Goal: Task Accomplishment & Management: Manage account settings

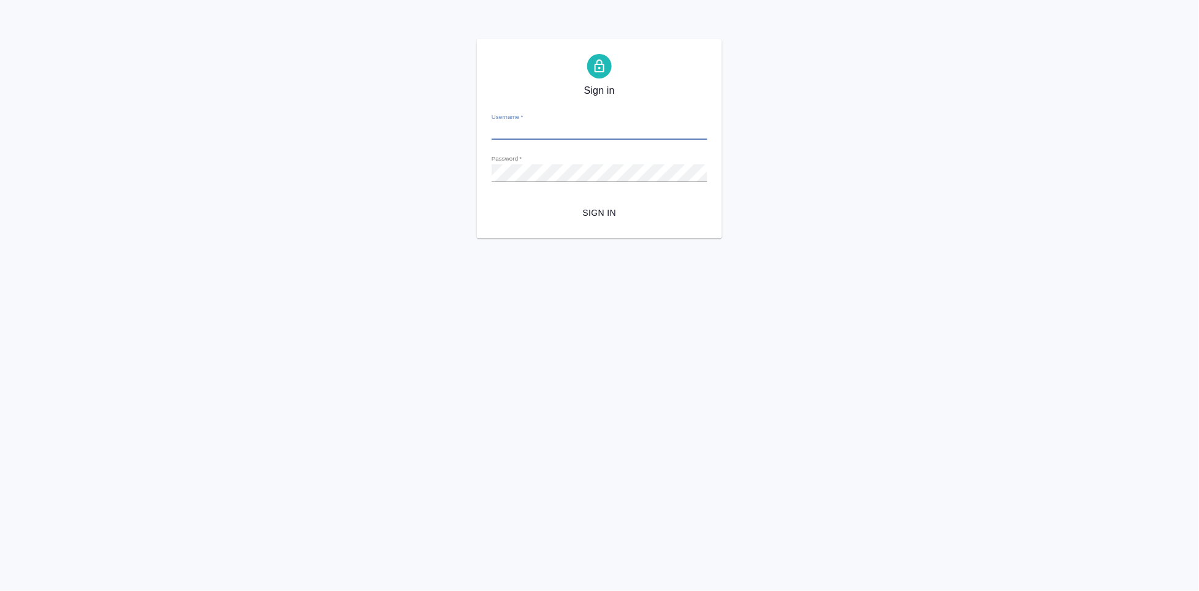
type input "[EMAIL_ADDRESS][DOMAIN_NAME]"
click at [606, 212] on span "Sign in" at bounding box center [600, 212] width 196 height 15
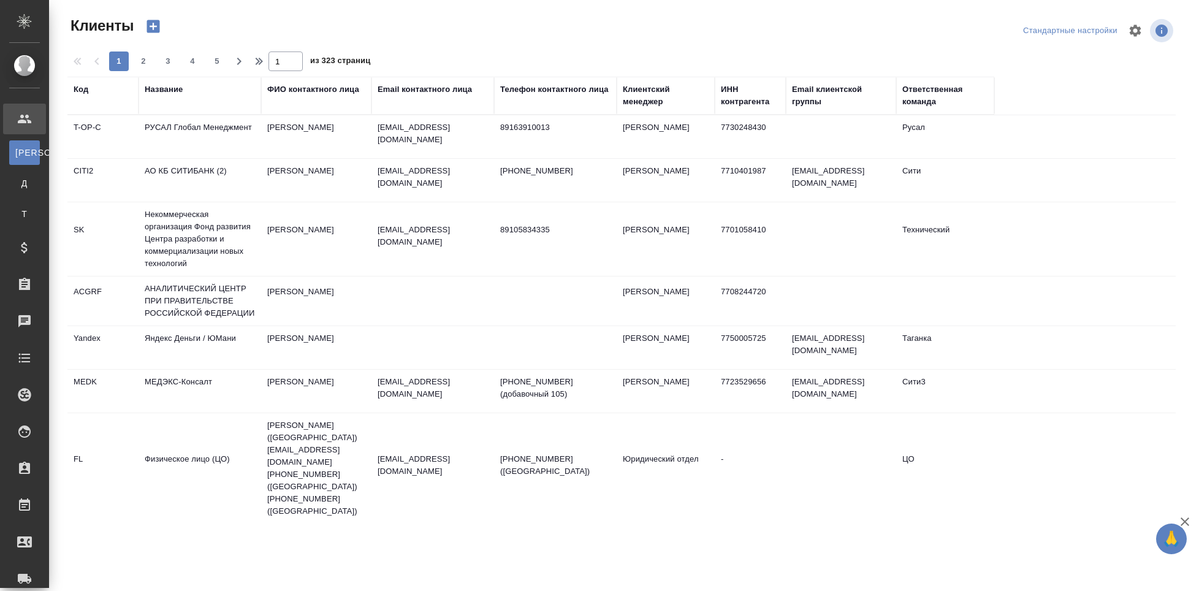
select select "RU"
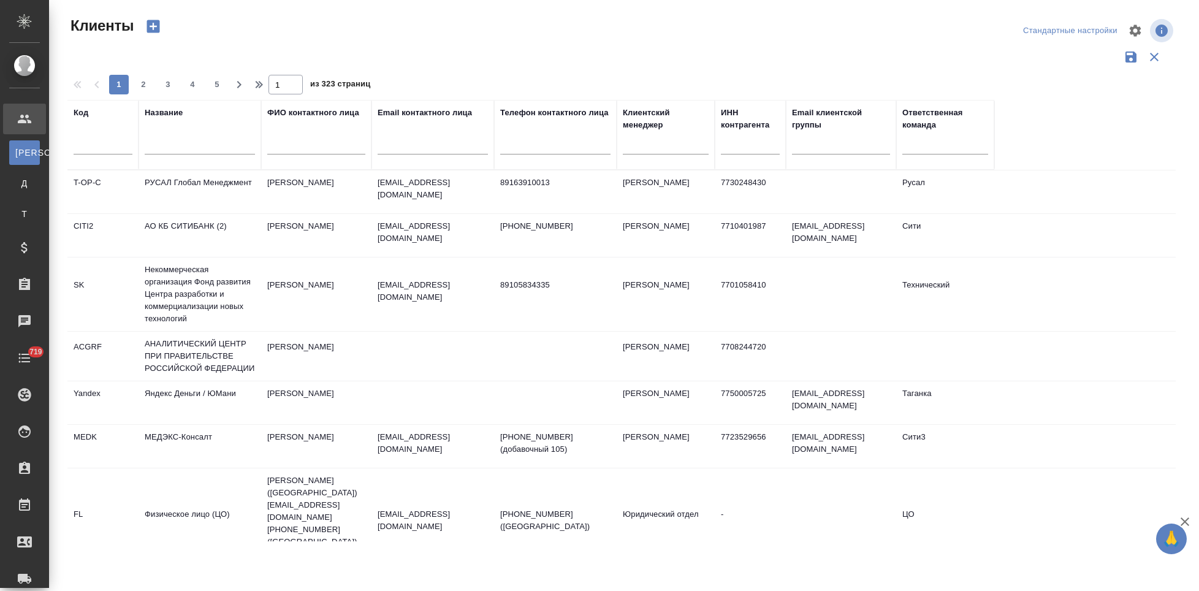
select select "RU"
click at [83, 146] on input "text" at bounding box center [103, 146] width 59 height 15
type input "sndz"
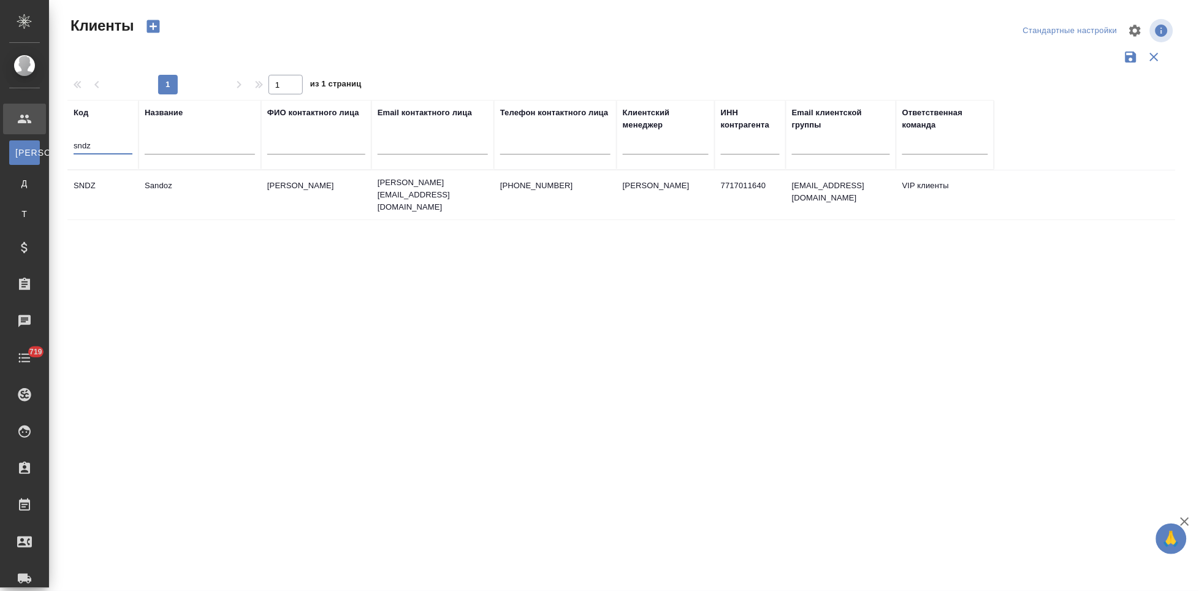
click at [245, 193] on td "Sandoz" at bounding box center [200, 195] width 123 height 43
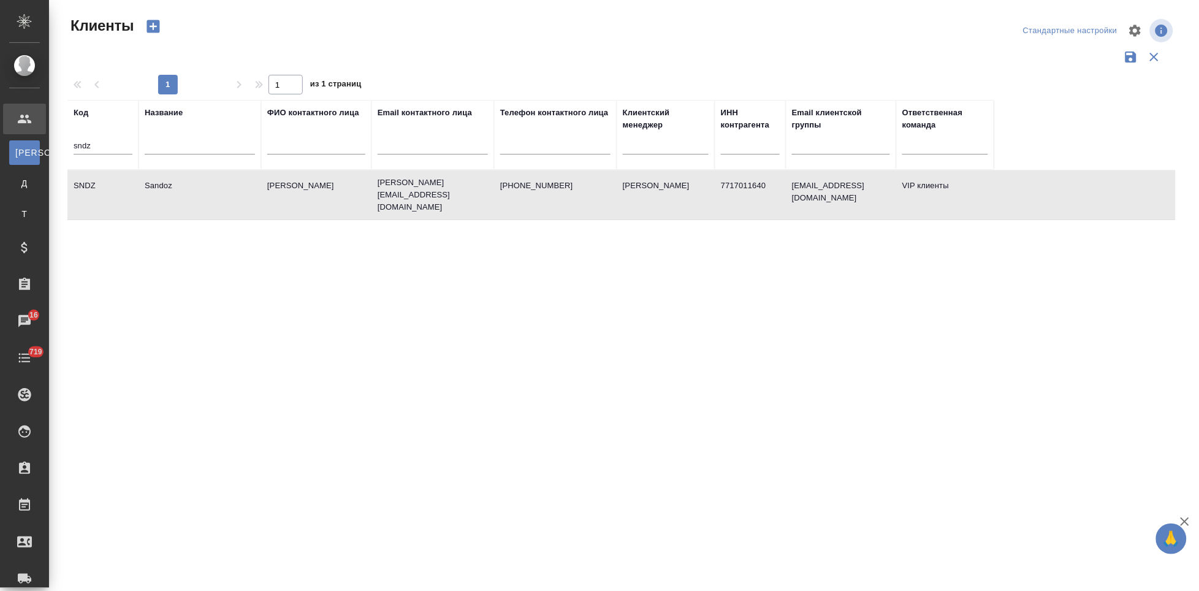
click at [245, 193] on td "Sandoz" at bounding box center [200, 195] width 123 height 43
click at [118, 141] on input "sndz" at bounding box center [103, 146] width 59 height 15
click at [115, 194] on td "SNDZ" at bounding box center [102, 195] width 71 height 43
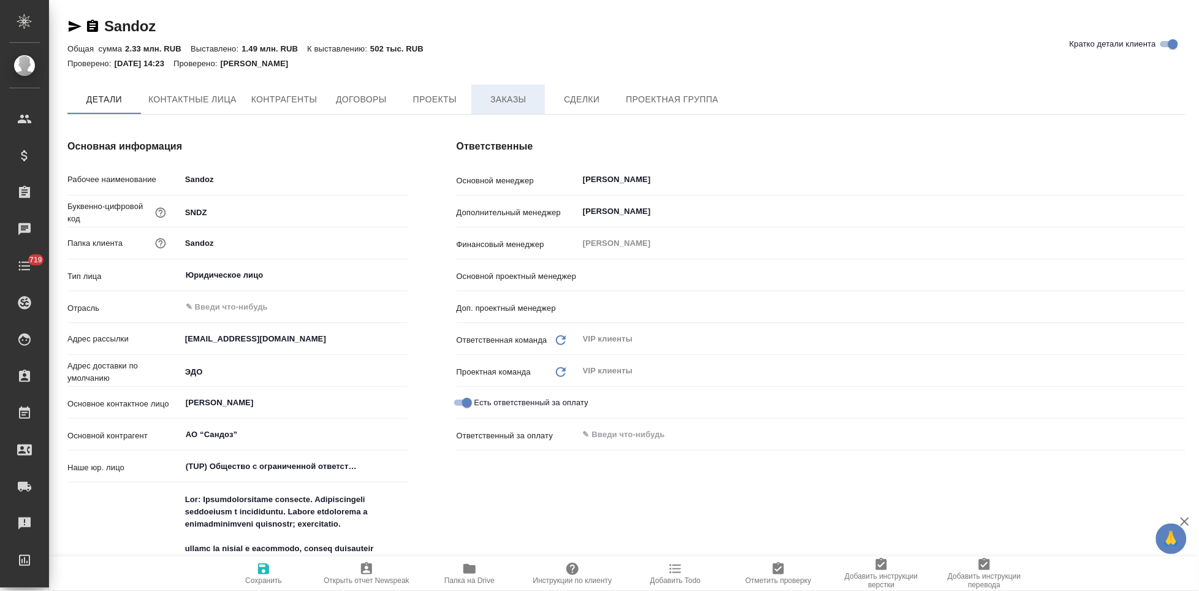
type input "Кабаргина Анна"
type input "Сайдашева Диляра"
type input "[PERSON_NAME]"
type textarea "x"
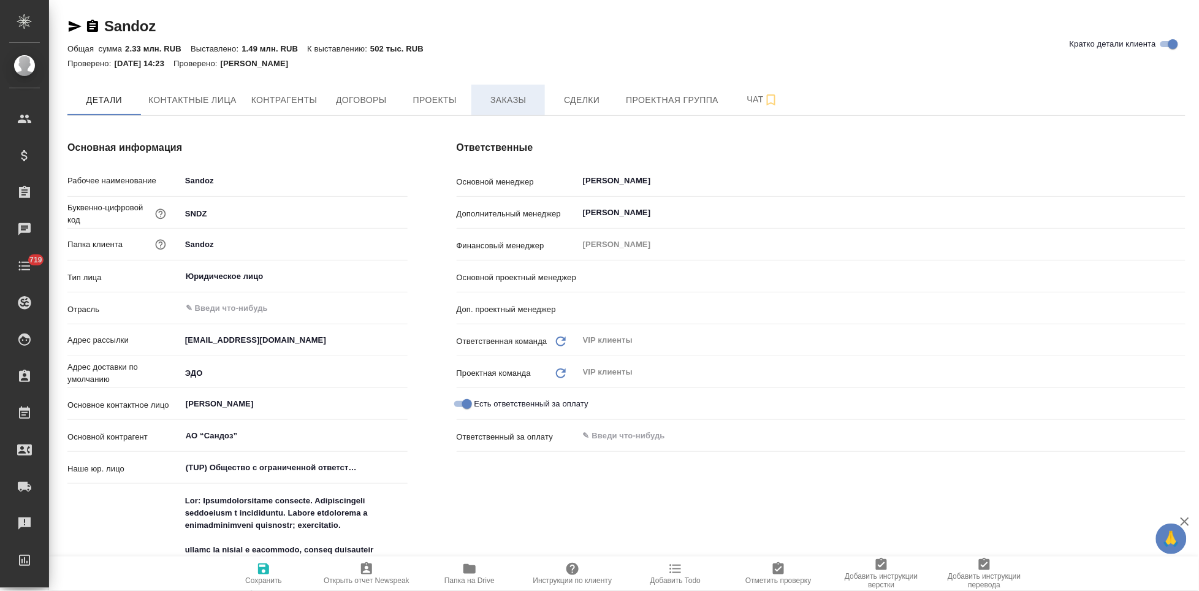
type input "[PERSON_NAME]"
type input "Грабко Мария"
click at [495, 111] on button "Заказы" at bounding box center [509, 100] width 74 height 31
click at [519, 107] on span "Заказы" at bounding box center [508, 100] width 59 height 15
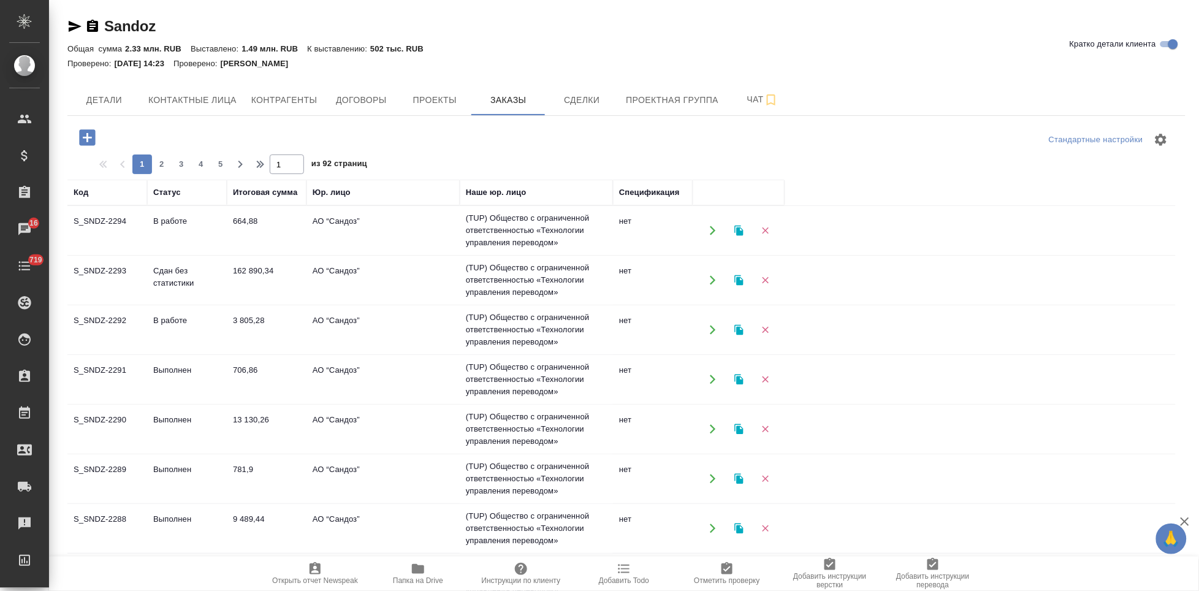
click at [83, 139] on icon "button" at bounding box center [87, 137] width 16 height 16
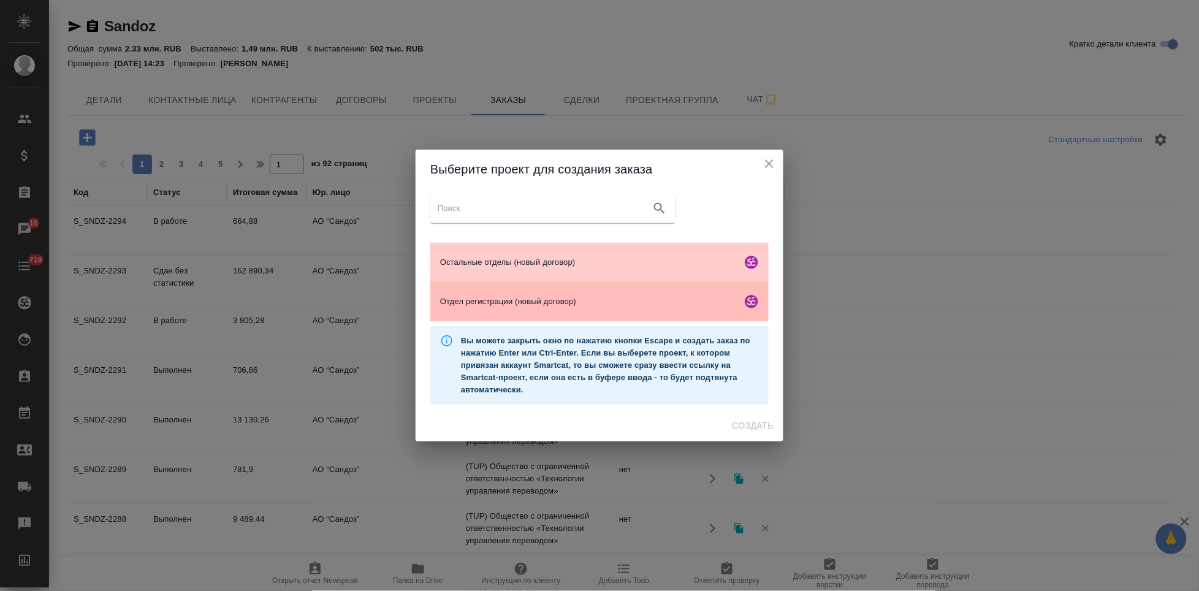
click at [489, 302] on span "Отдел регистрации (новый договор)" at bounding box center [588, 302] width 297 height 12
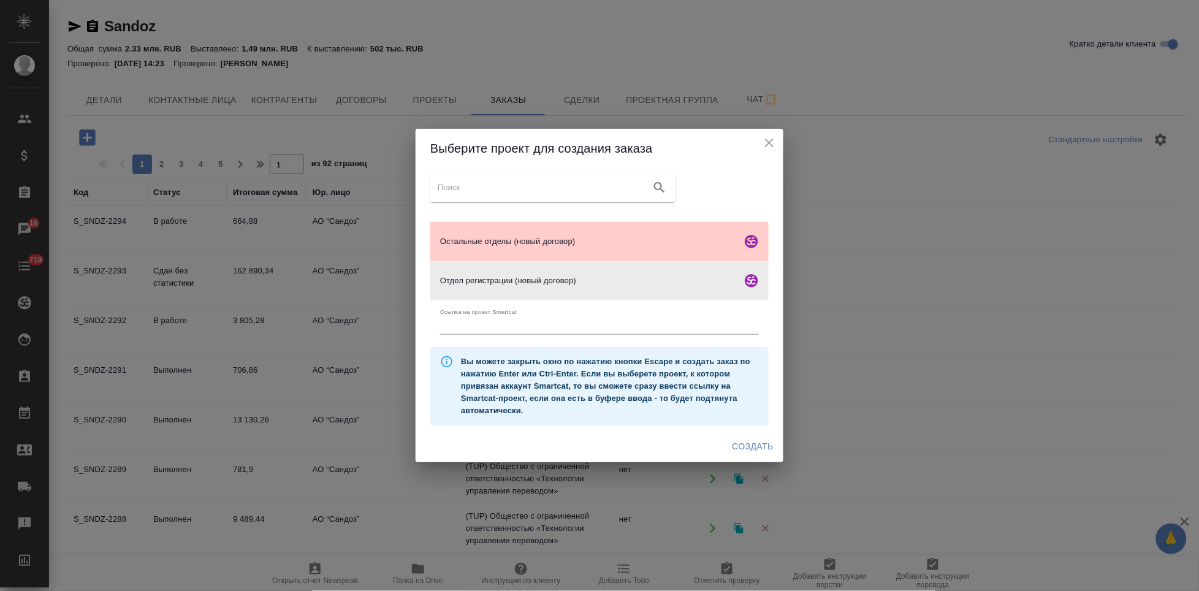
click at [746, 446] on span "Создать" at bounding box center [753, 446] width 41 height 15
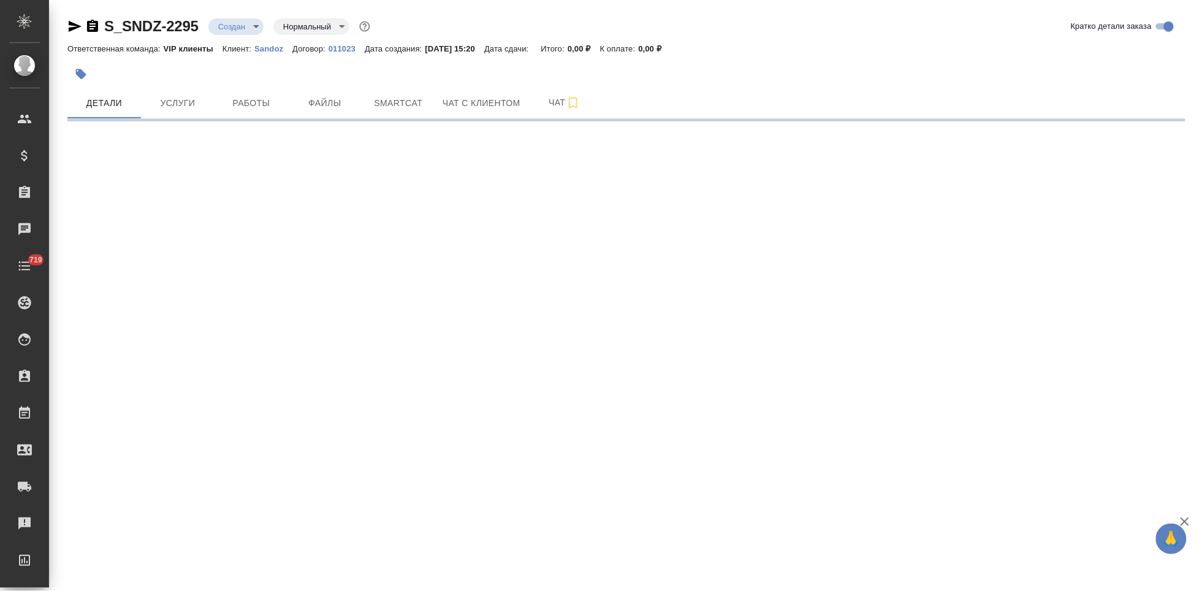
select select "RU"
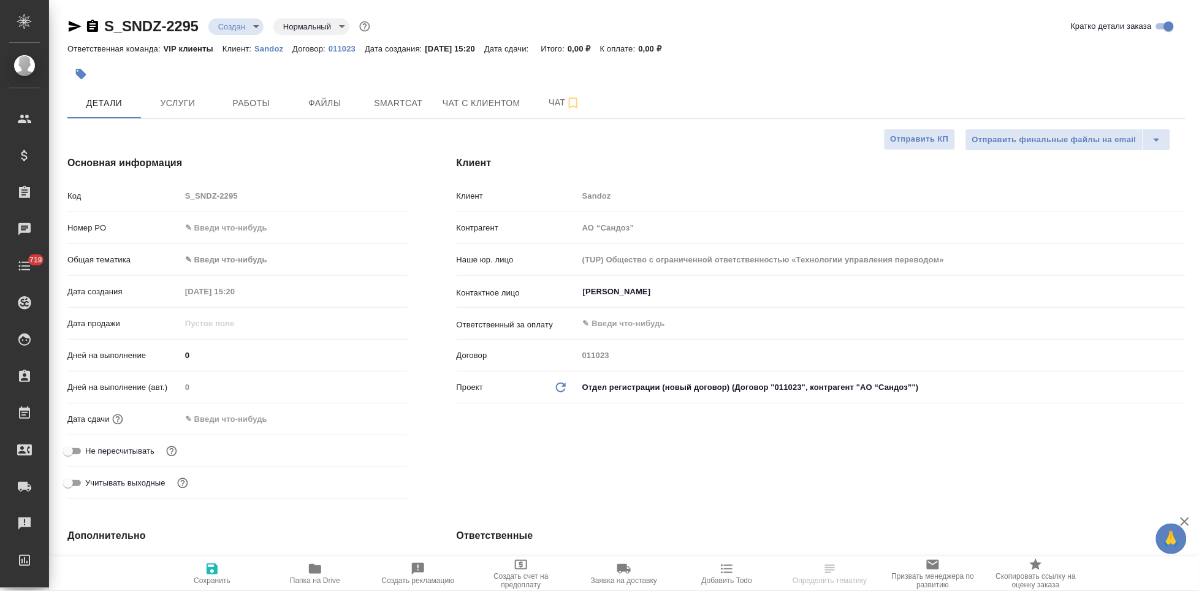
type textarea "x"
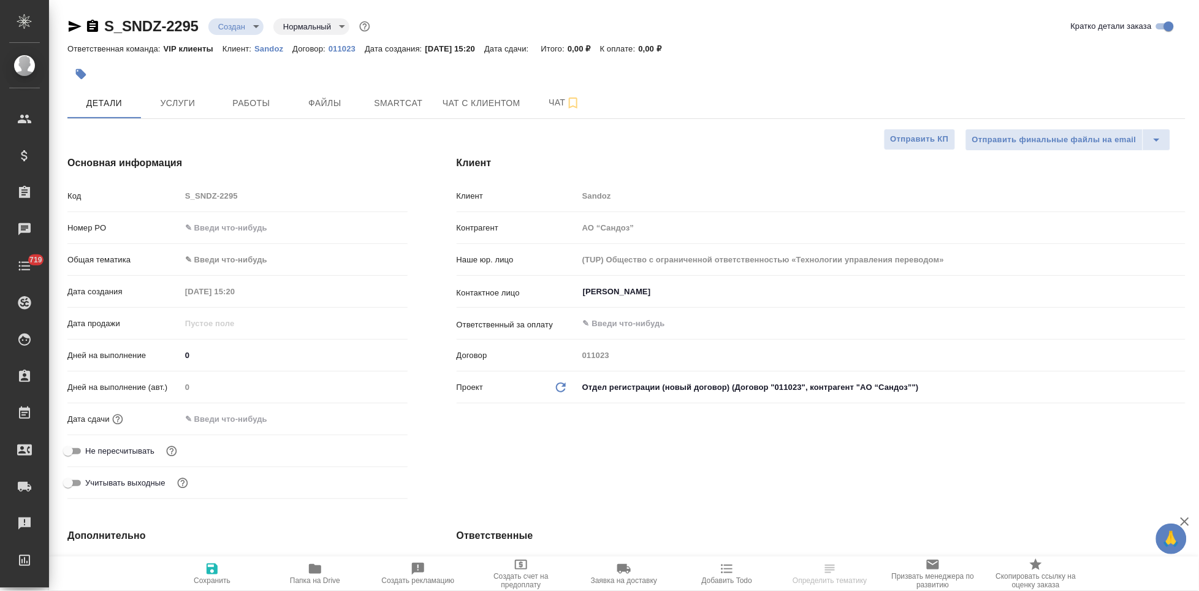
type textarea "x"
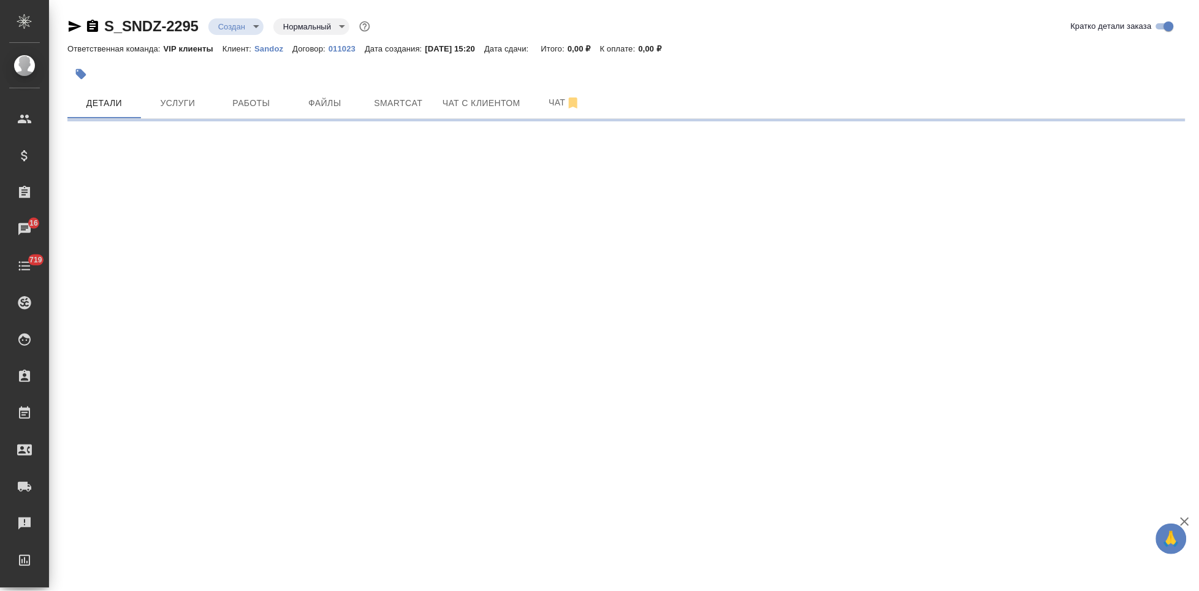
select select "RU"
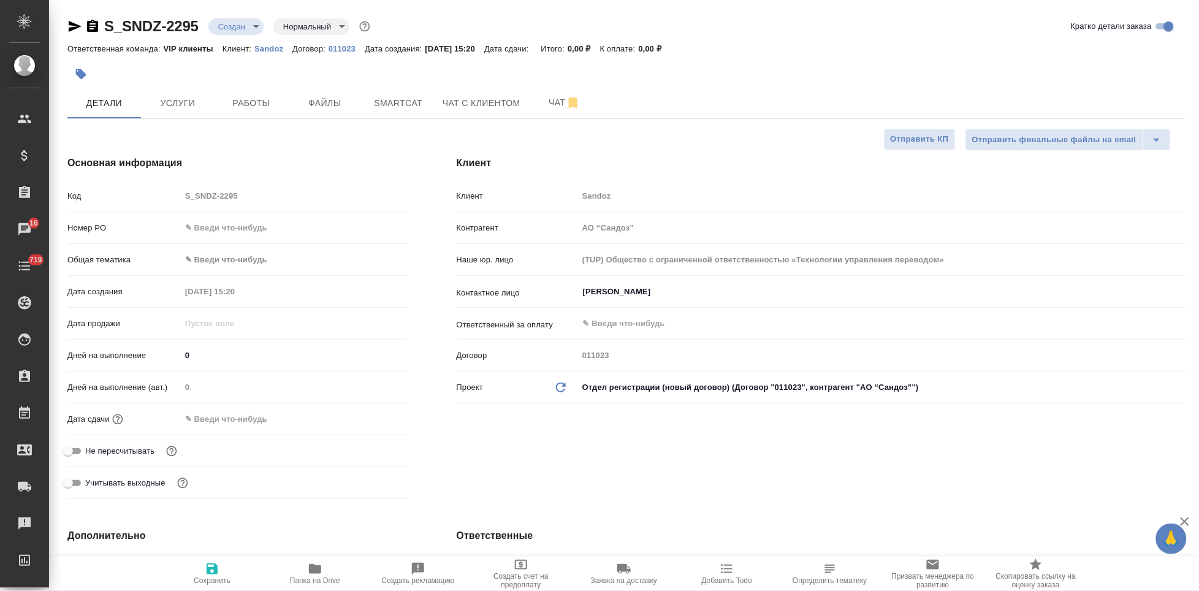
type textarea "x"
click at [324, 102] on span "Файлы" at bounding box center [325, 103] width 59 height 15
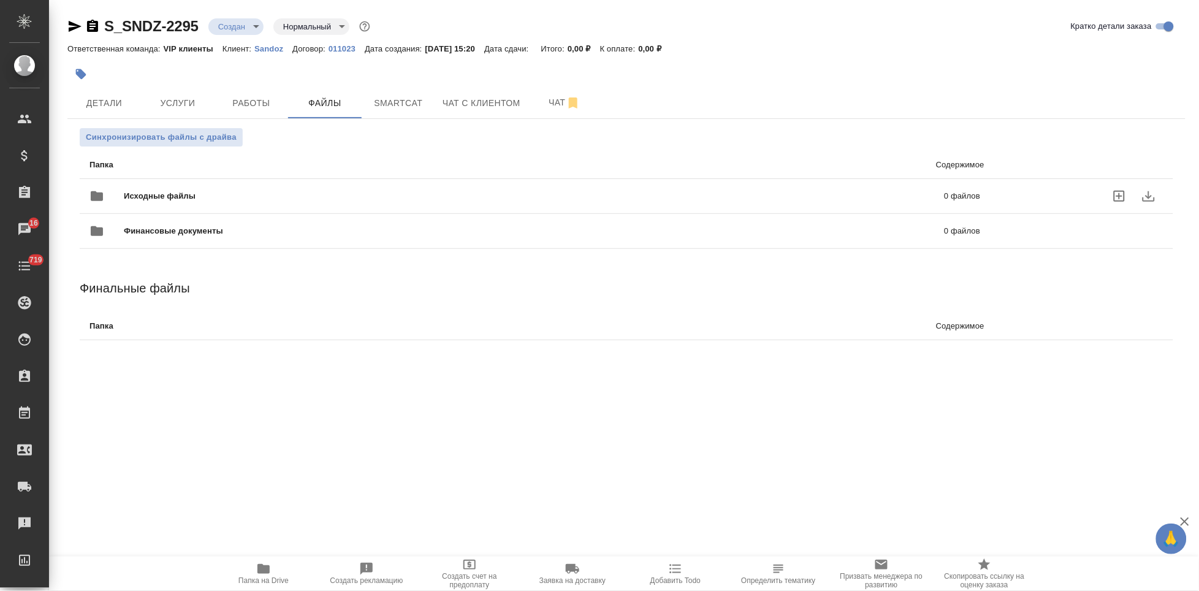
click at [1118, 194] on icon "uploadFiles" at bounding box center [1119, 196] width 15 height 15
click at [0, 0] on input "uploadFiles" at bounding box center [0, 0] width 0 height 0
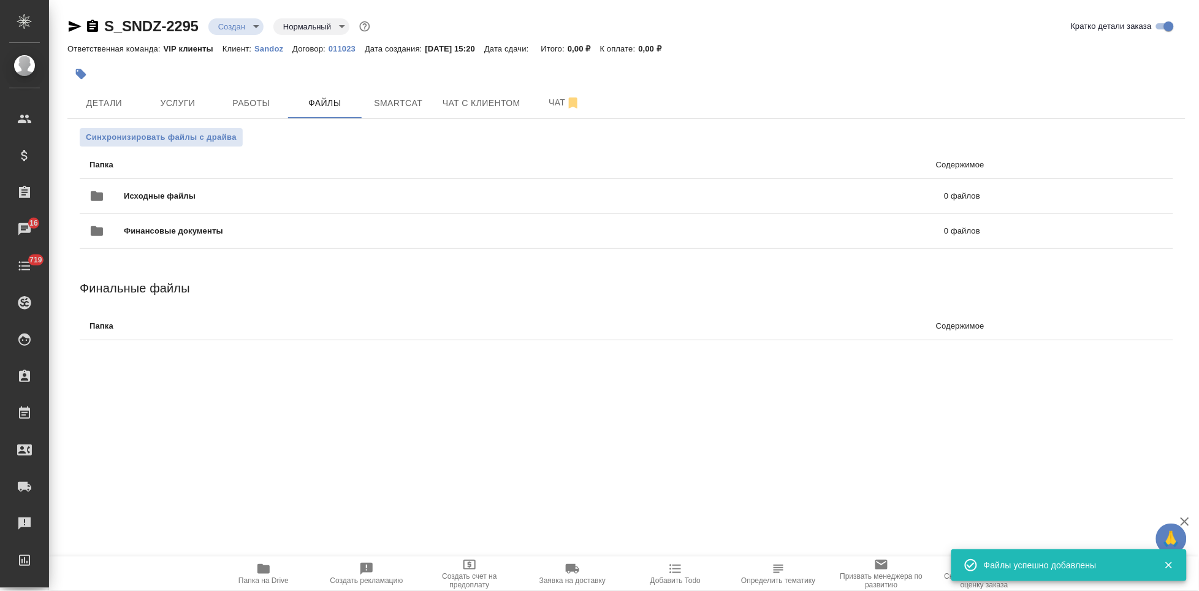
click at [253, 26] on body "🙏 .cls-1 fill:#fff; AWATERA Kabargina Anna Клиенты Спецификации Заказы 16 Чаты …" at bounding box center [599, 295] width 1199 height 591
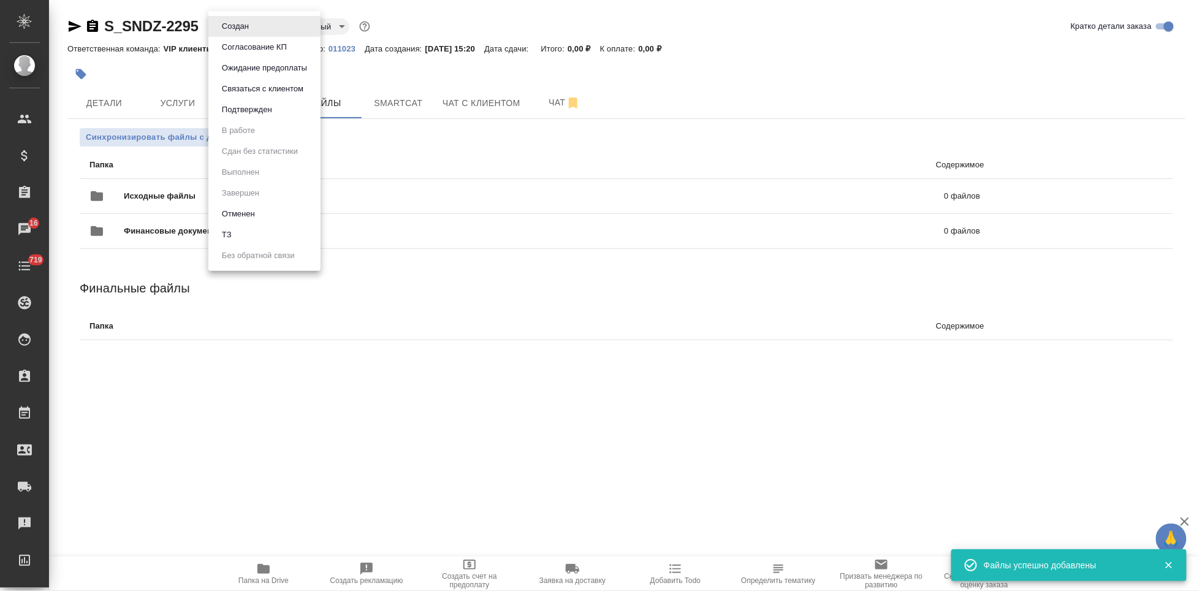
click at [228, 233] on button "ТЗ" at bounding box center [226, 234] width 17 height 13
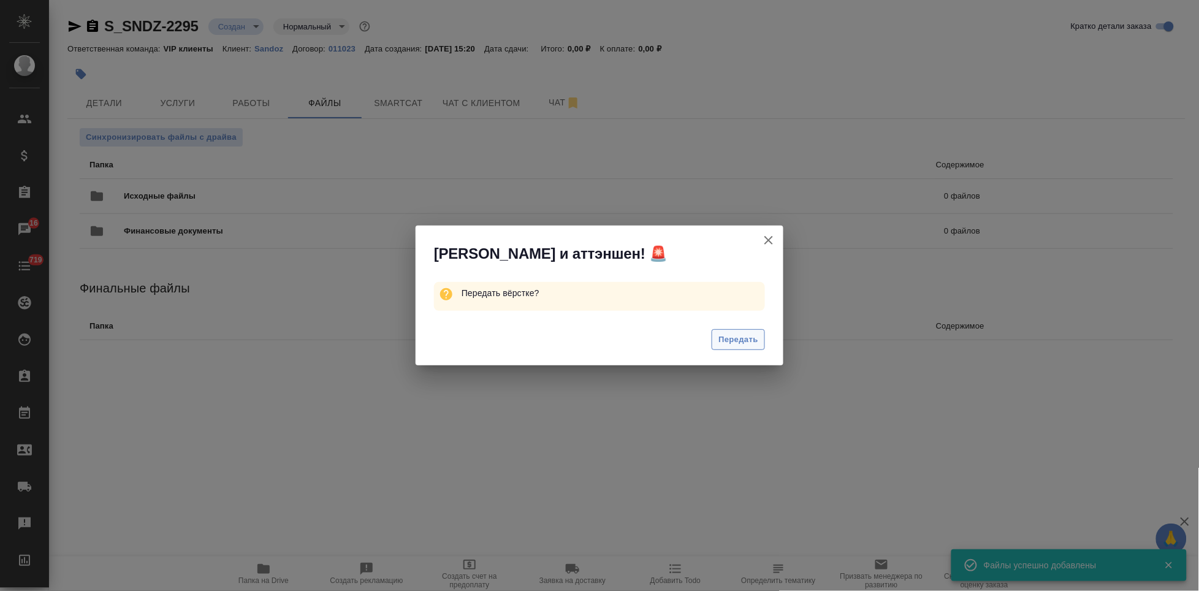
click at [746, 334] on span "Передать" at bounding box center [739, 340] width 40 height 14
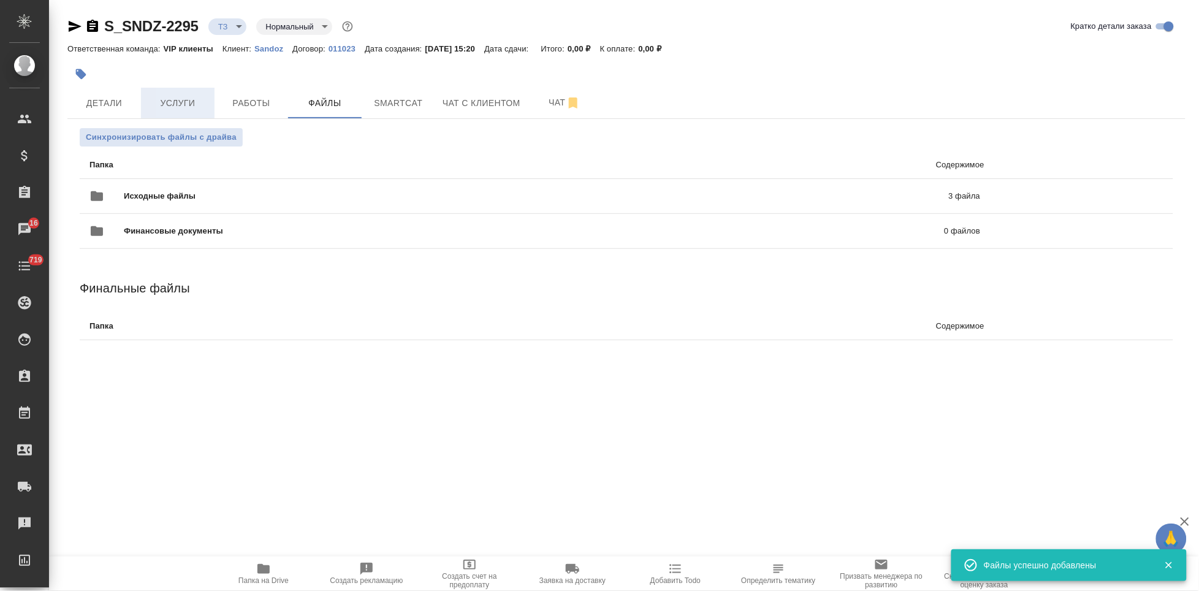
click at [202, 96] on span "Услуги" at bounding box center [177, 103] width 59 height 15
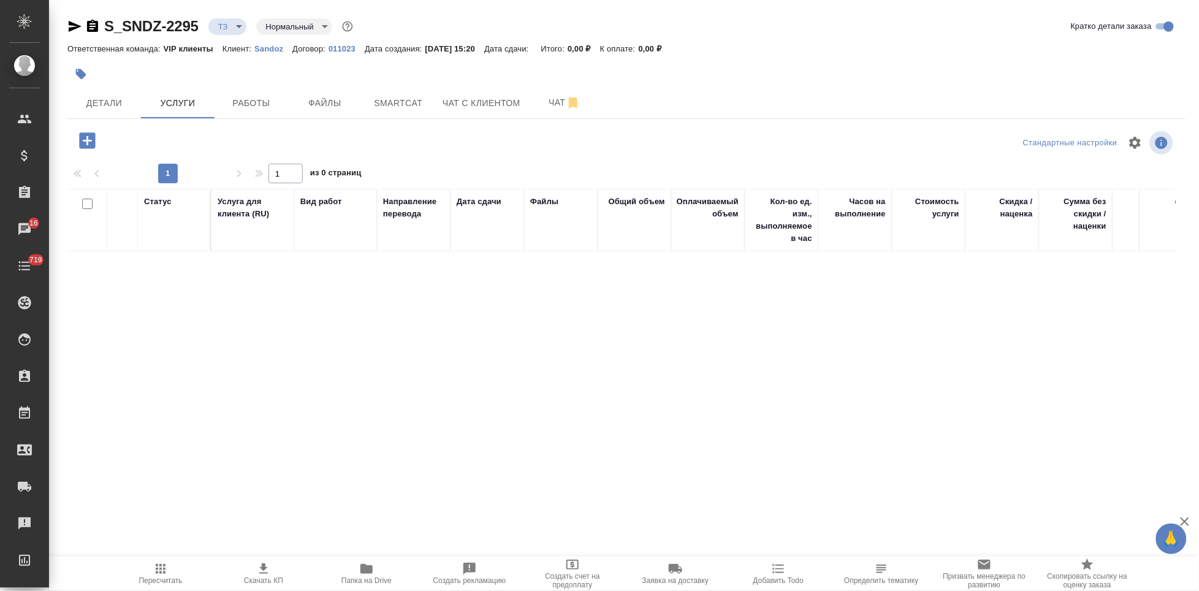
click at [82, 134] on icon "button" at bounding box center [87, 140] width 16 height 16
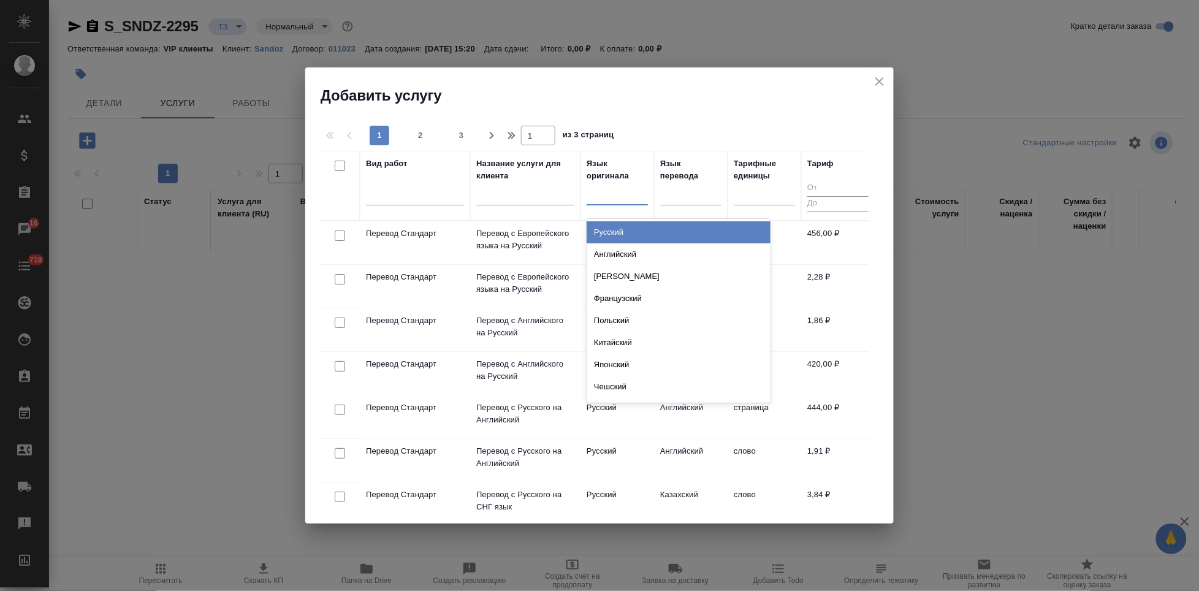
type input "а"
click at [624, 227] on div "Английский" at bounding box center [679, 232] width 184 height 22
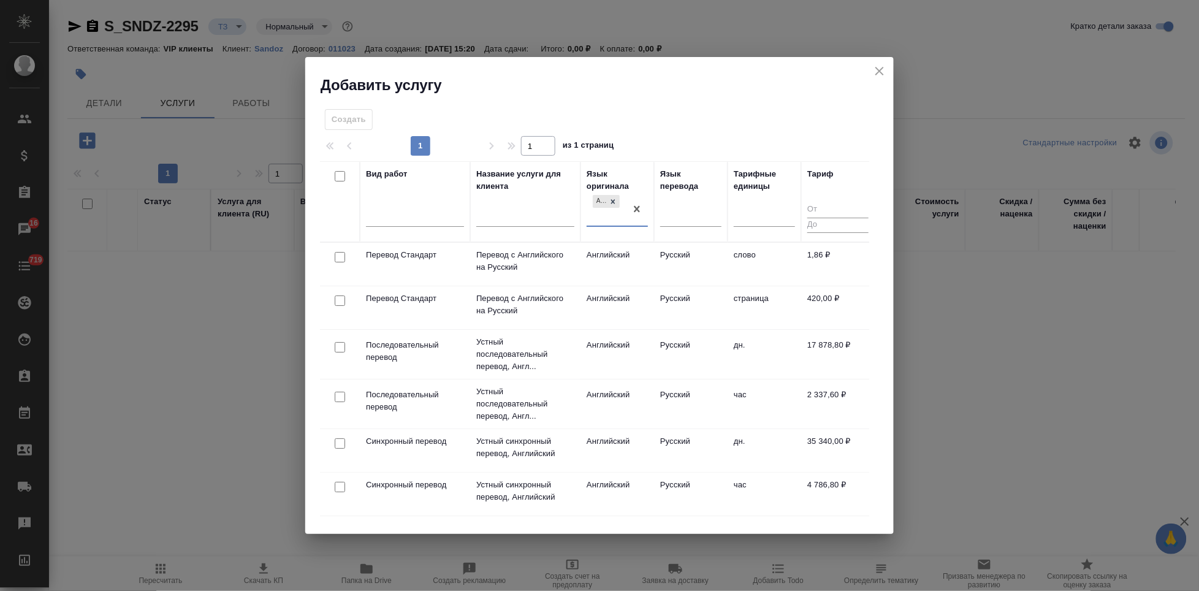
click at [659, 257] on td "Русский" at bounding box center [691, 264] width 74 height 43
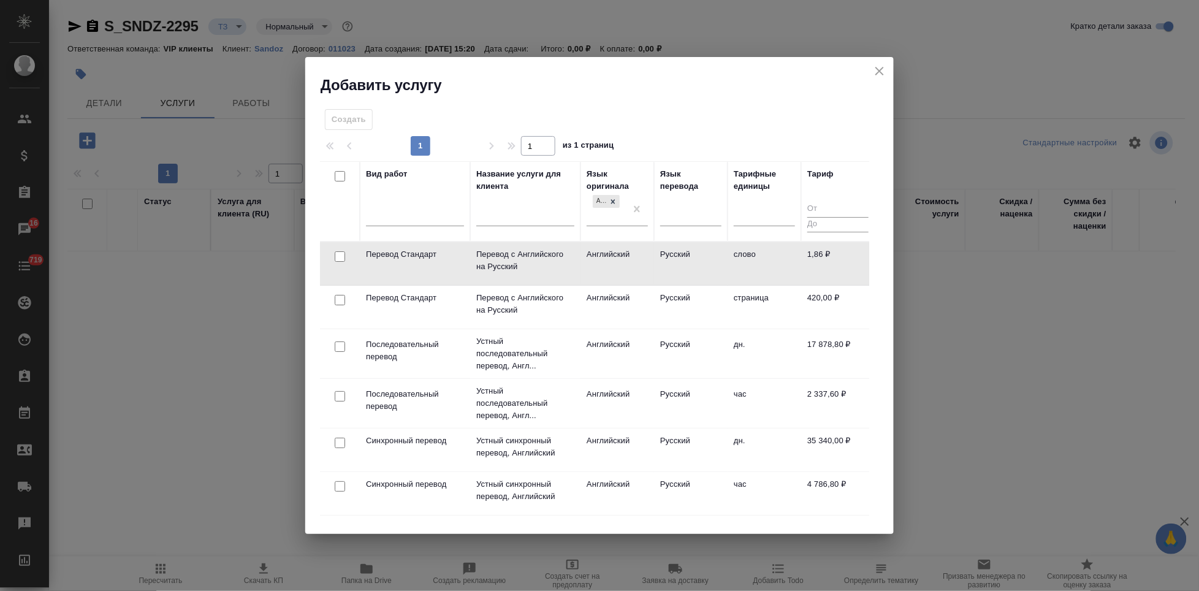
click at [659, 257] on td "Русский" at bounding box center [691, 263] width 74 height 43
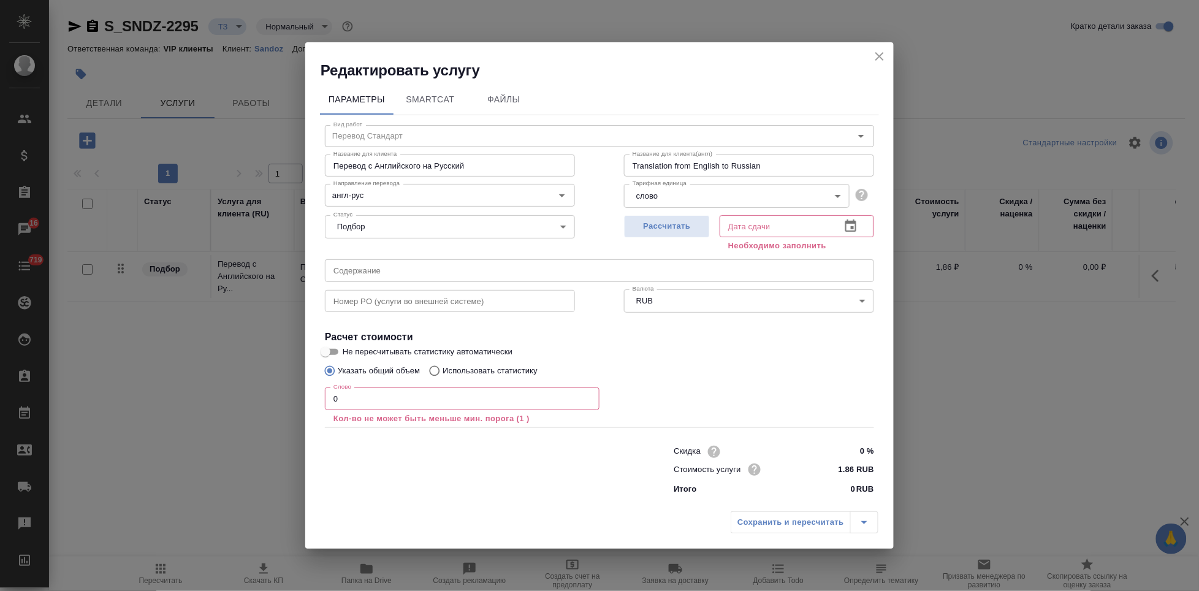
click at [442, 398] on input "0" at bounding box center [462, 399] width 275 height 22
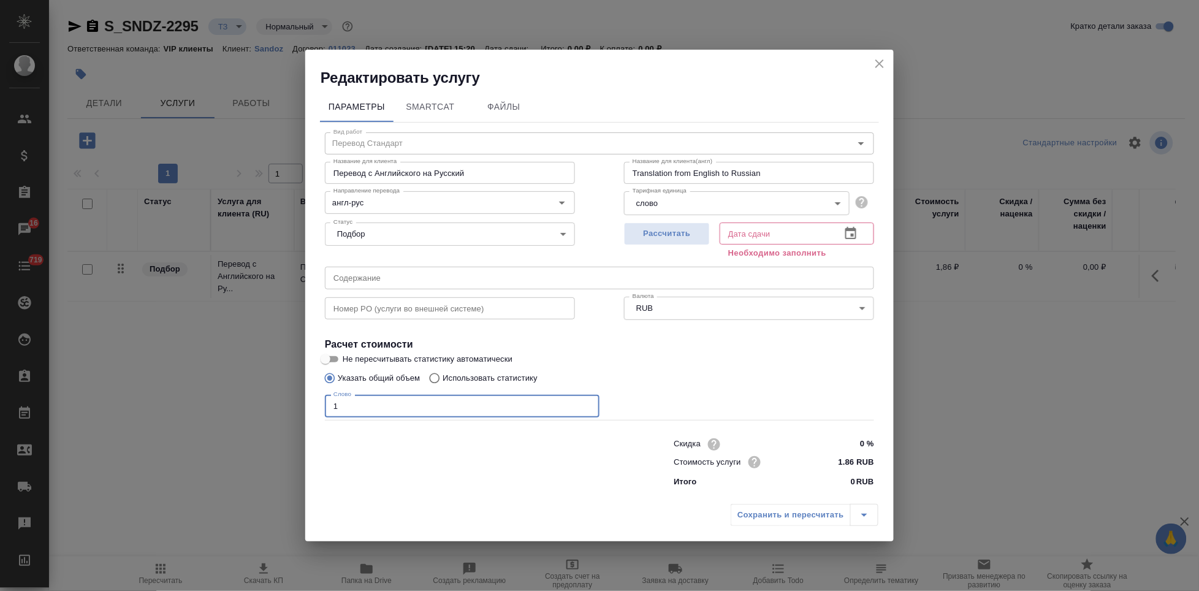
type input "1"
click at [422, 272] on input "text" at bounding box center [599, 278] width 549 height 22
paste input "C:\Users\user\Downloads\Attachments_aleksandra.gamayunova@sandoz.com_2025-09-01…"
type input "C:\Users\user\Downloads\Attachments_aleksandra.gamayunova@sandoz.com_2025-09-01…"
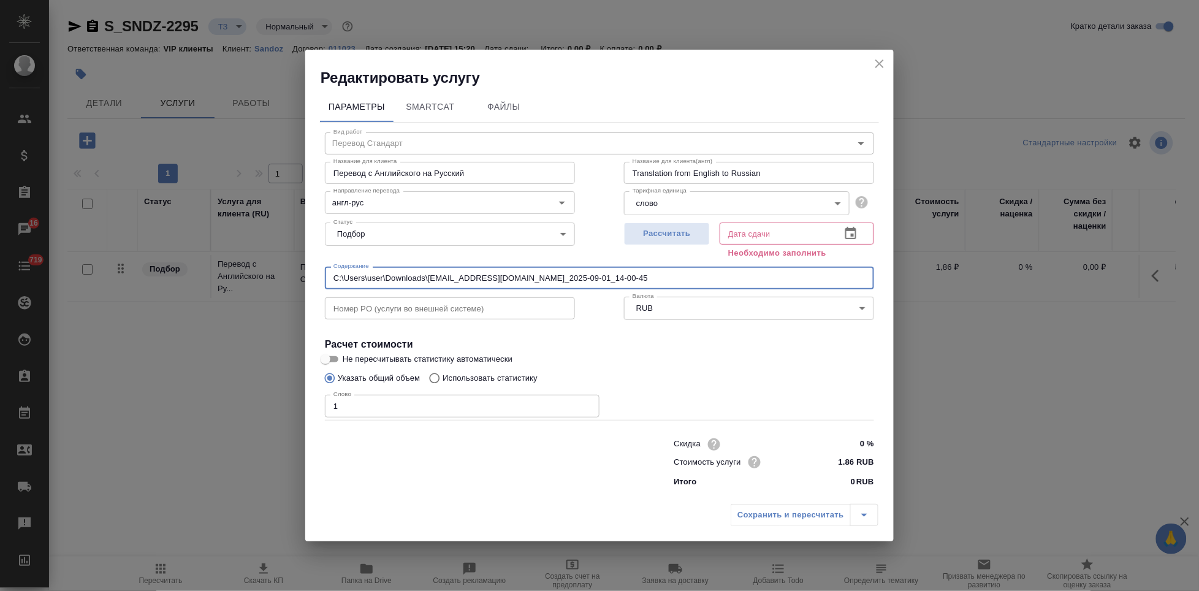
drag, startPoint x: 510, startPoint y: 275, endPoint x: 128, endPoint y: 239, distance: 384.3
click at [131, 240] on div "Редактировать услугу Параметры SmartCat Файлы Вид работ Перевод Стандарт Вид ра…" at bounding box center [599, 295] width 1199 height 591
click at [842, 232] on button "button" at bounding box center [850, 233] width 29 height 29
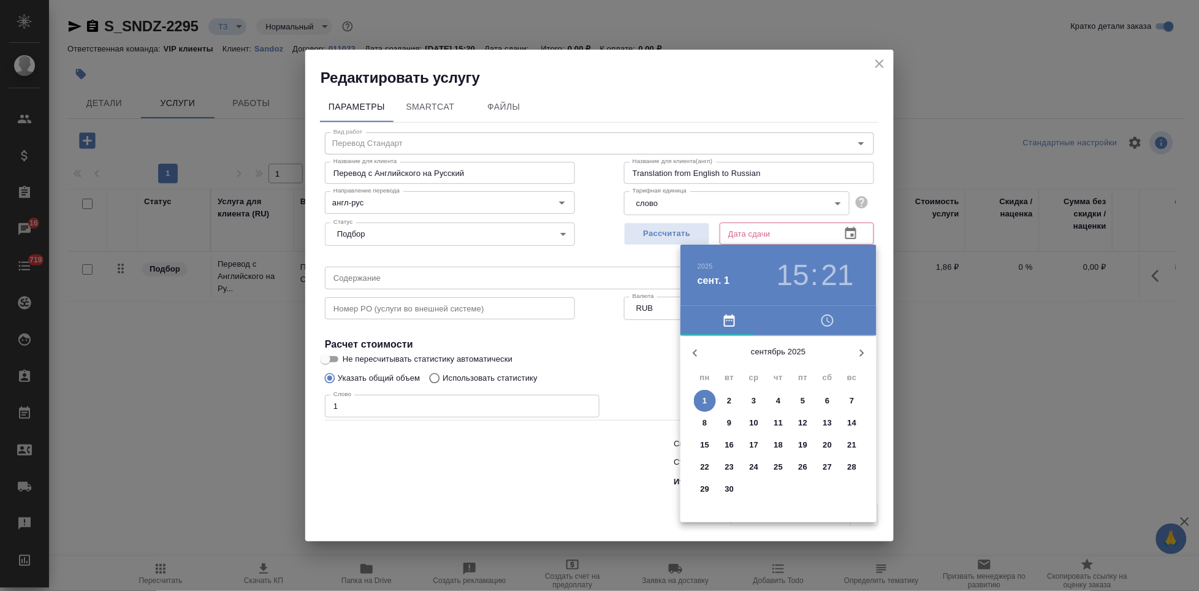
click at [755, 403] on p "3" at bounding box center [754, 401] width 4 height 12
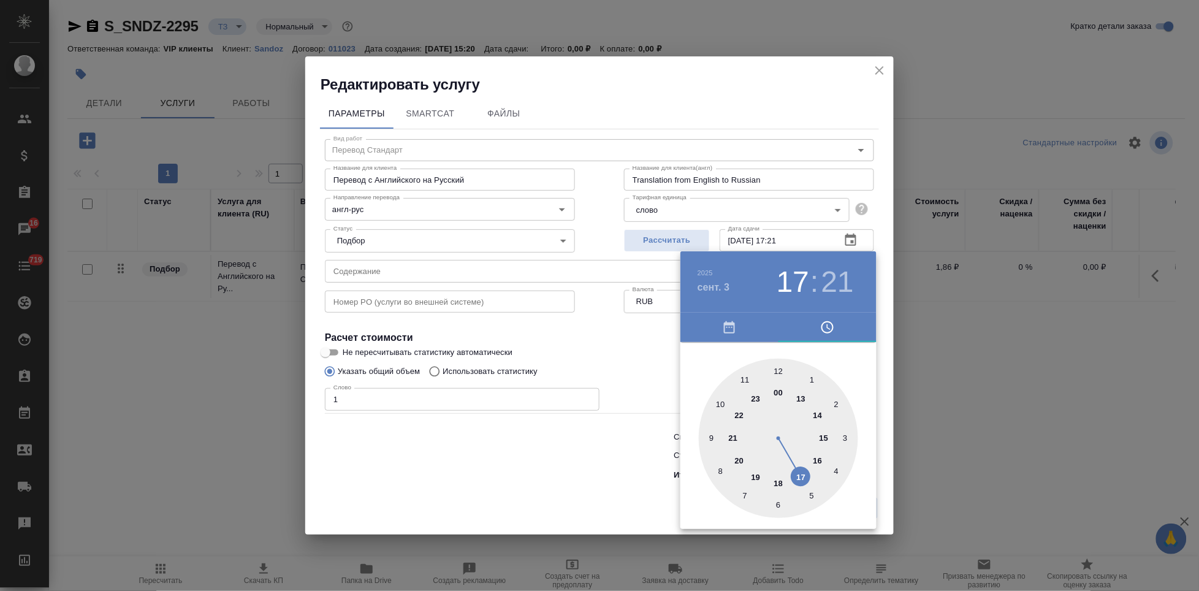
drag, startPoint x: 808, startPoint y: 440, endPoint x: 801, endPoint y: 462, distance: 22.5
click at [801, 462] on div at bounding box center [778, 438] width 159 height 159
type input "03.09.2025 17:00"
drag, startPoint x: 815, startPoint y: 435, endPoint x: 781, endPoint y: 365, distance: 77.9
click at [781, 365] on div at bounding box center [778, 438] width 159 height 159
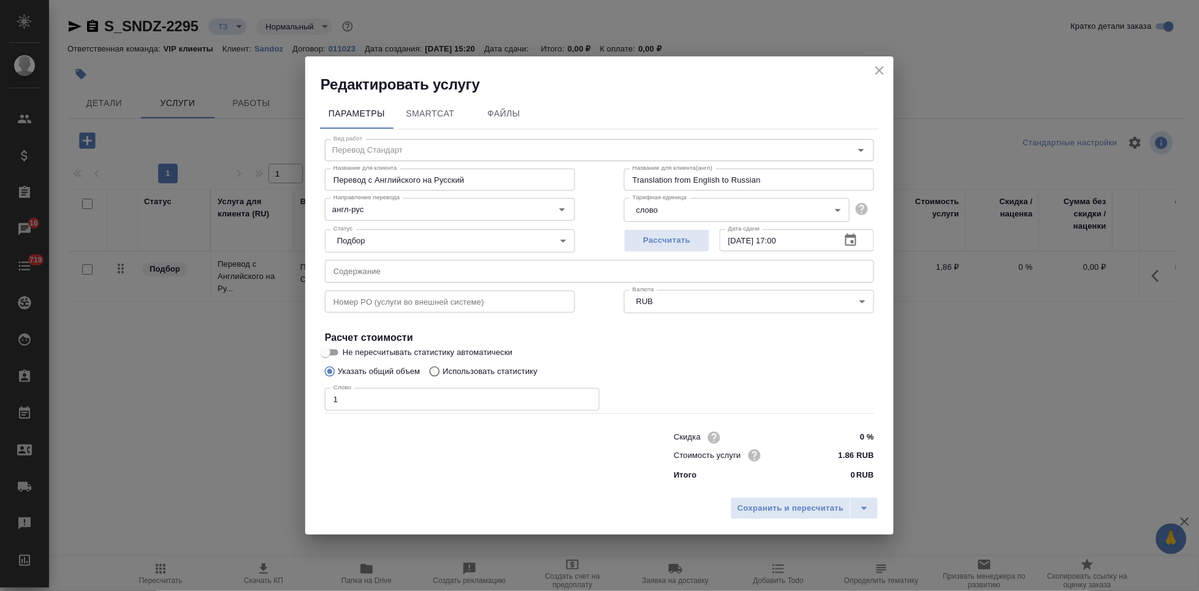
click at [522, 273] on input "text" at bounding box center [599, 271] width 549 height 22
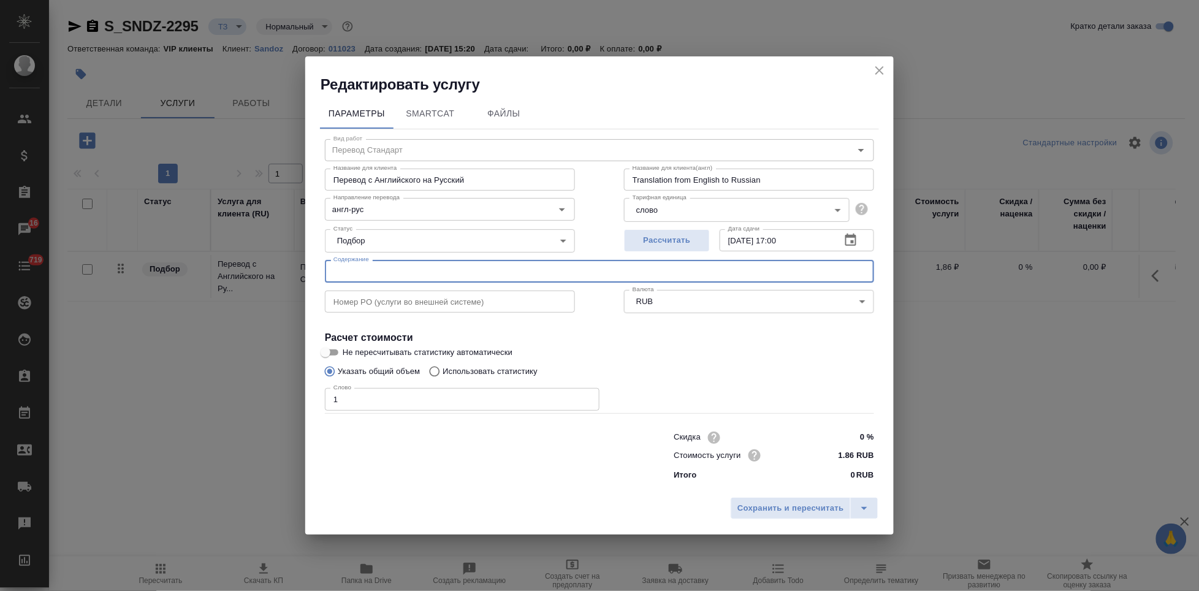
paste input "Моксонидин Сандоз (ex Моксонитекс)_перевод"
type input "Моксонидин Сандоз (ex Моксонитекс)_перевод"
click at [867, 508] on icon "split button" at bounding box center [864, 508] width 15 height 15
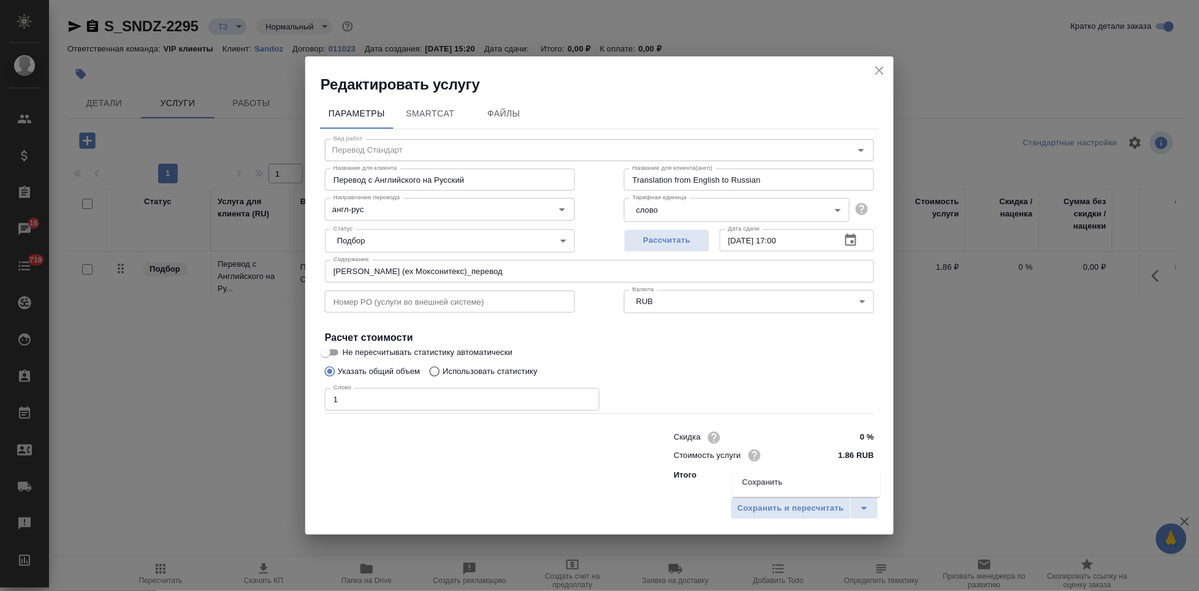
click at [787, 486] on li "Сохранить" at bounding box center [807, 483] width 148 height 20
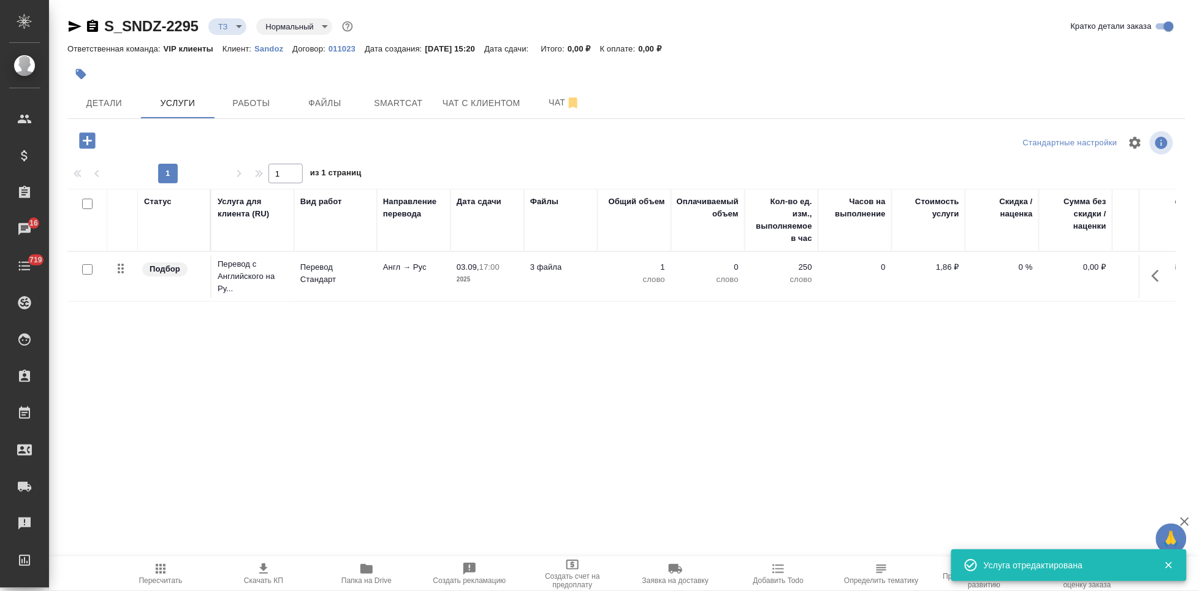
click at [83, 270] on input "checkbox" at bounding box center [87, 269] width 10 height 10
checkbox input "true"
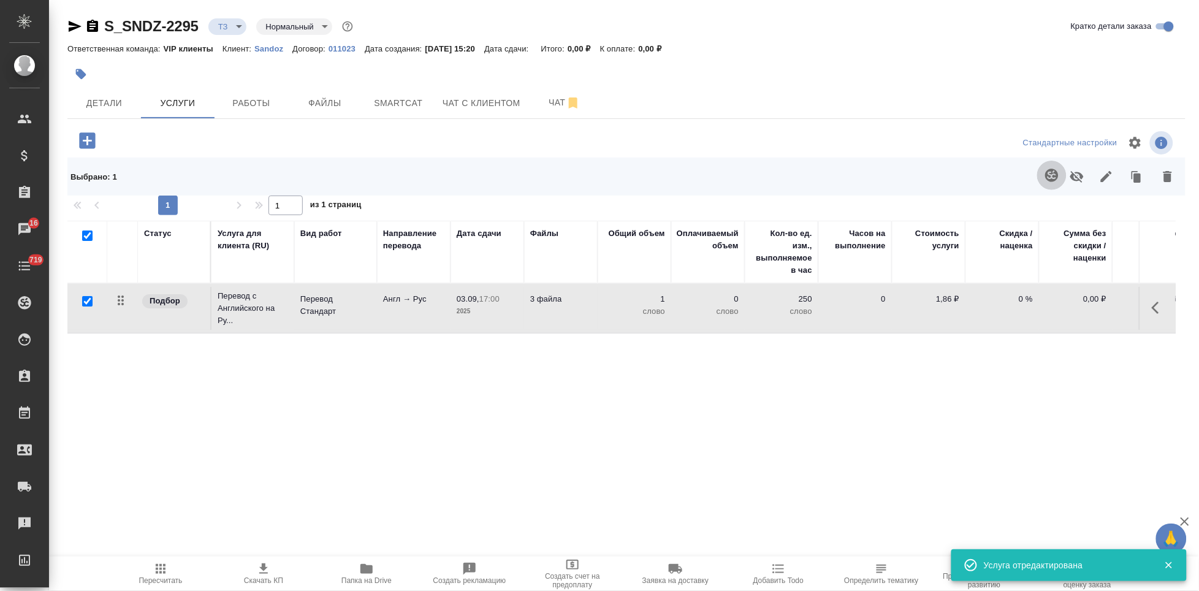
click at [1045, 176] on icon "button" at bounding box center [1052, 175] width 15 height 15
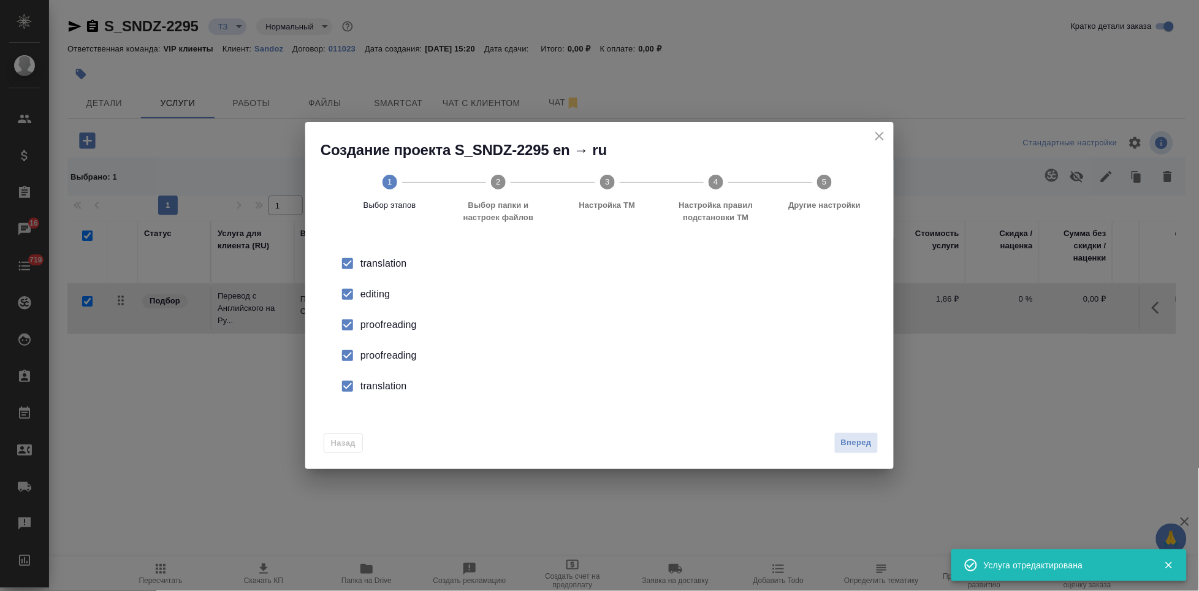
click at [343, 297] on input "checkbox" at bounding box center [348, 294] width 26 height 26
click at [349, 365] on input "checkbox" at bounding box center [348, 356] width 26 height 26
click at [351, 388] on input "checkbox" at bounding box center [348, 386] width 26 height 26
click at [839, 447] on button "Вперед" at bounding box center [857, 442] width 44 height 21
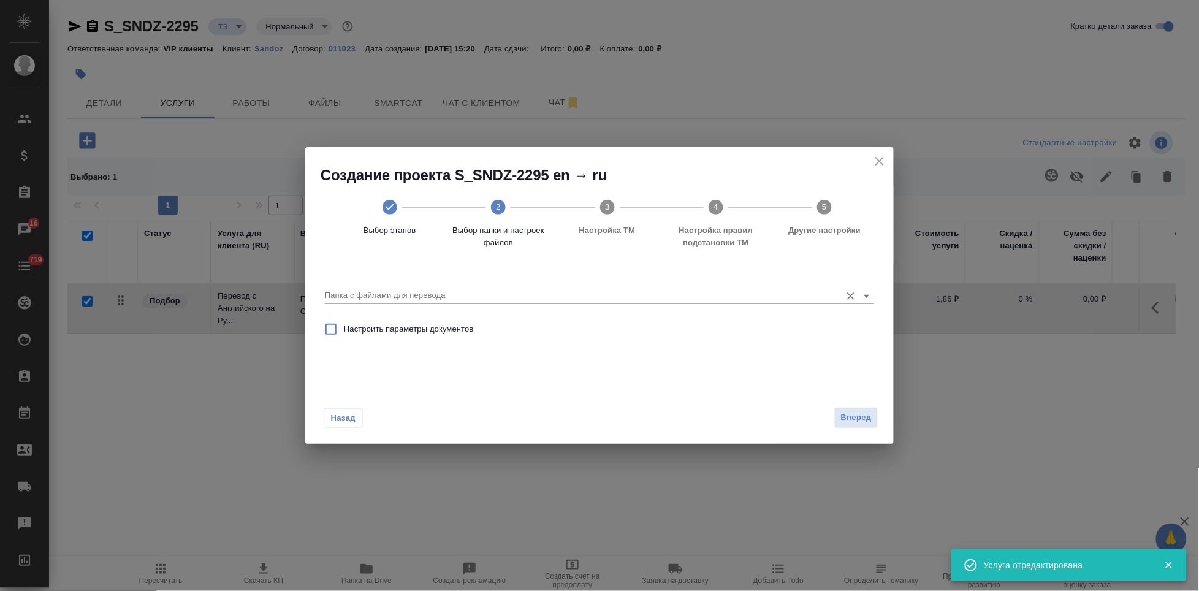
click at [822, 297] on input "Папка с файлами для перевода" at bounding box center [580, 295] width 510 height 15
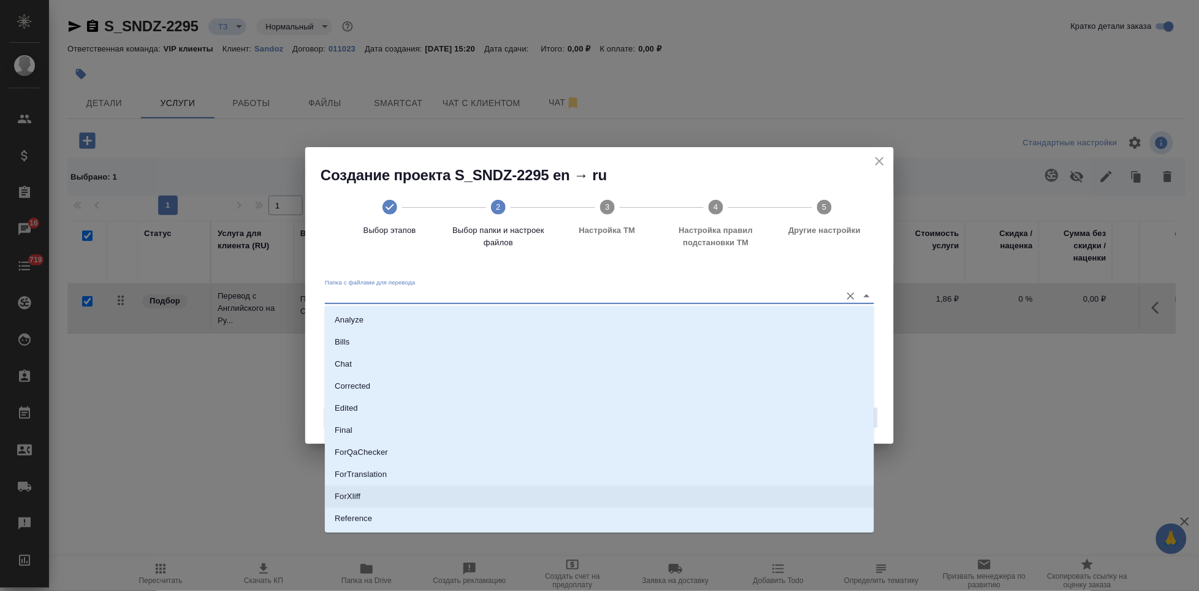
scroll to position [63, 0]
click at [365, 479] on li "Source" at bounding box center [599, 478] width 549 height 22
type input "Source"
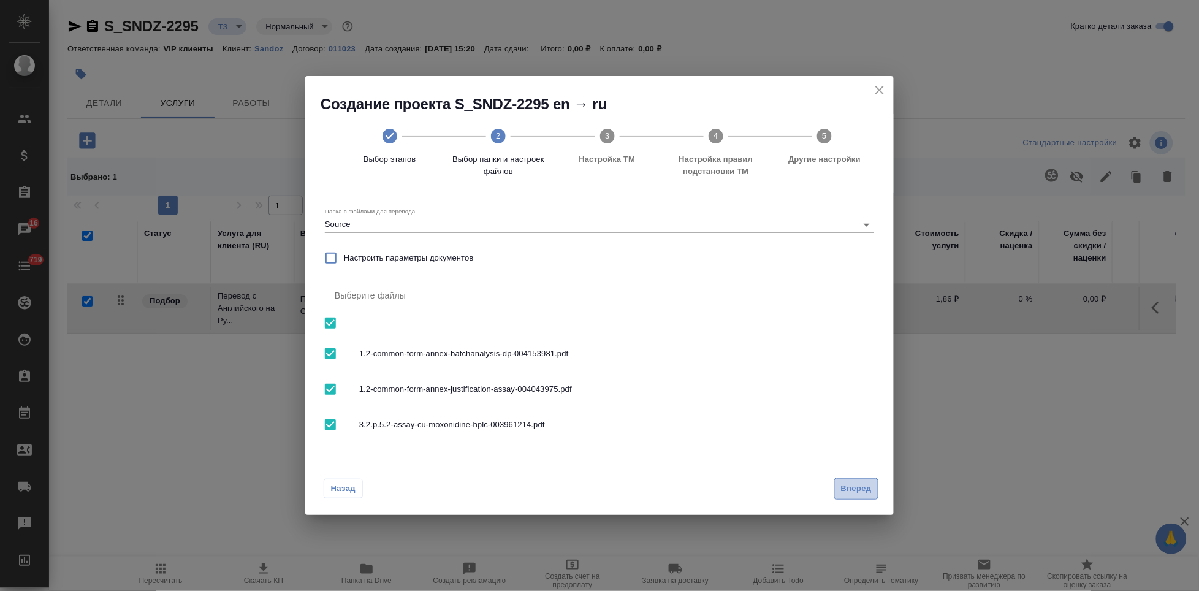
click at [842, 483] on span "Вперед" at bounding box center [856, 489] width 31 height 14
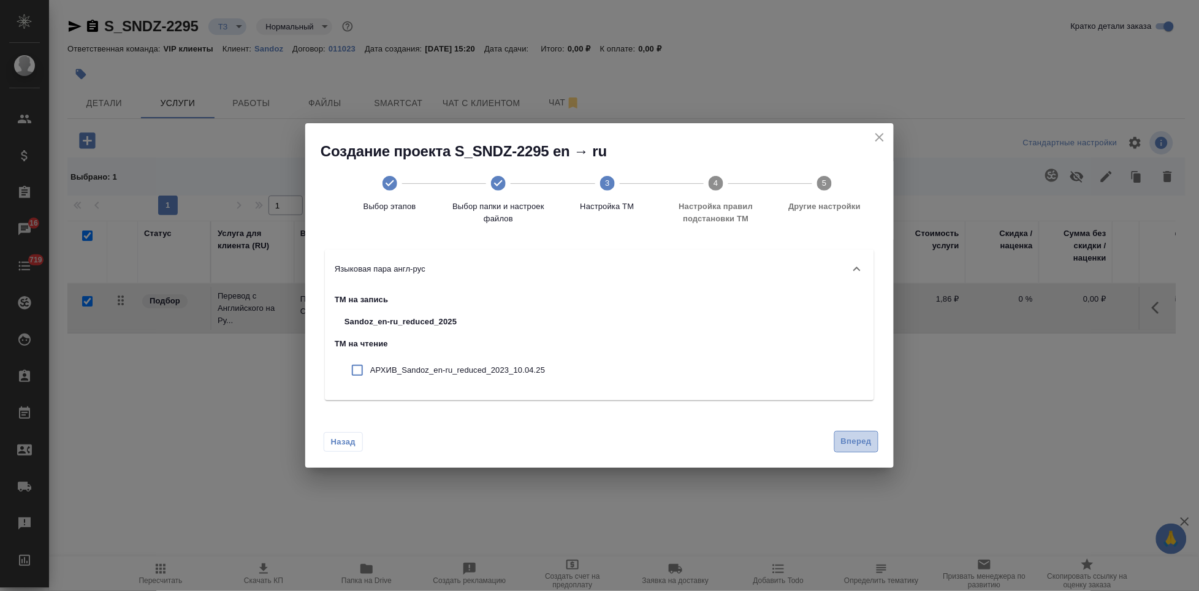
click at [857, 439] on span "Вперед" at bounding box center [856, 442] width 31 height 14
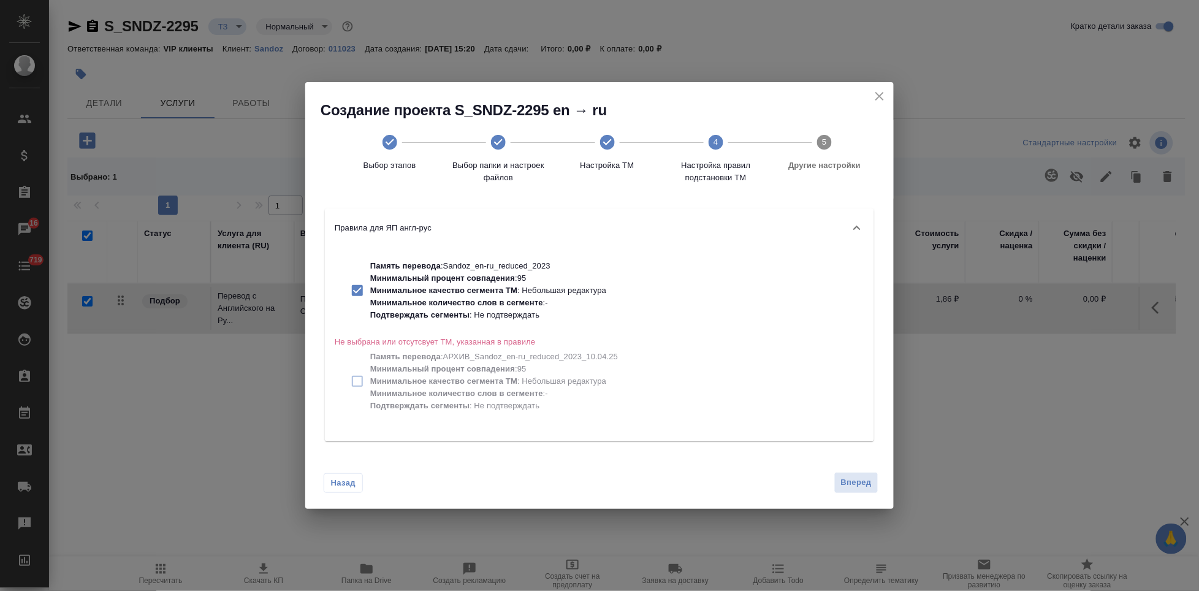
click at [846, 479] on span "Вперед" at bounding box center [856, 483] width 31 height 14
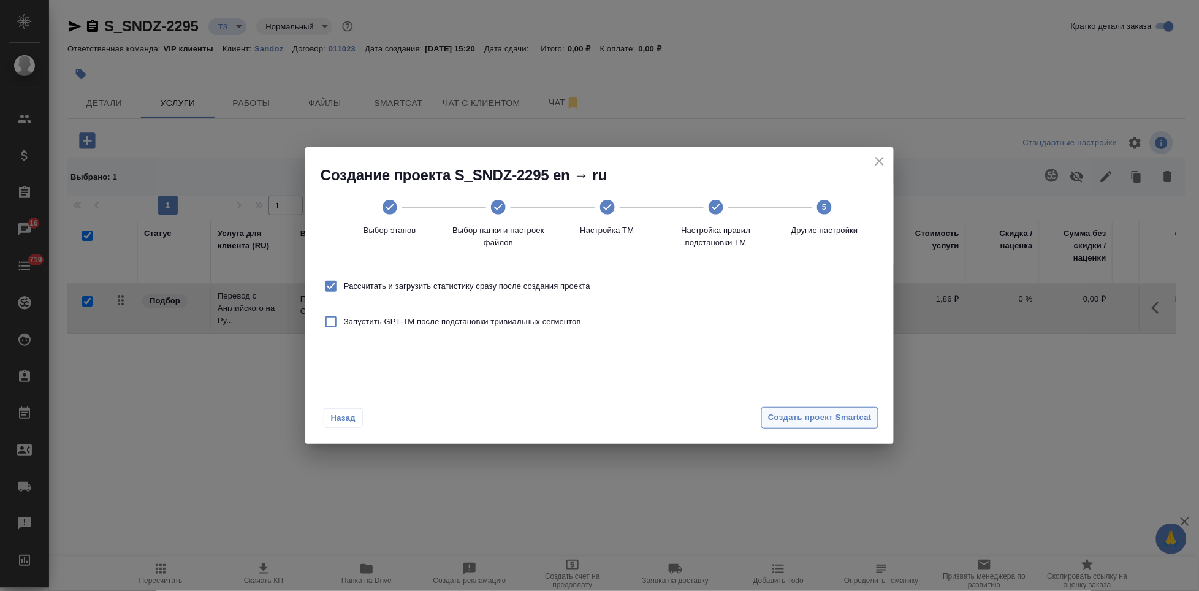
click at [845, 419] on span "Создать проект Smartcat" at bounding box center [820, 418] width 104 height 14
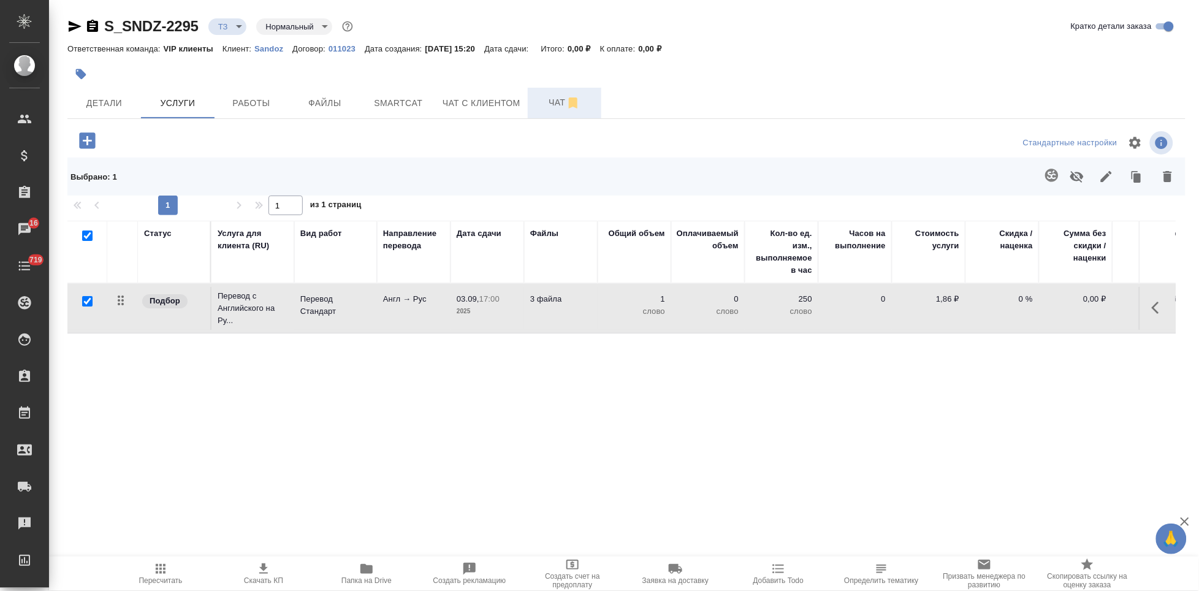
click at [546, 97] on span "Чат" at bounding box center [564, 102] width 59 height 15
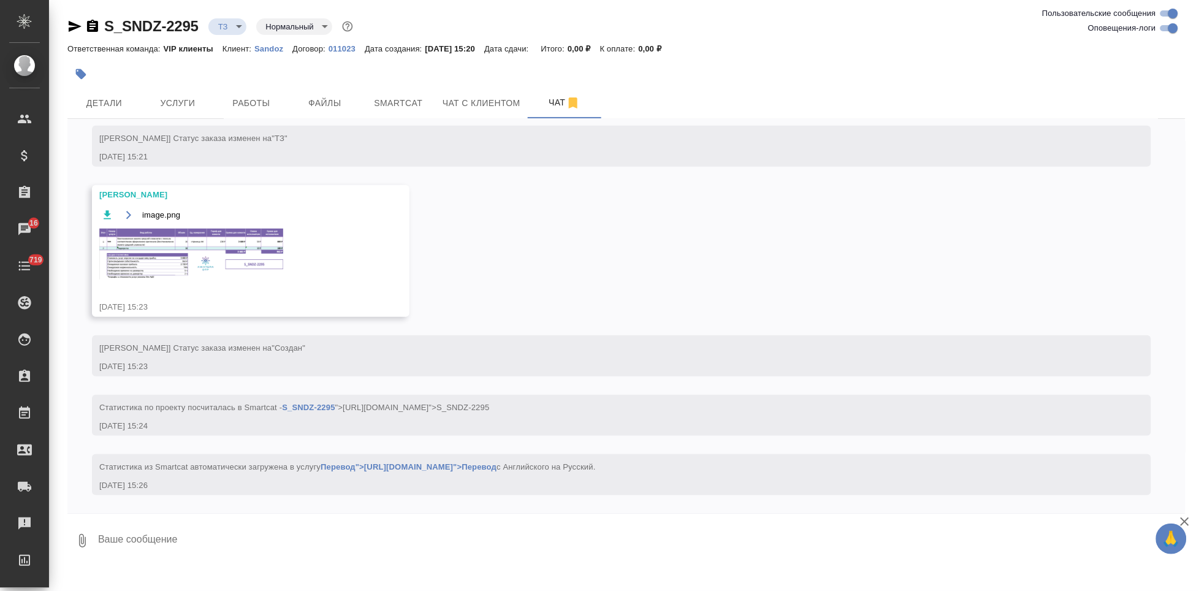
scroll to position [299, 0]
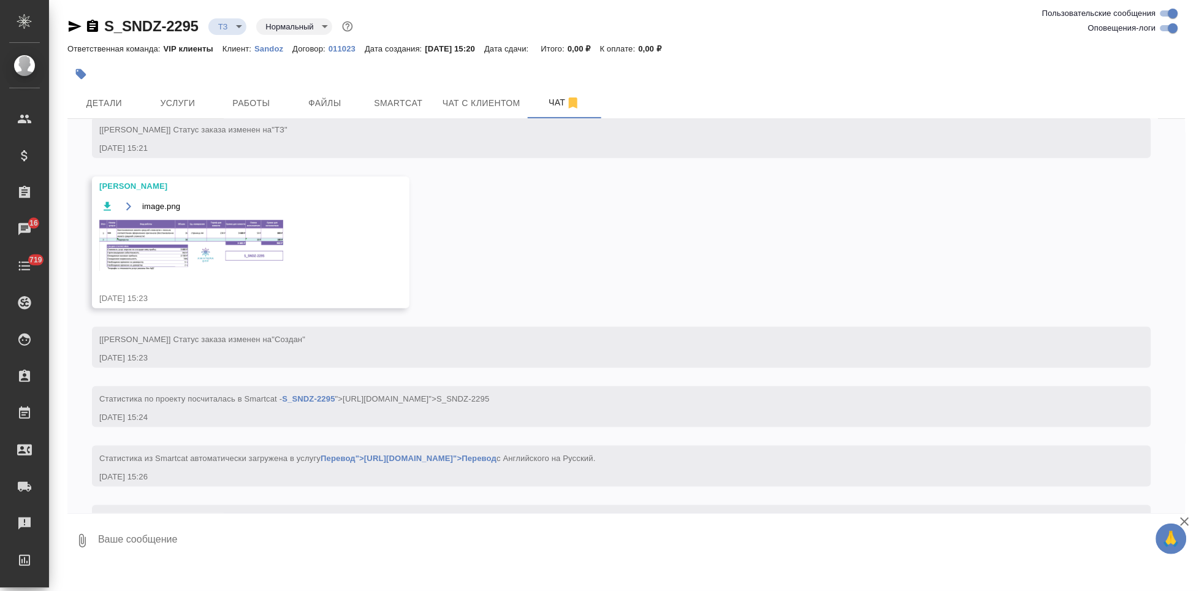
click at [191, 243] on img at bounding box center [191, 245] width 184 height 51
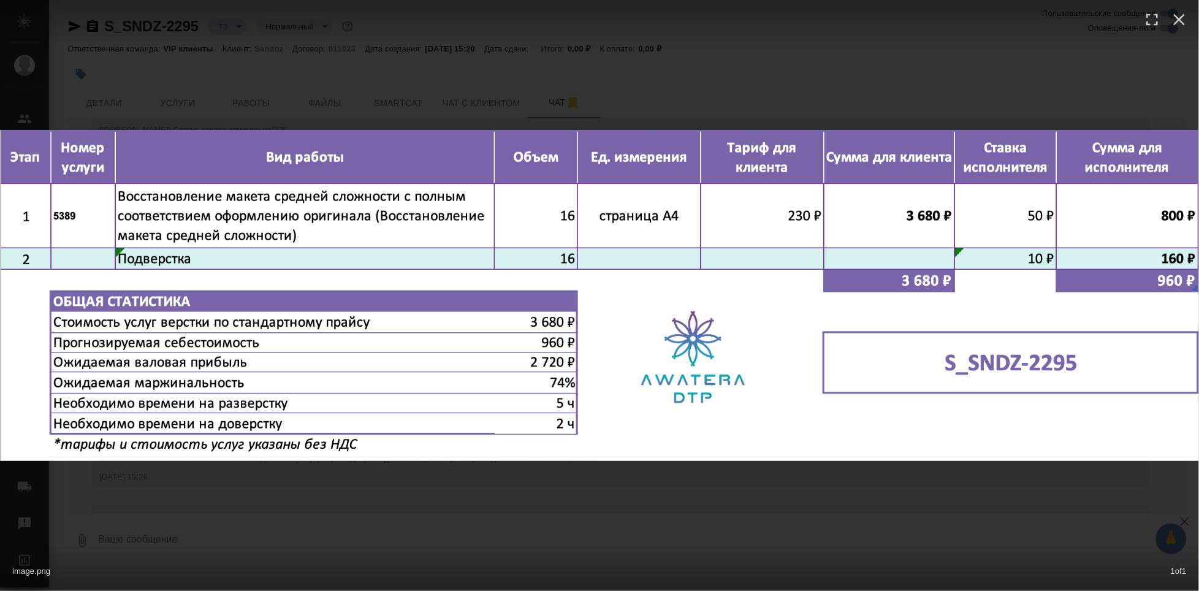
click at [486, 497] on div "image.png 1 of 1" at bounding box center [599, 295] width 1199 height 591
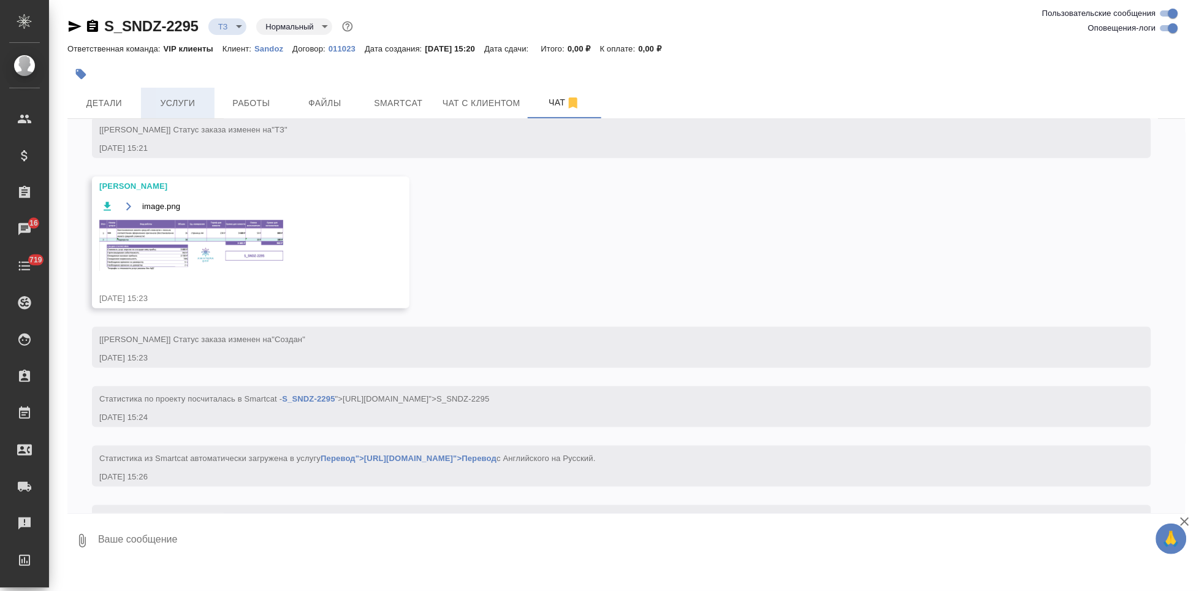
click at [182, 94] on button "Услуги" at bounding box center [178, 103] width 74 height 31
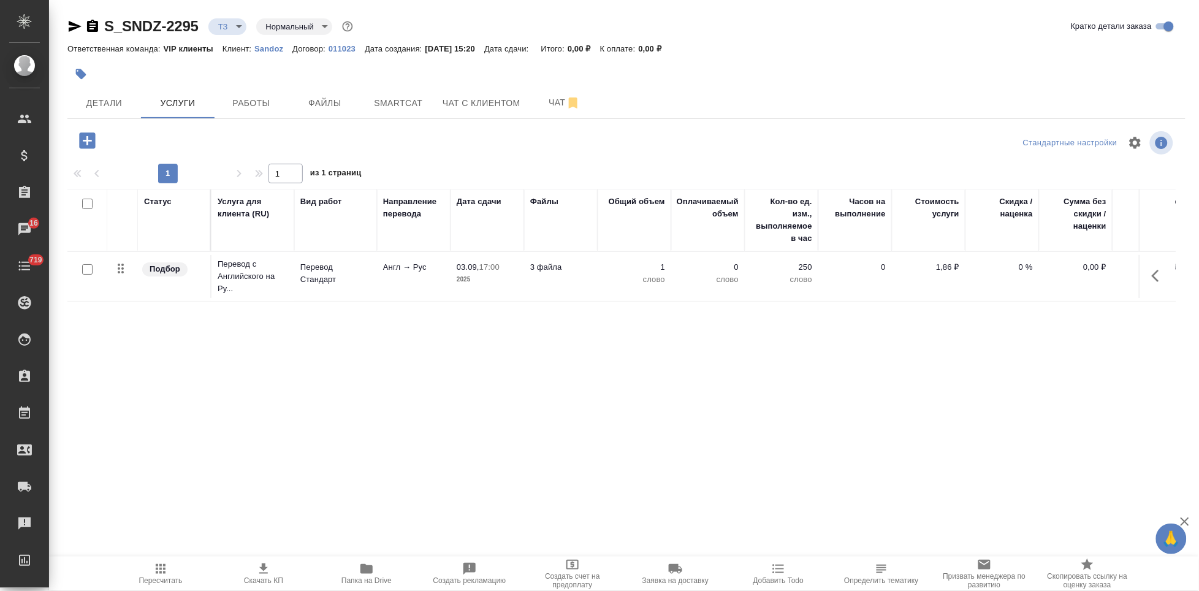
click at [93, 140] on icon "button" at bounding box center [87, 140] width 16 height 16
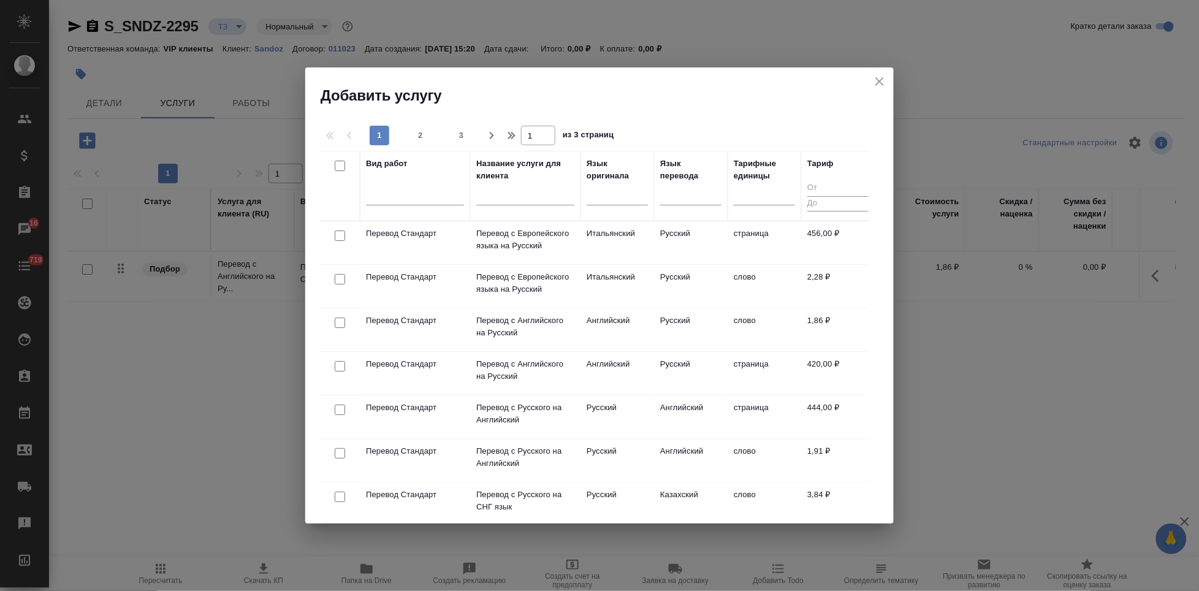
click at [498, 190] on input "text" at bounding box center [525, 197] width 98 height 15
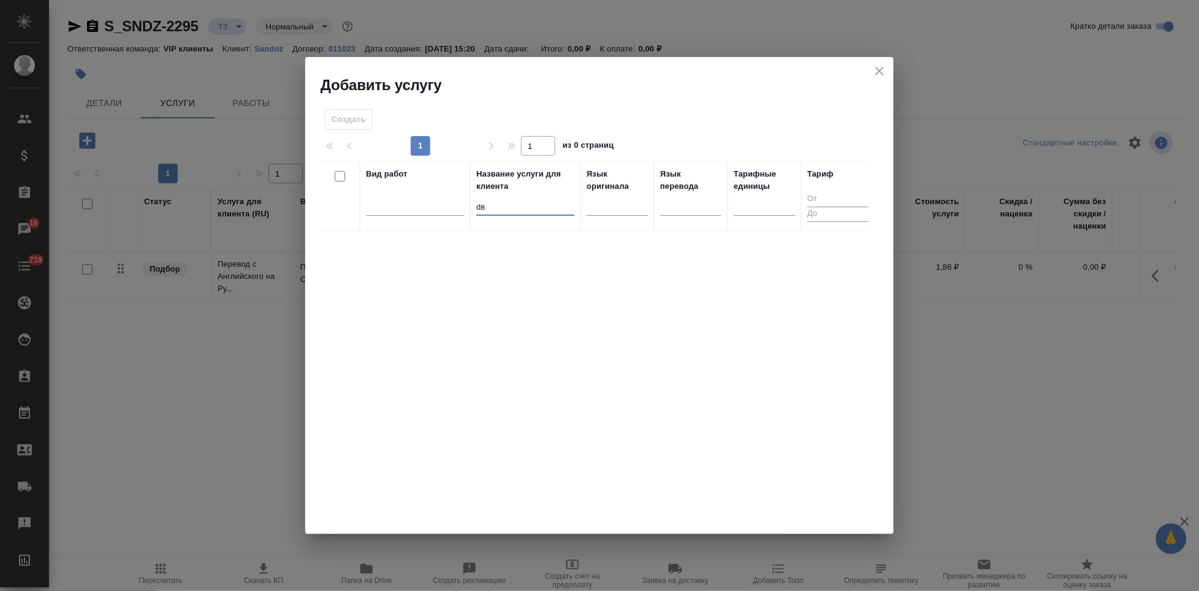
type input "d"
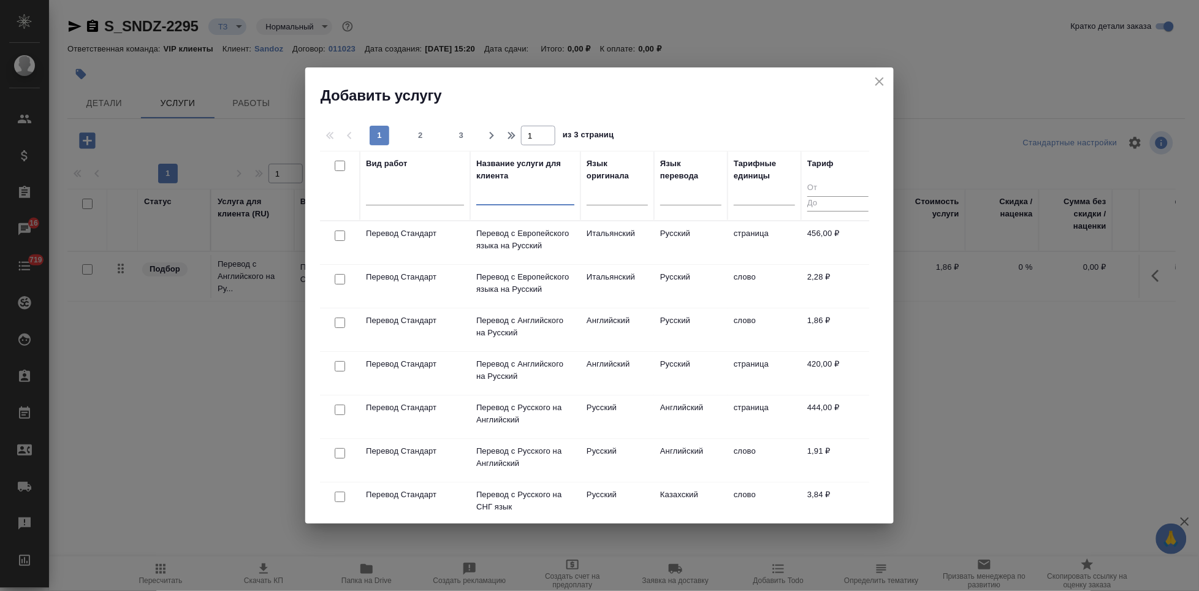
type input "ы"
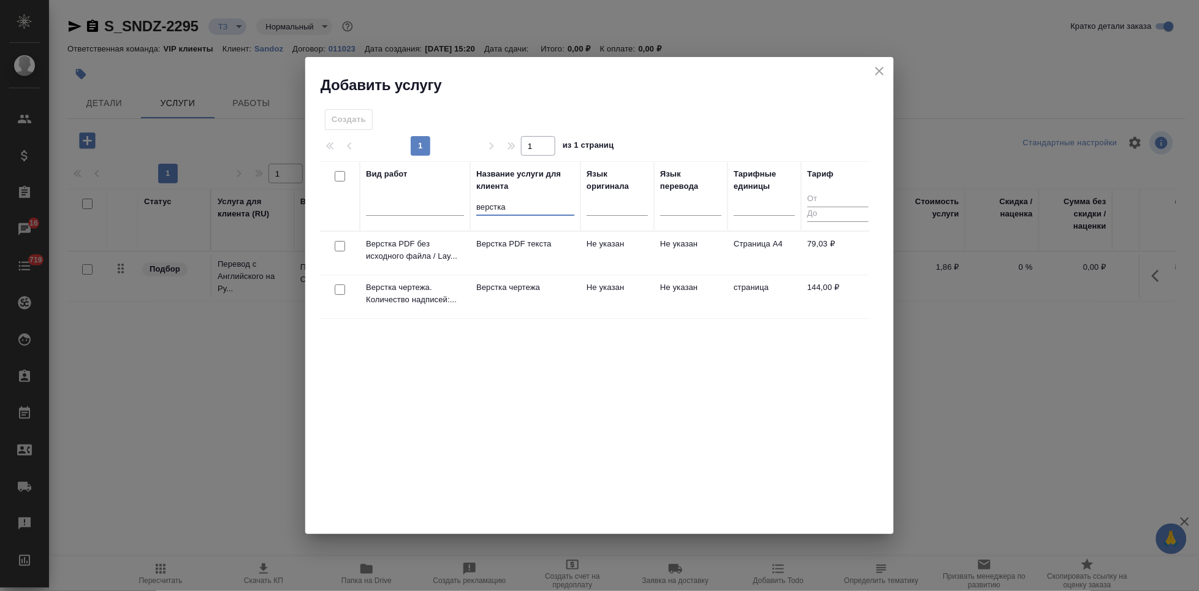
type input "верстка"
click at [568, 294] on td "Верстка чертежа" at bounding box center [525, 296] width 110 height 43
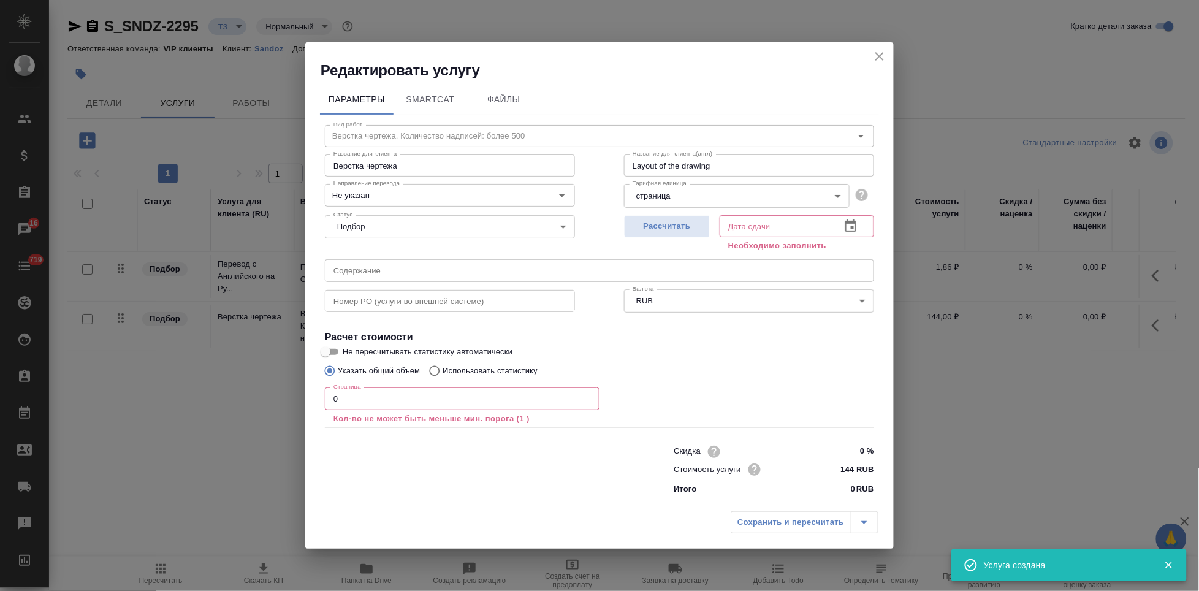
click at [398, 405] on input "0" at bounding box center [462, 399] width 275 height 22
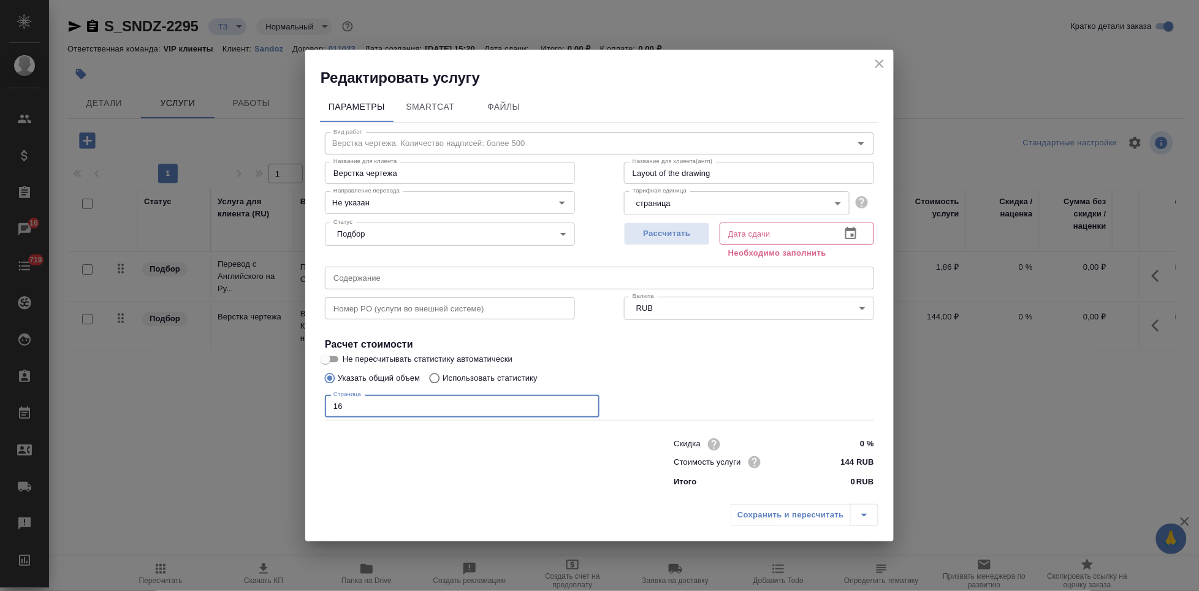
type input "16"
click at [847, 240] on icon "button" at bounding box center [851, 233] width 15 height 15
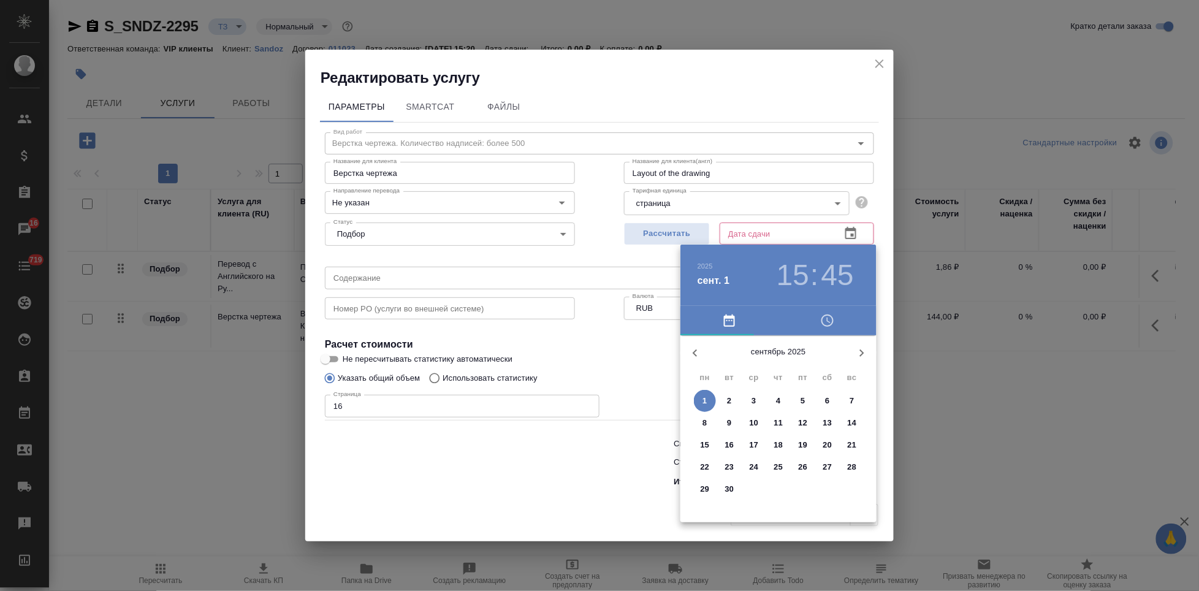
click at [755, 401] on p "3" at bounding box center [754, 401] width 4 height 12
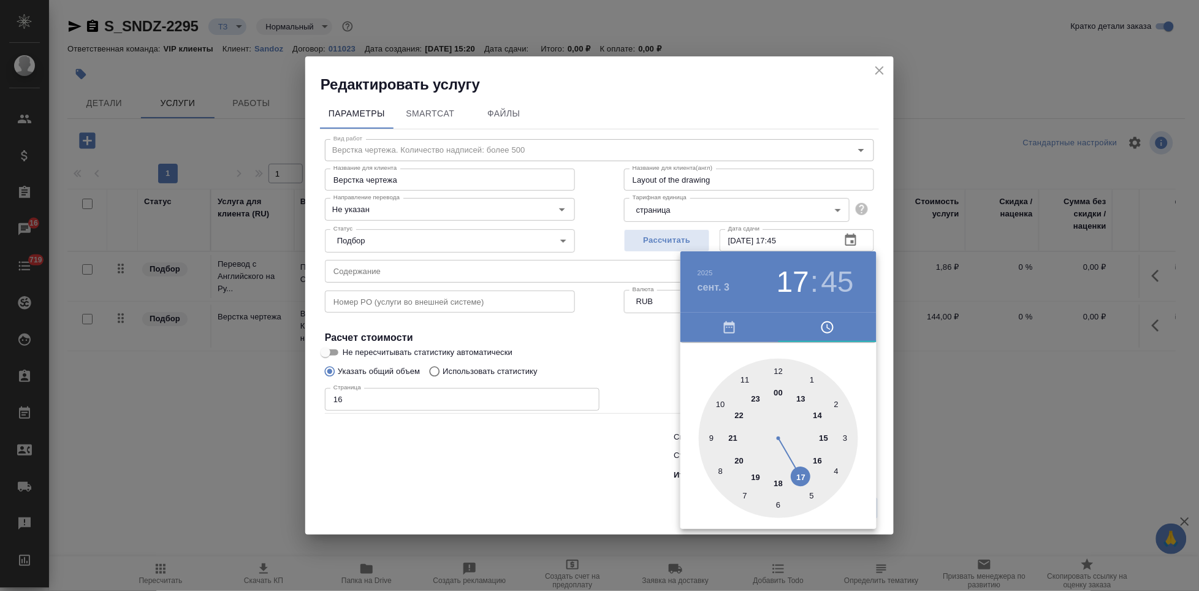
drag, startPoint x: 823, startPoint y: 445, endPoint x: 805, endPoint y: 473, distance: 32.8
click at [805, 473] on div at bounding box center [778, 438] width 159 height 159
type input "03.09.2025 17:00"
drag, startPoint x: 739, startPoint y: 421, endPoint x: 781, endPoint y: 364, distance: 70.1
click at [781, 364] on div at bounding box center [778, 438] width 159 height 159
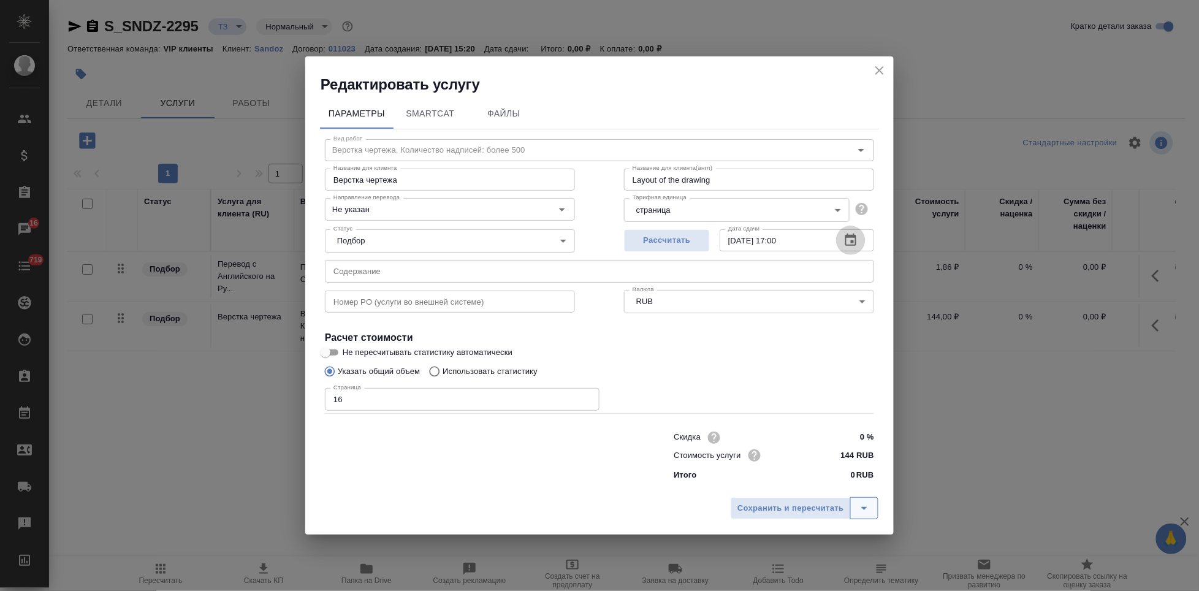
click at [862, 502] on icon "split button" at bounding box center [864, 508] width 15 height 15
click at [777, 479] on li "Сохранить" at bounding box center [807, 483] width 148 height 20
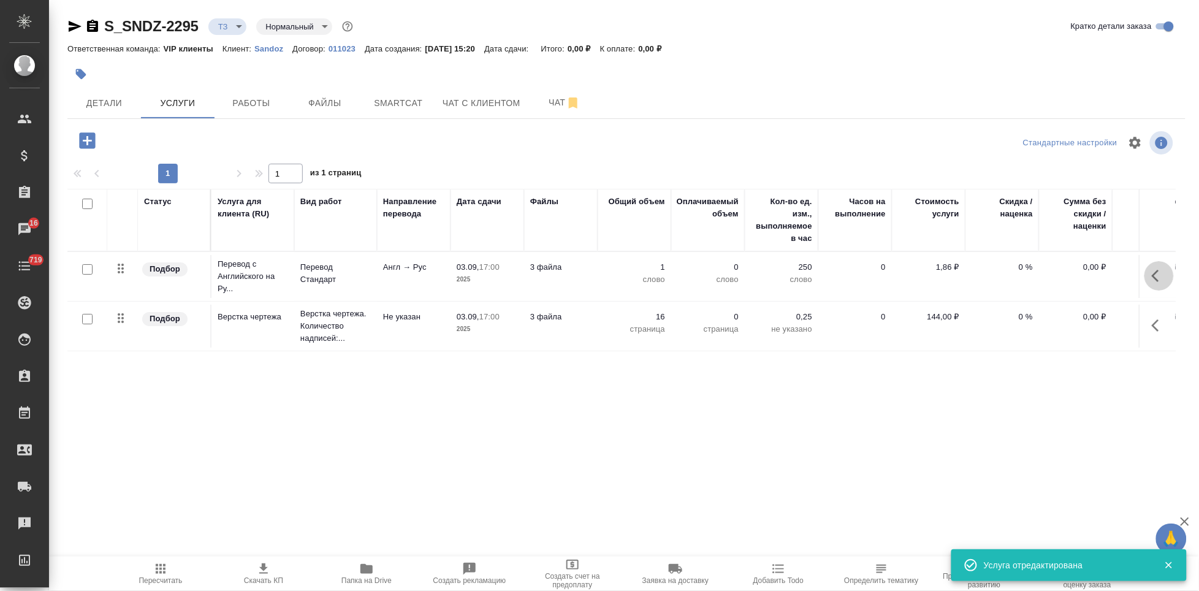
click at [1152, 273] on button "button" at bounding box center [1159, 275] width 29 height 29
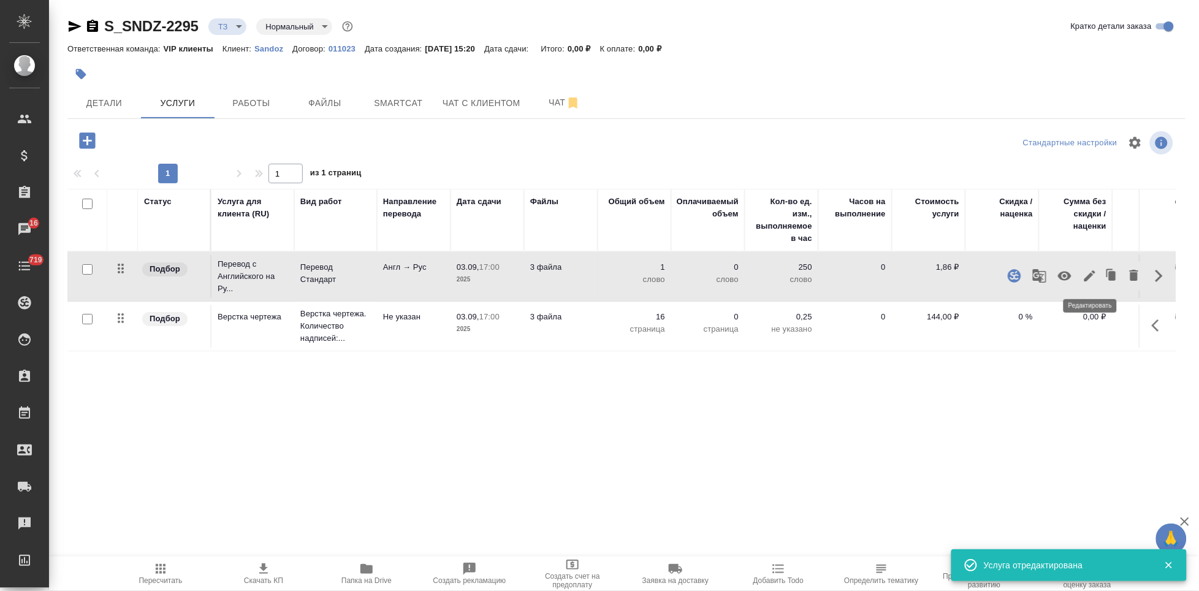
click at [1086, 281] on icon "button" at bounding box center [1090, 275] width 11 height 11
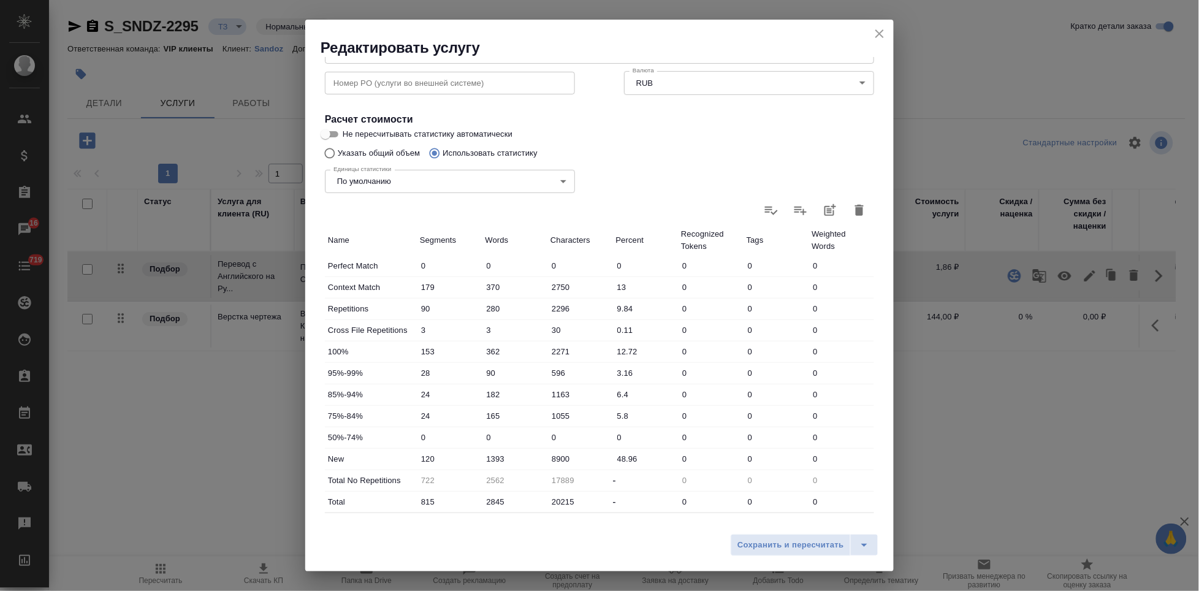
scroll to position [245, 0]
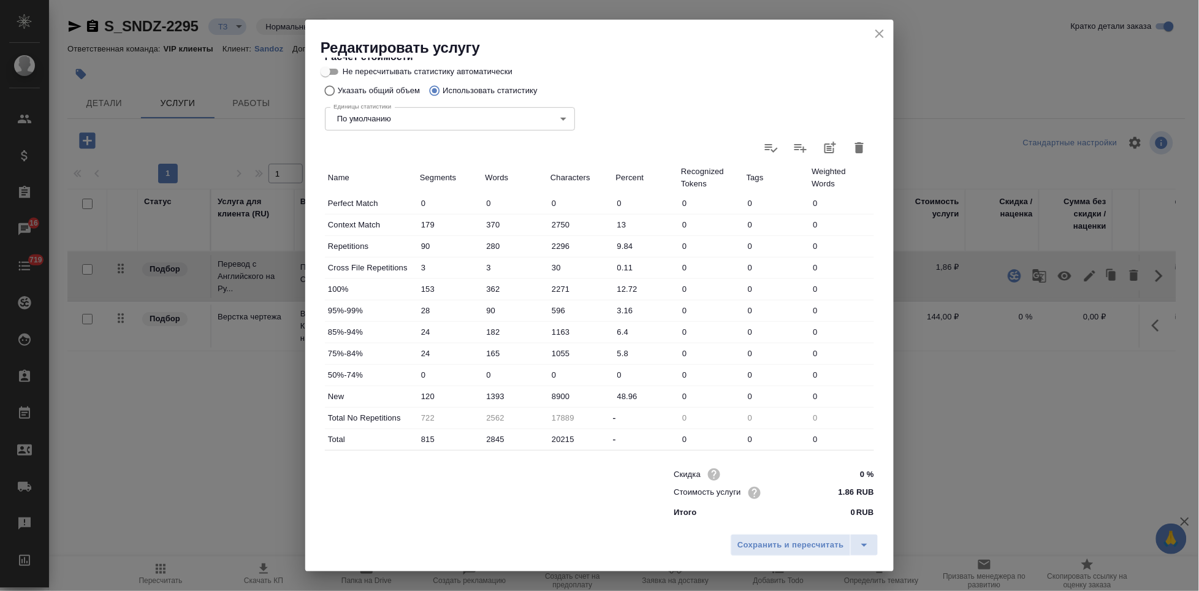
click at [495, 394] on input "1393" at bounding box center [516, 397] width 66 height 18
type input "1993"
click at [860, 542] on icon "split button" at bounding box center [864, 545] width 15 height 15
click at [772, 520] on li "Сохранить" at bounding box center [807, 520] width 148 height 20
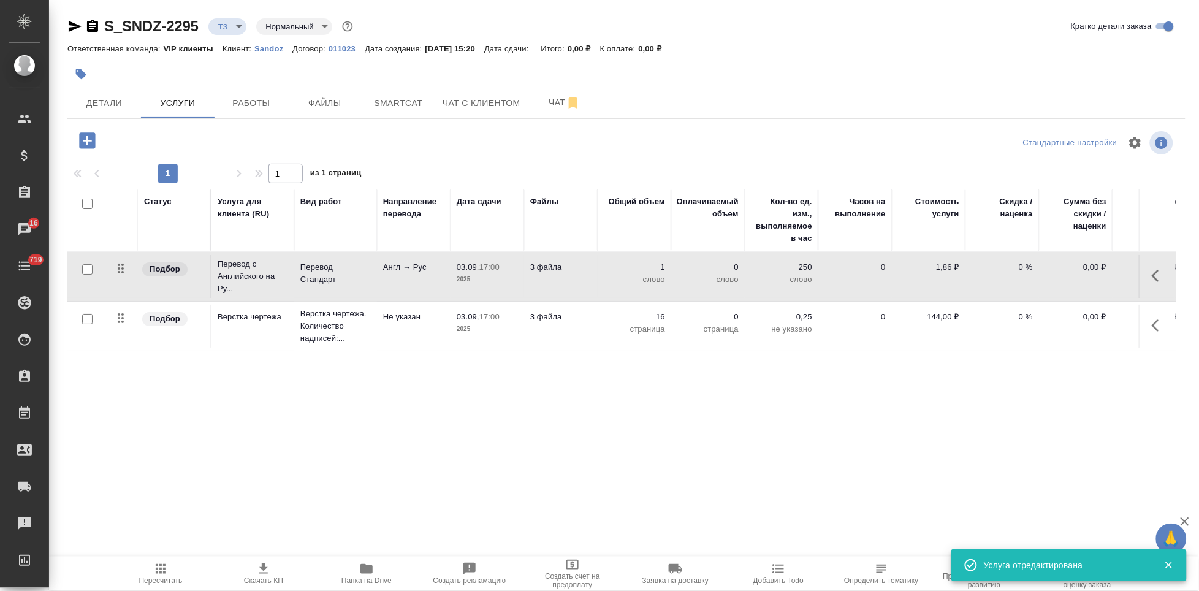
click at [170, 576] on span "Пересчитать" at bounding box center [161, 580] width 44 height 9
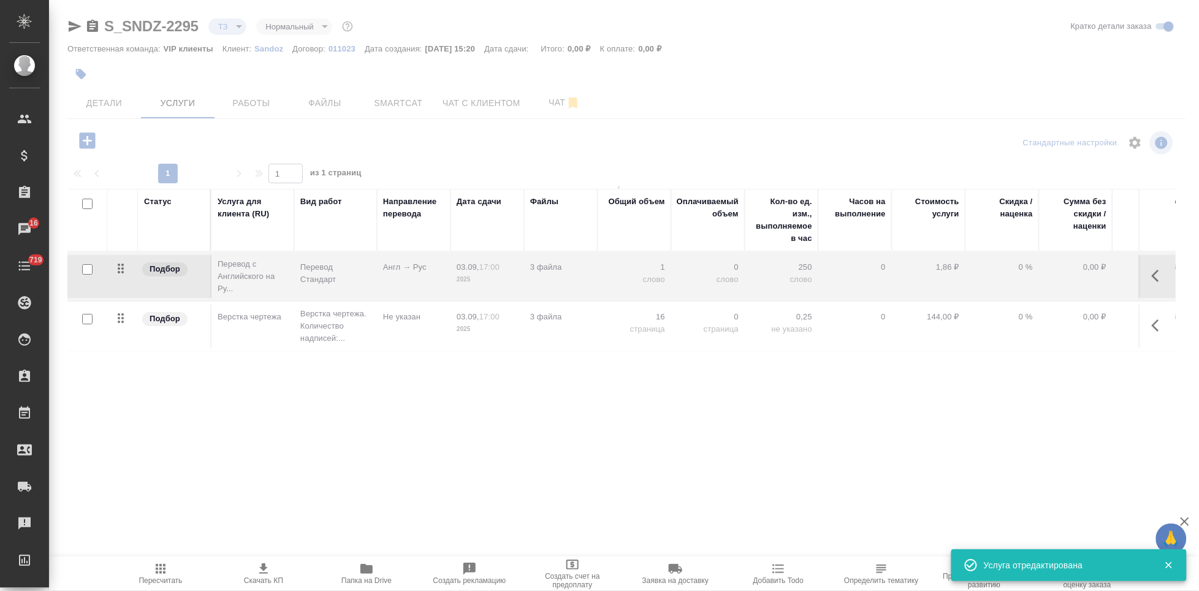
type input "new"
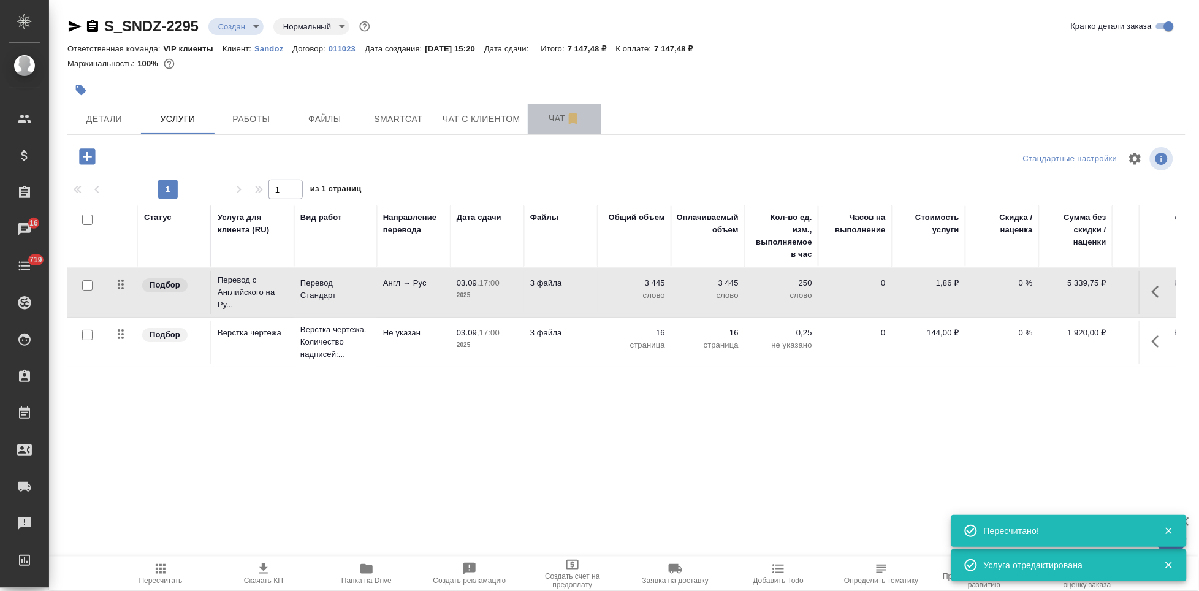
click at [540, 115] on span "Чат" at bounding box center [564, 118] width 59 height 15
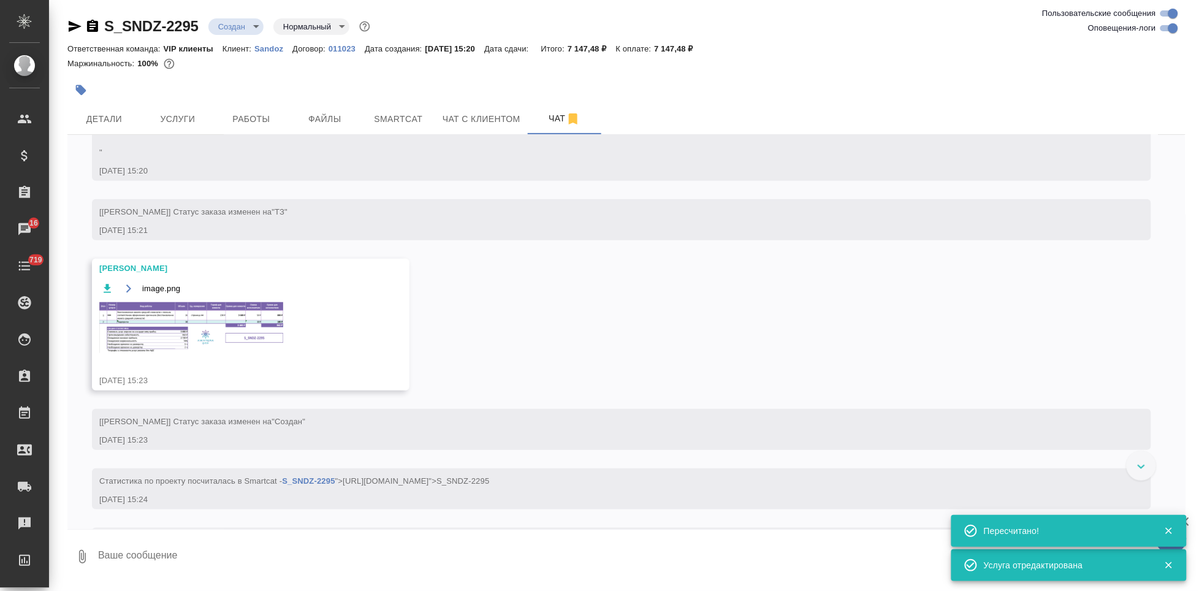
scroll to position [349, 0]
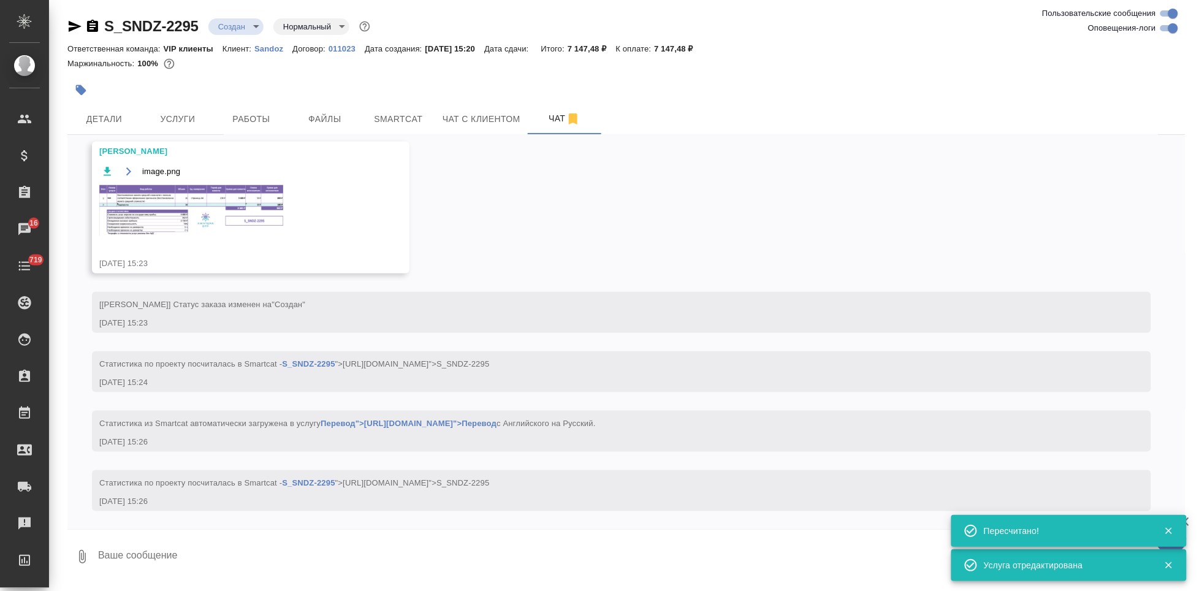
click at [157, 194] on img at bounding box center [191, 210] width 184 height 51
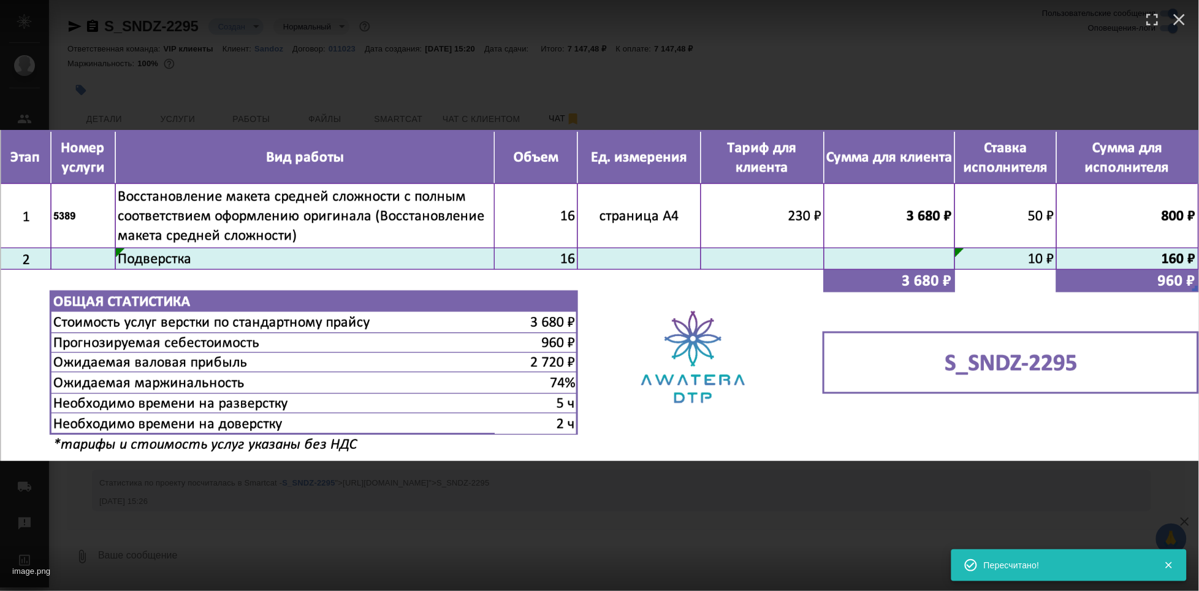
click at [594, 503] on div "image.png 1 of 1" at bounding box center [599, 295] width 1199 height 591
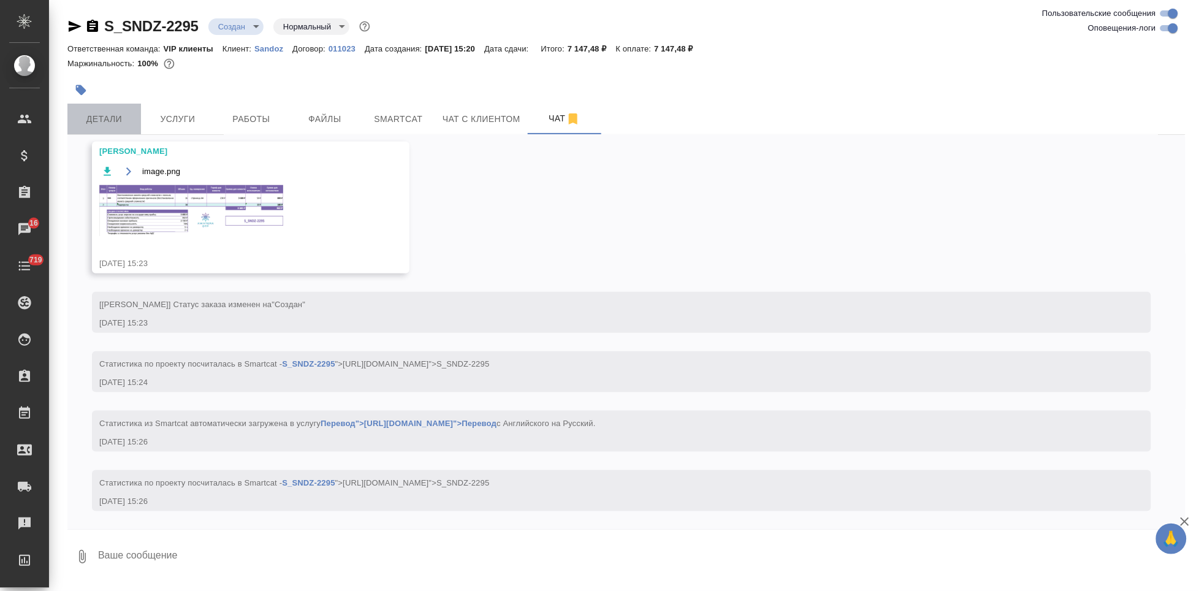
click at [116, 122] on span "Детали" at bounding box center [104, 119] width 59 height 15
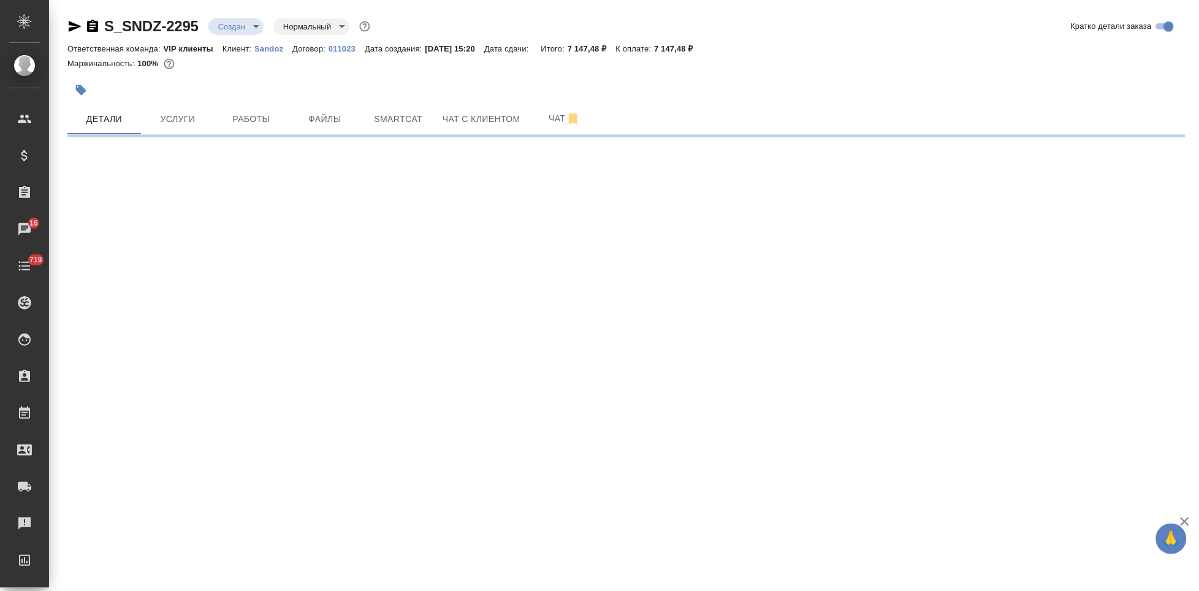
select select "RU"
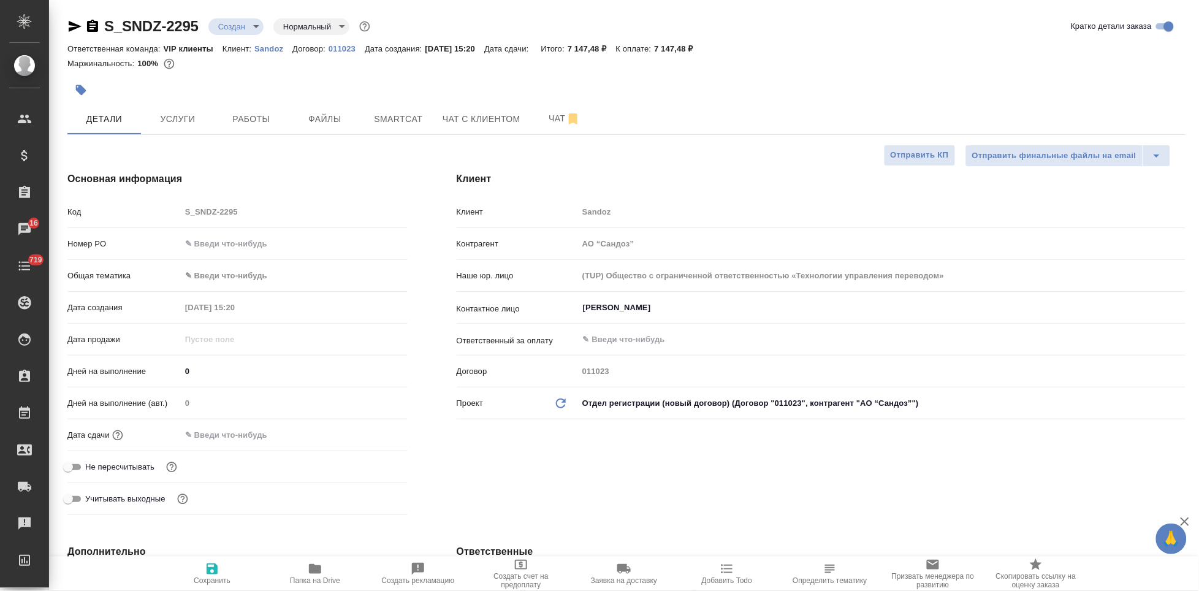
type textarea "x"
click at [201, 372] on input "0" at bounding box center [294, 371] width 227 height 18
type textarea "x"
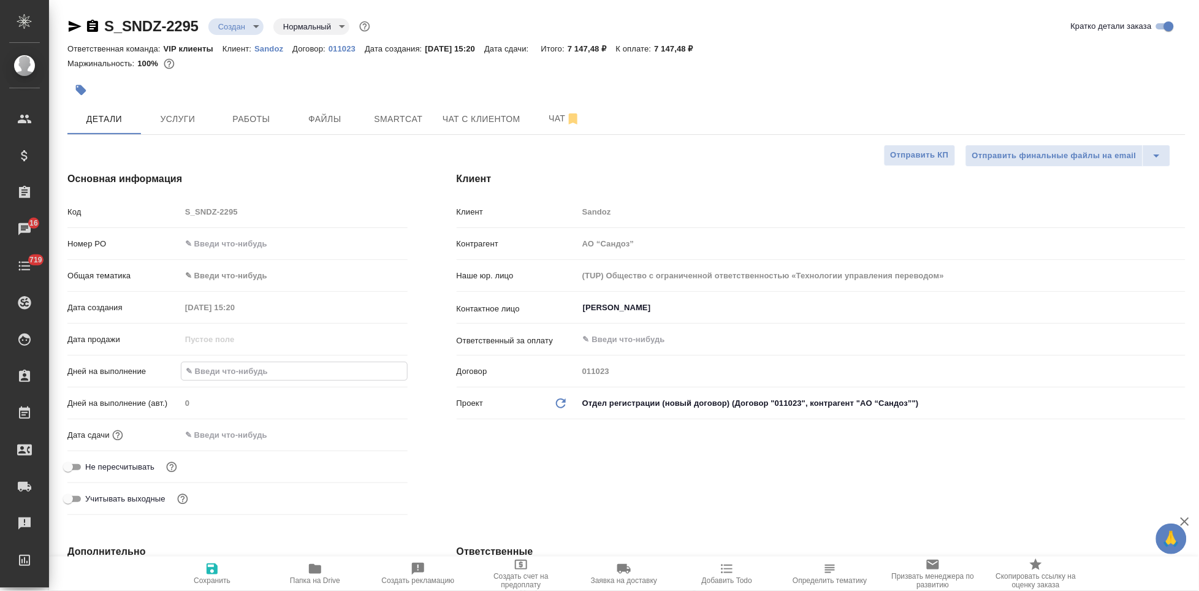
type textarea "x"
type input "2"
type textarea "x"
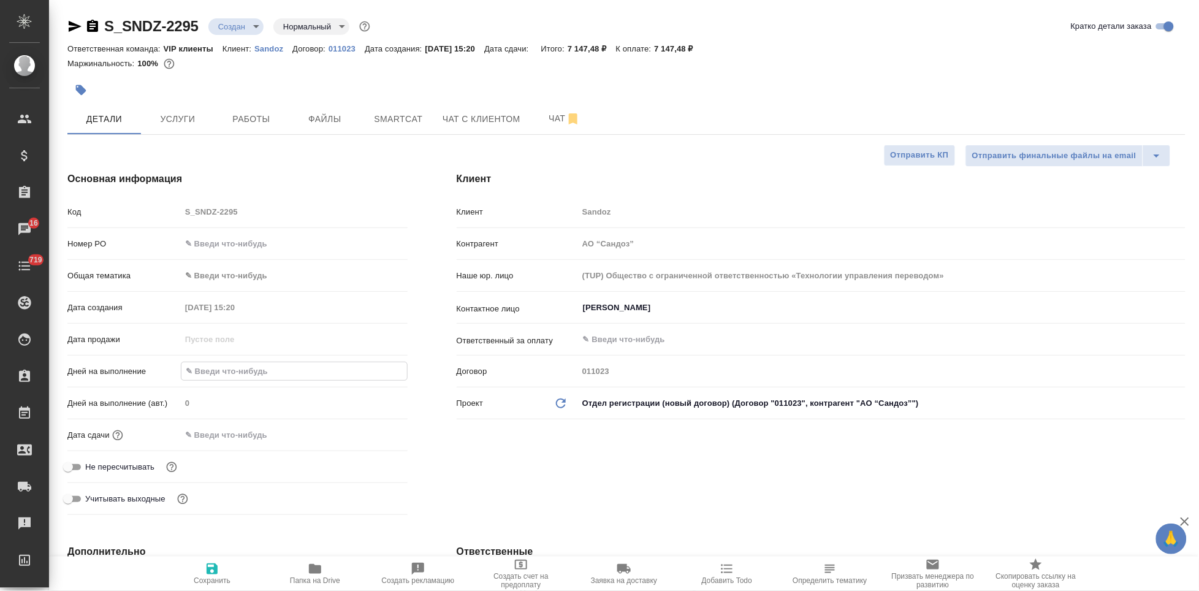
type textarea "x"
type input "2"
click at [212, 567] on icon "button" at bounding box center [212, 569] width 15 height 15
type textarea "x"
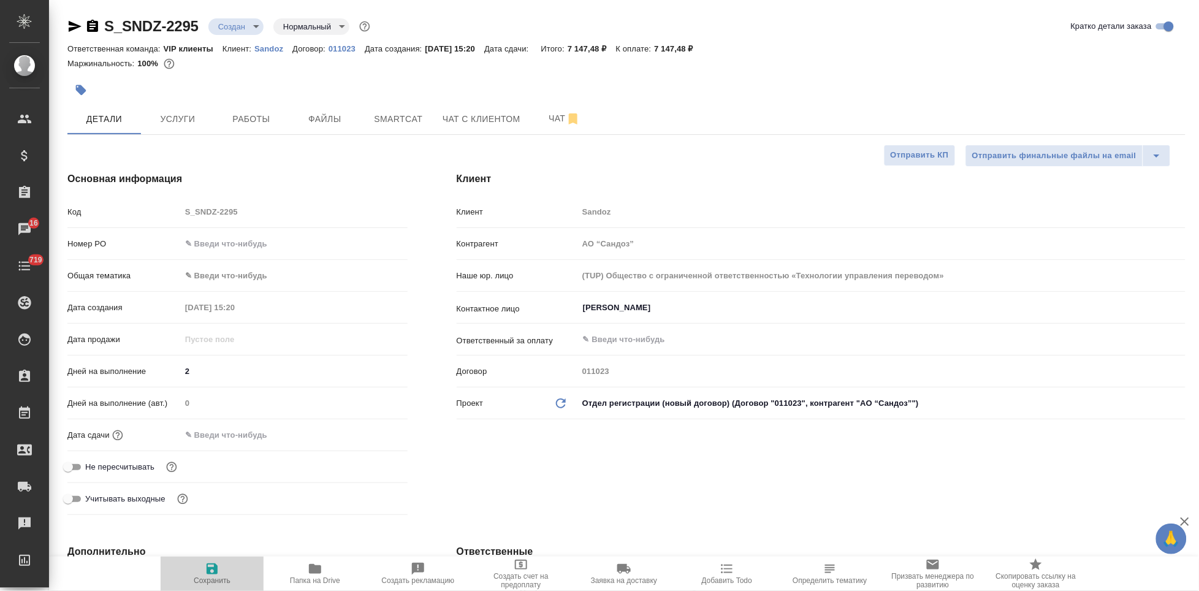
type textarea "x"
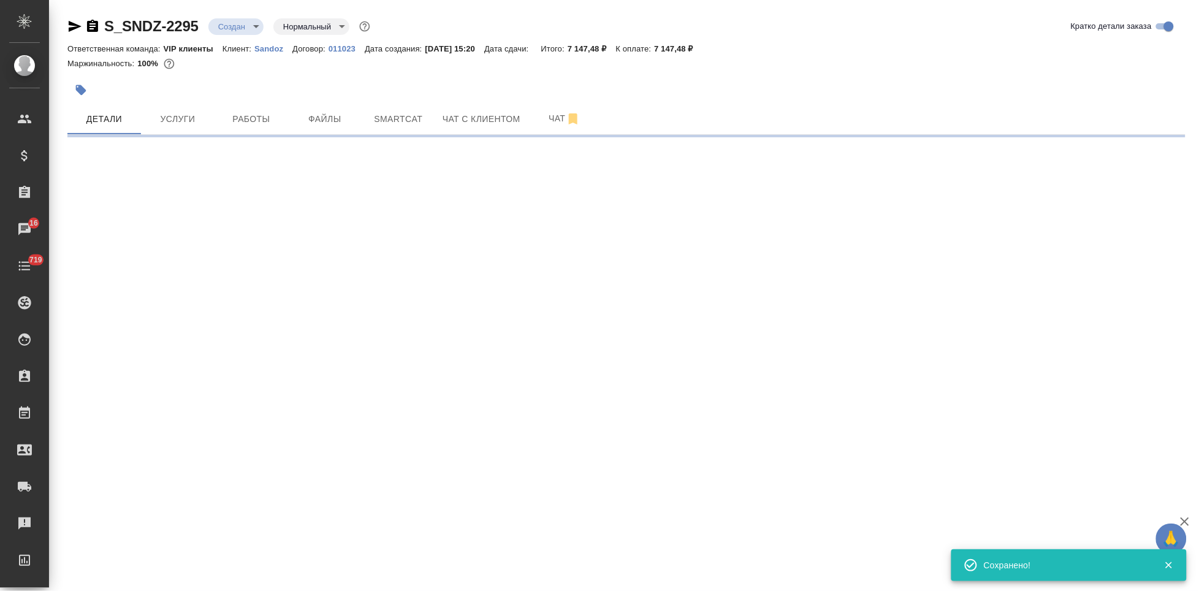
select select "RU"
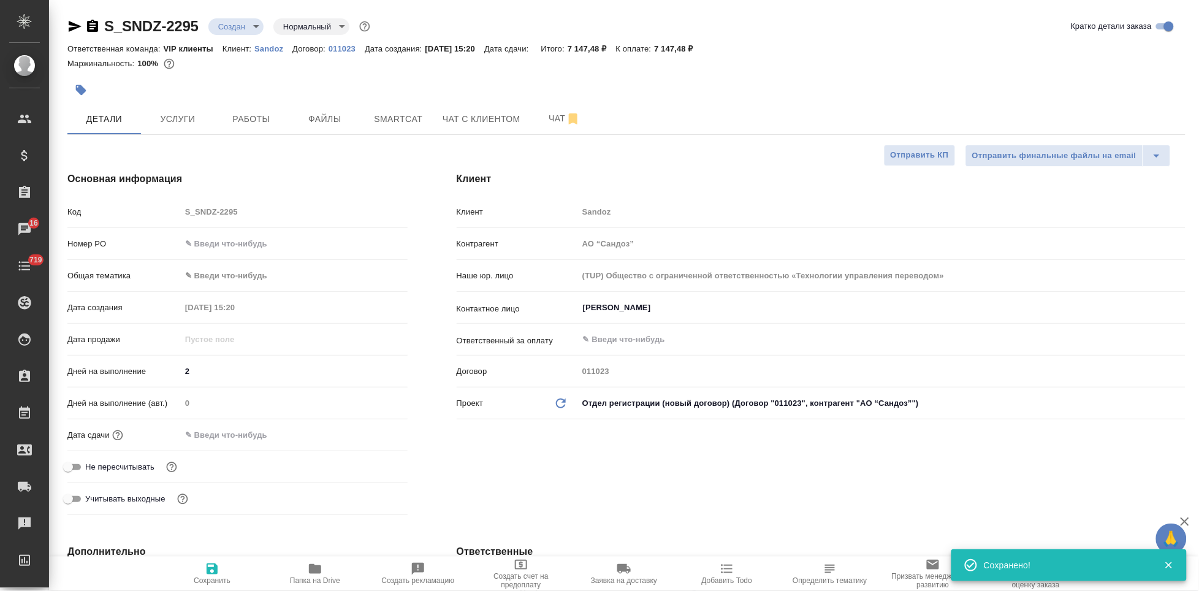
type textarea "x"
click at [165, 105] on button "Услуги" at bounding box center [178, 119] width 74 height 31
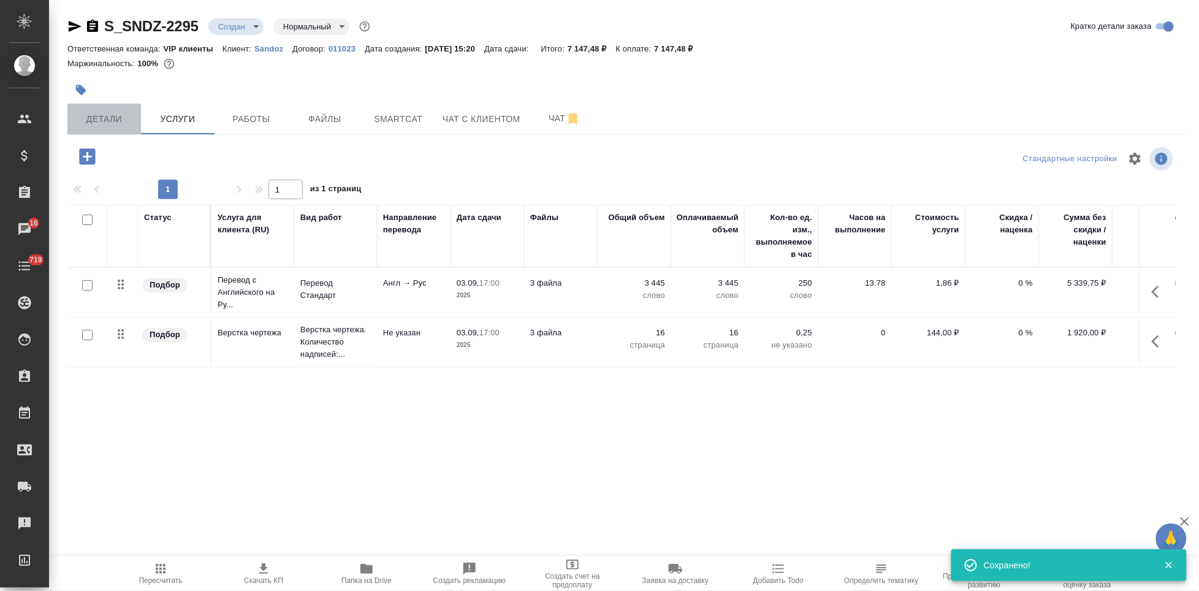
click at [123, 122] on span "Детали" at bounding box center [104, 119] width 59 height 15
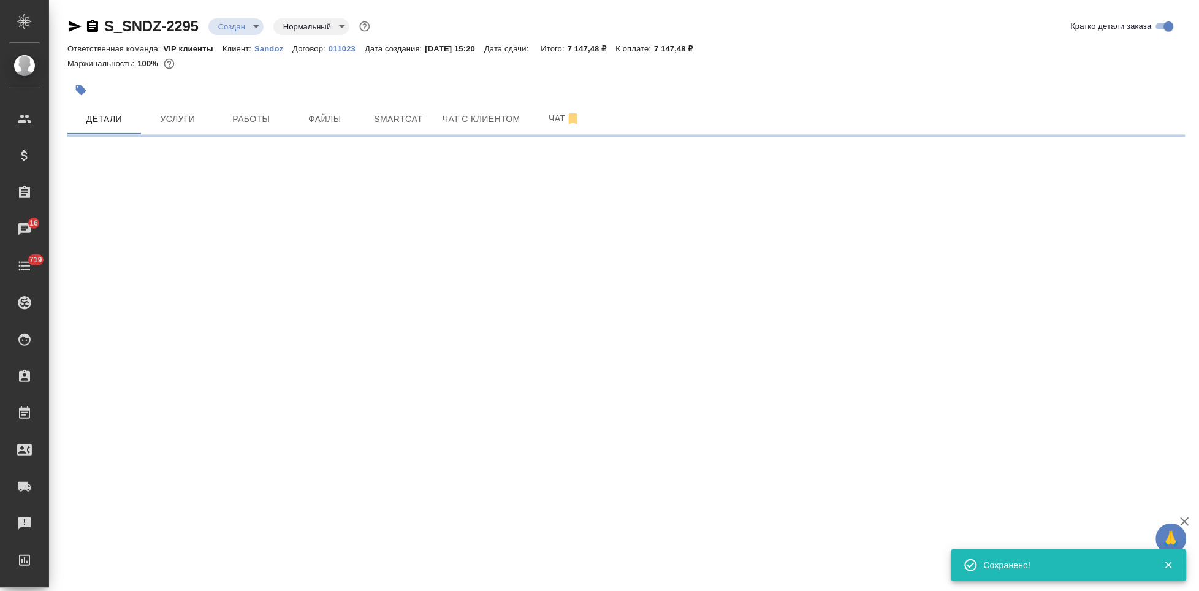
select select "RU"
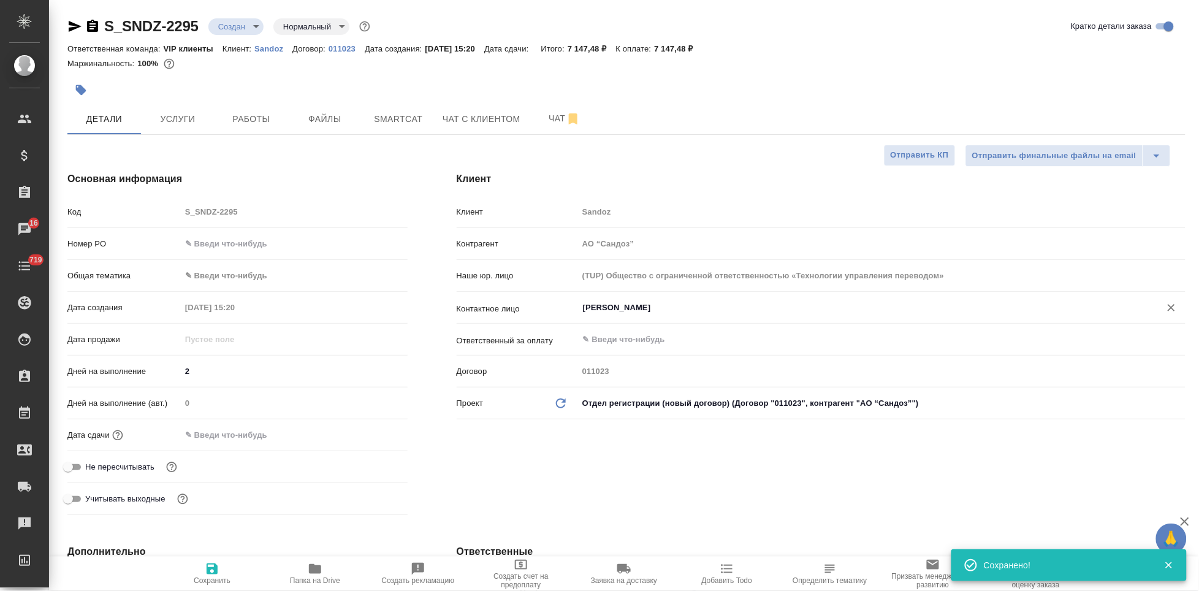
type textarea "x"
click at [721, 308] on input "Иванова Дарина" at bounding box center [861, 307] width 559 height 15
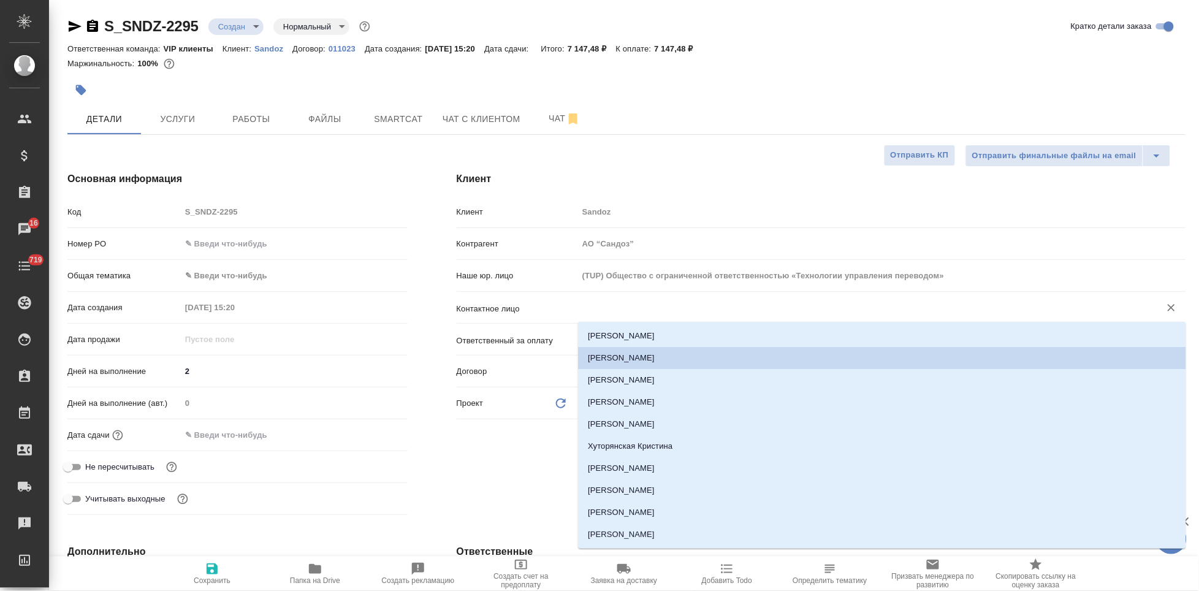
type textarea "x"
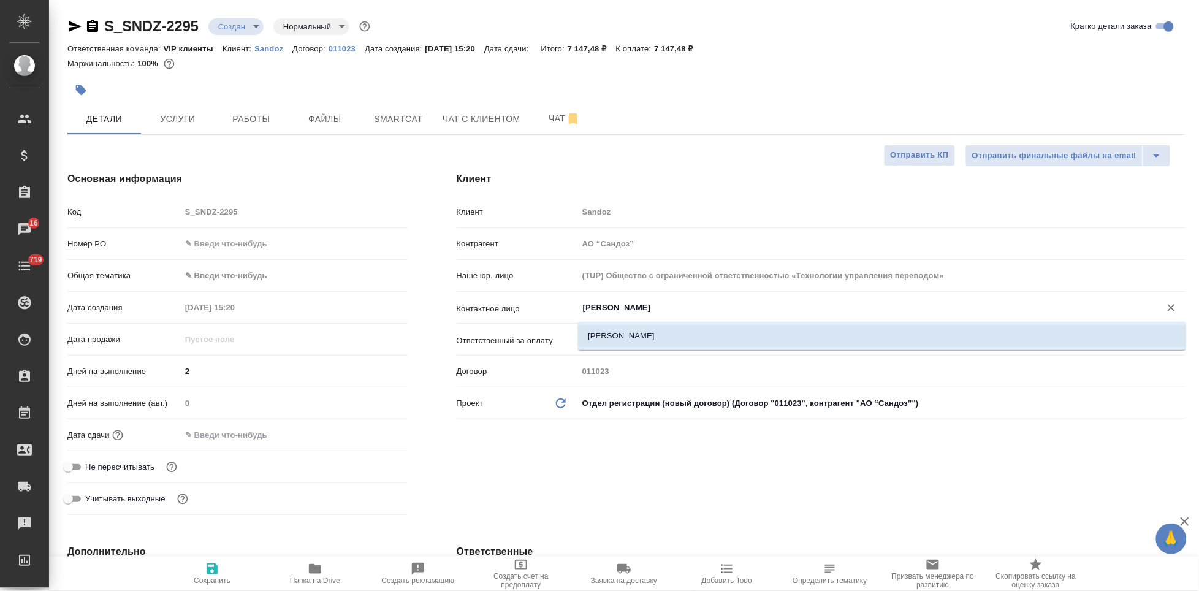
click at [667, 330] on li "[PERSON_NAME]" at bounding box center [882, 336] width 608 height 22
type input "[PERSON_NAME]"
type textarea "x"
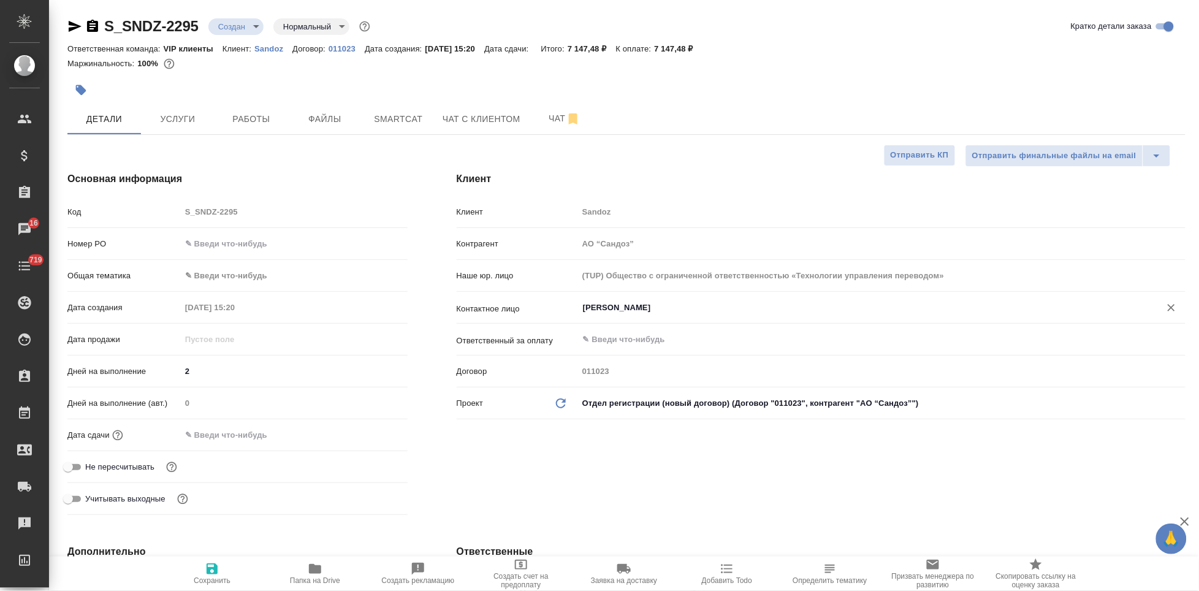
type input "[PERSON_NAME]"
click at [208, 581] on span "Сохранить" at bounding box center [212, 580] width 37 height 9
type textarea "x"
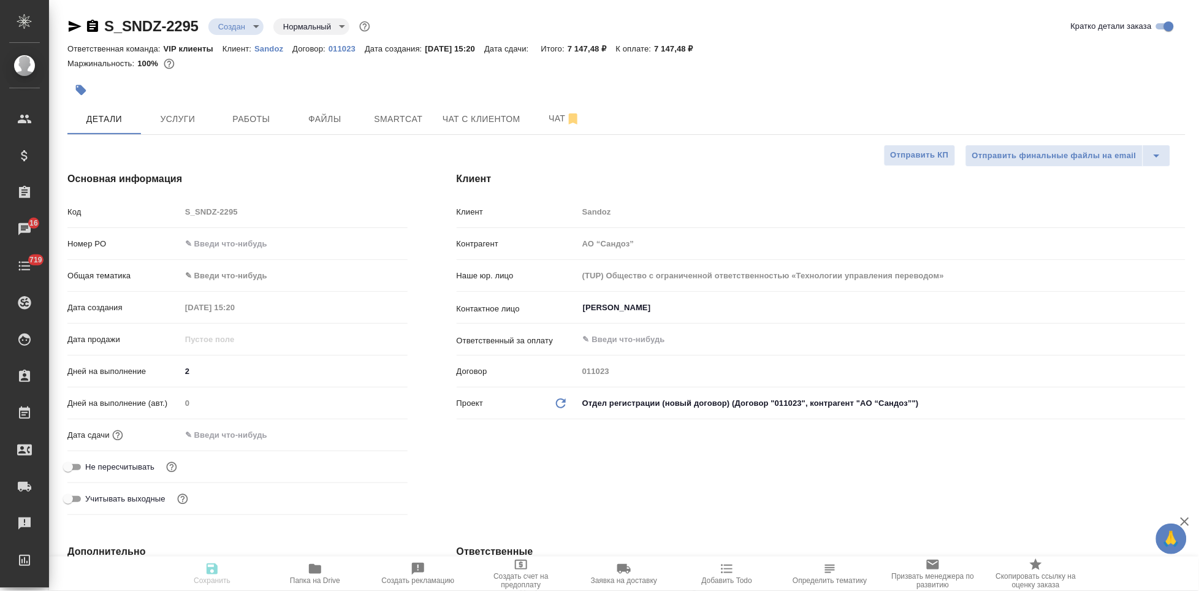
type textarea "x"
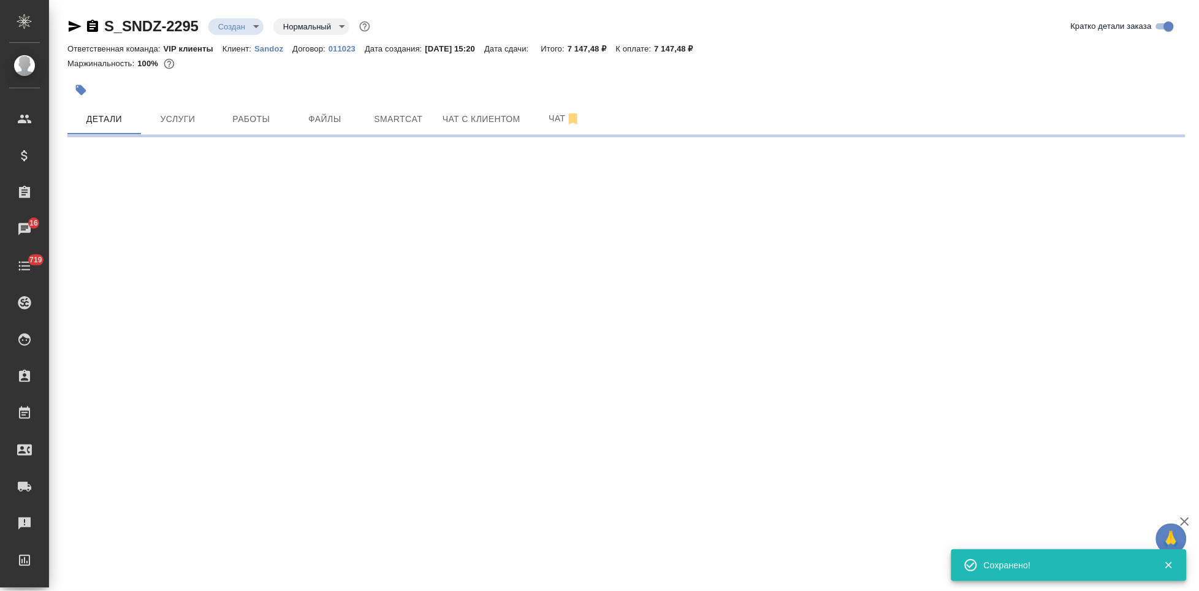
select select "RU"
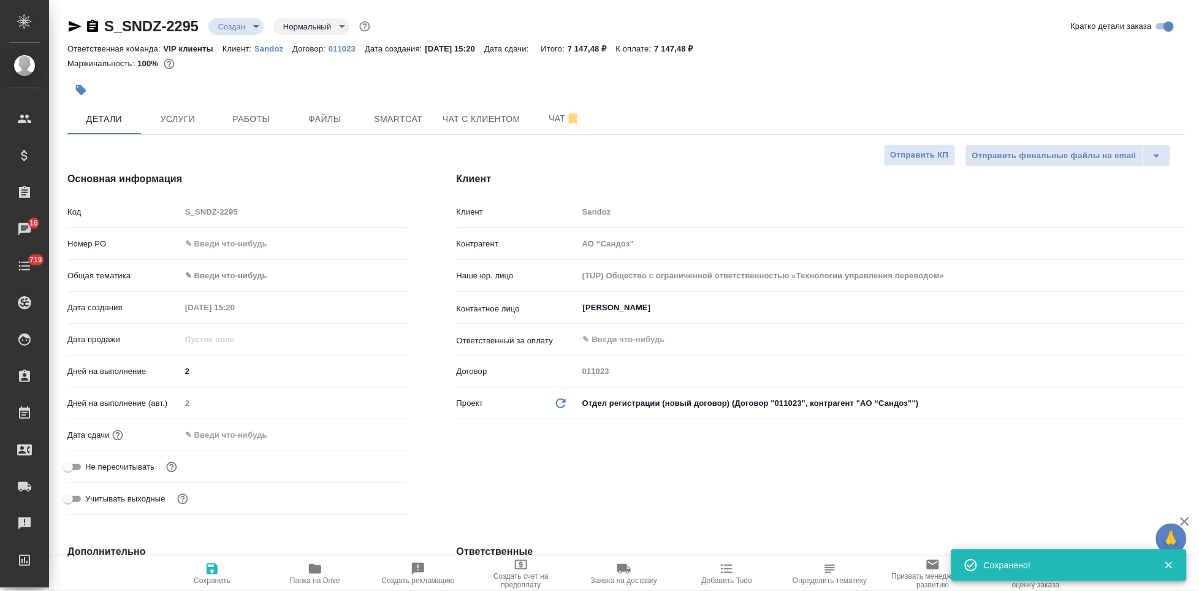
type textarea "x"
click at [175, 118] on span "Услуги" at bounding box center [177, 119] width 59 height 15
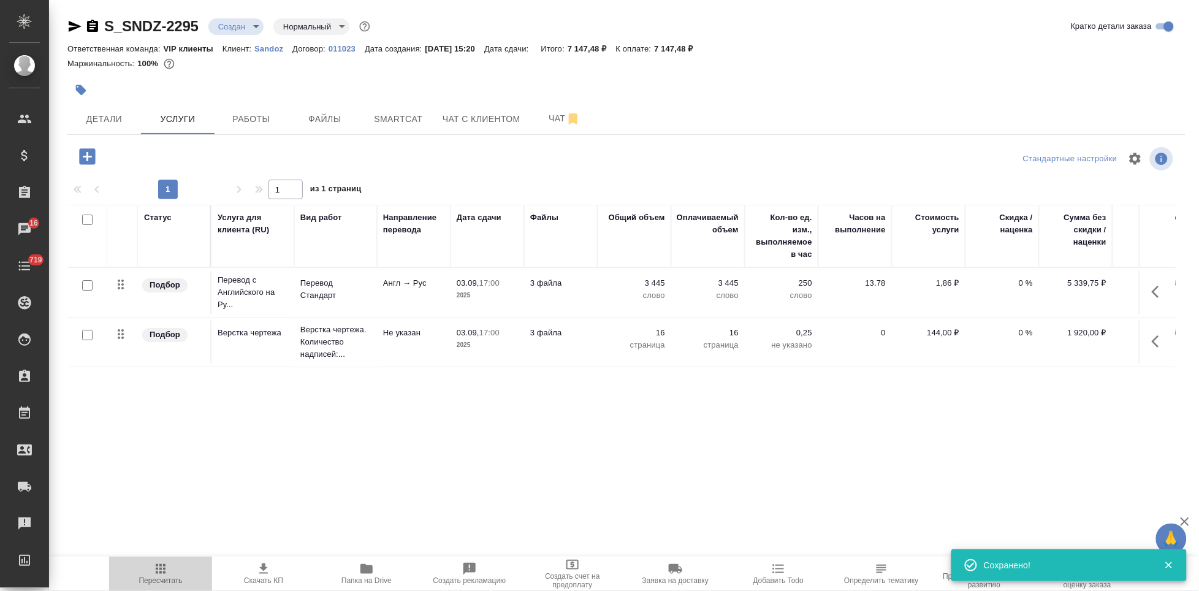
click at [159, 578] on span "Пересчитать" at bounding box center [161, 580] width 44 height 9
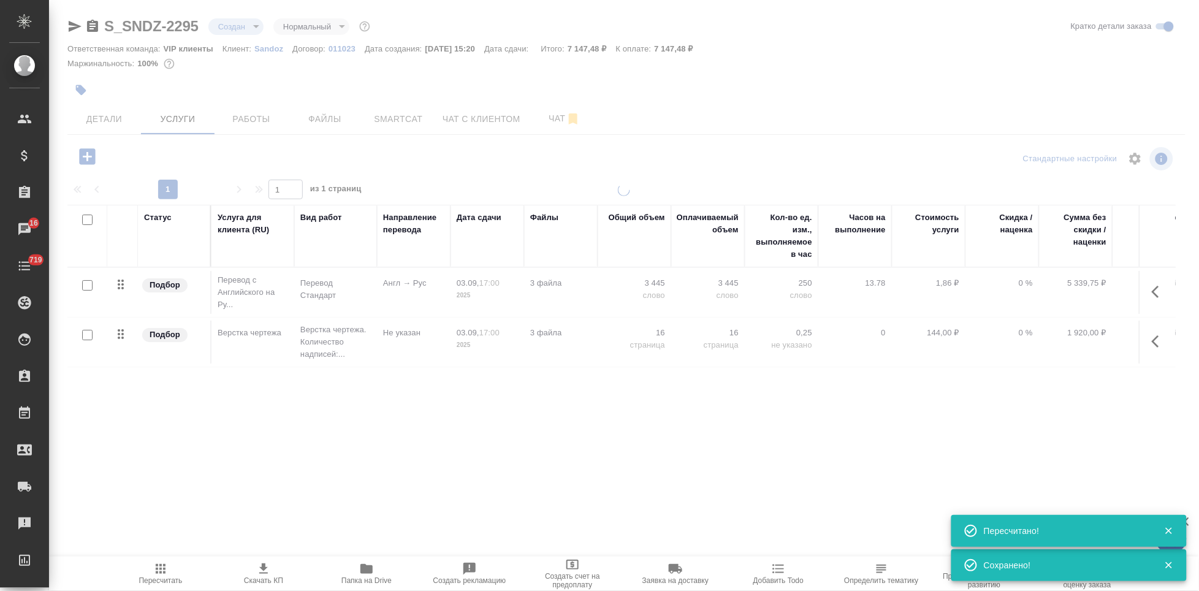
click at [262, 577] on span "Скачать КП" at bounding box center [263, 580] width 39 height 9
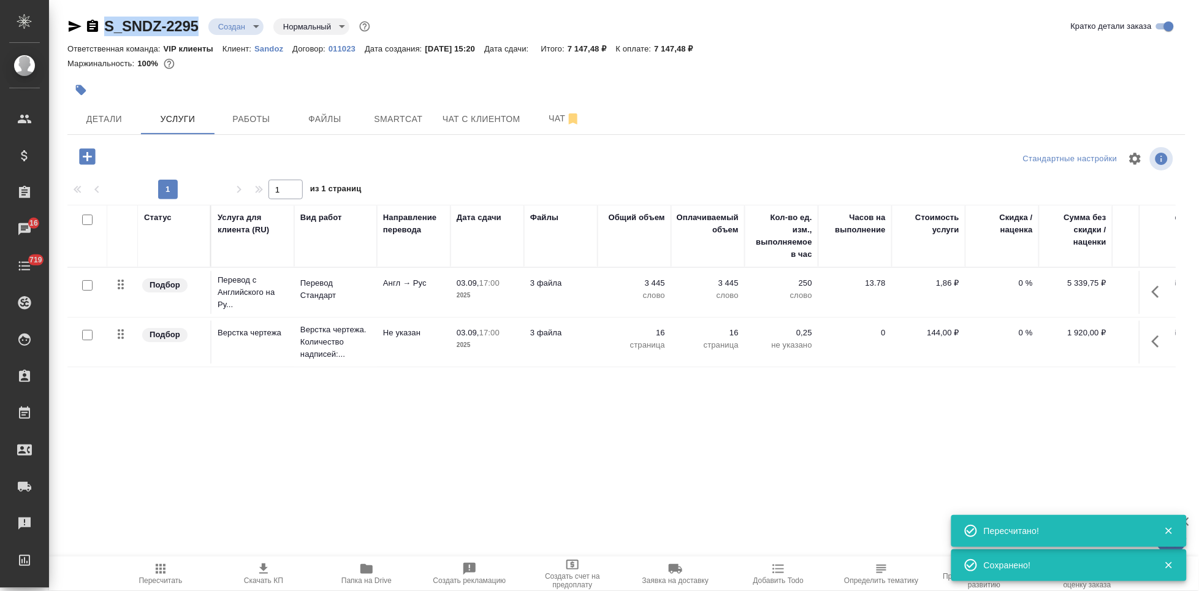
drag, startPoint x: 202, startPoint y: 24, endPoint x: 88, endPoint y: 24, distance: 113.4
click at [88, 24] on div "S_SNDZ-2295 Создан new Нормальный normal" at bounding box center [219, 27] width 305 height 20
copy link "S_SNDZ-2295"
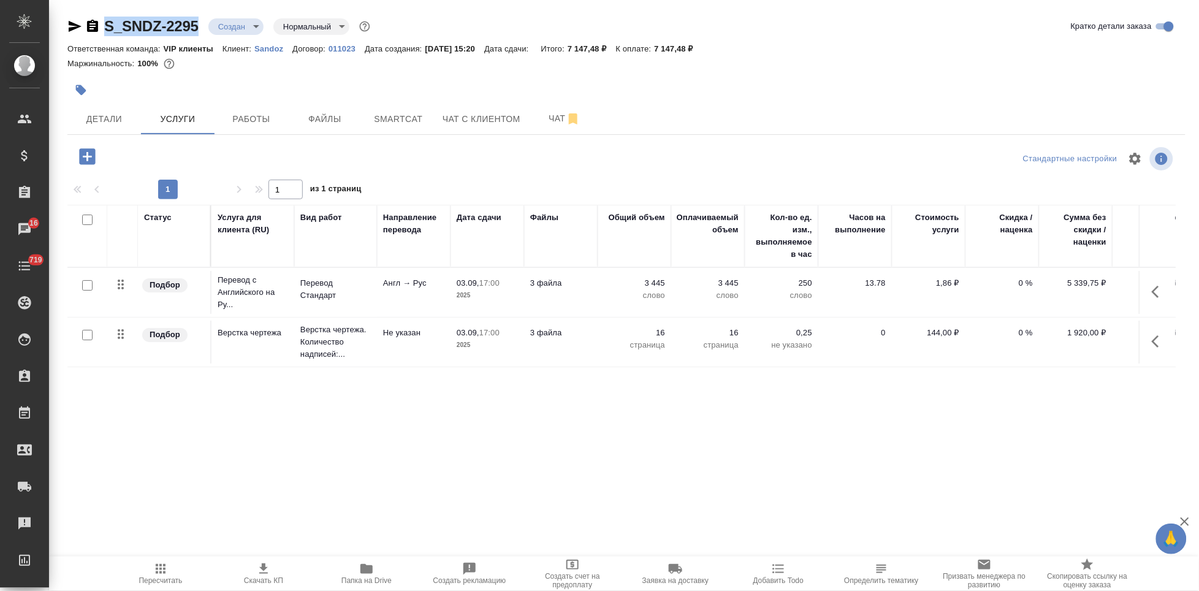
click at [253, 25] on body "🙏 .cls-1 fill:#fff; AWATERA Kabargina Anna Клиенты Спецификации Заказы 16 Чаты …" at bounding box center [599, 295] width 1199 height 591
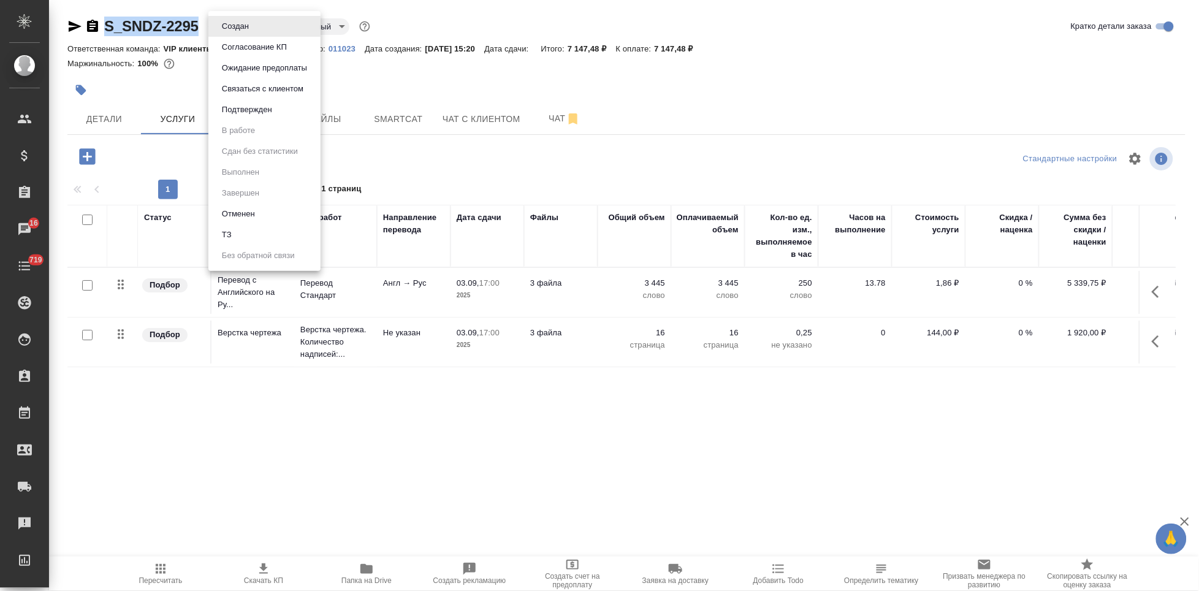
click at [273, 51] on button "Согласование КП" at bounding box center [254, 46] width 72 height 13
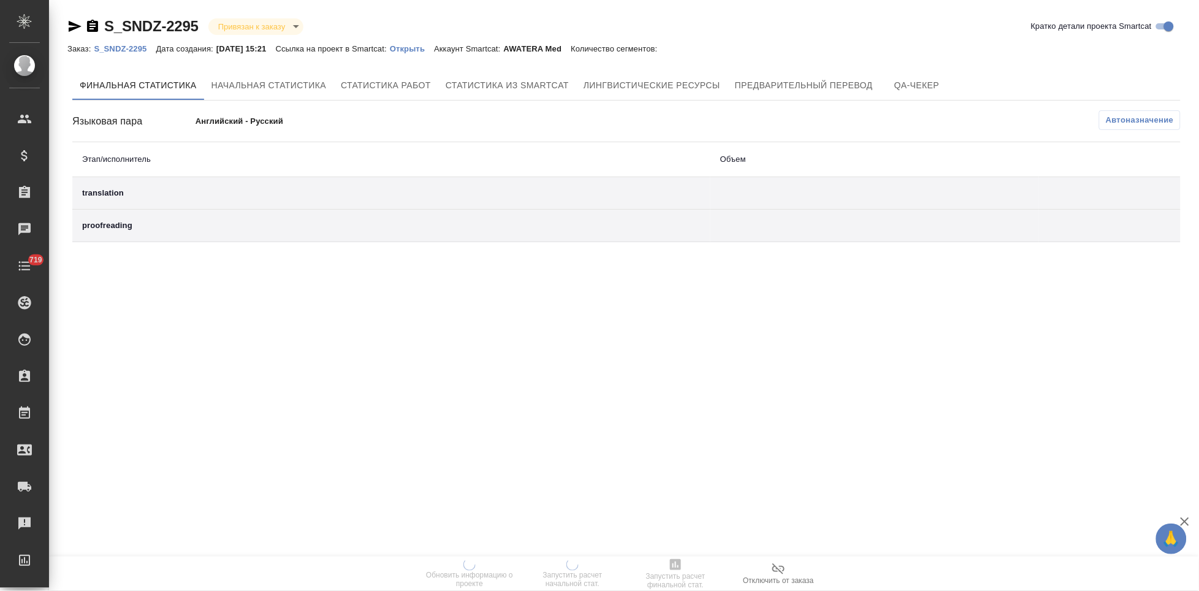
click at [426, 49] on p "Открыть" at bounding box center [412, 48] width 44 height 9
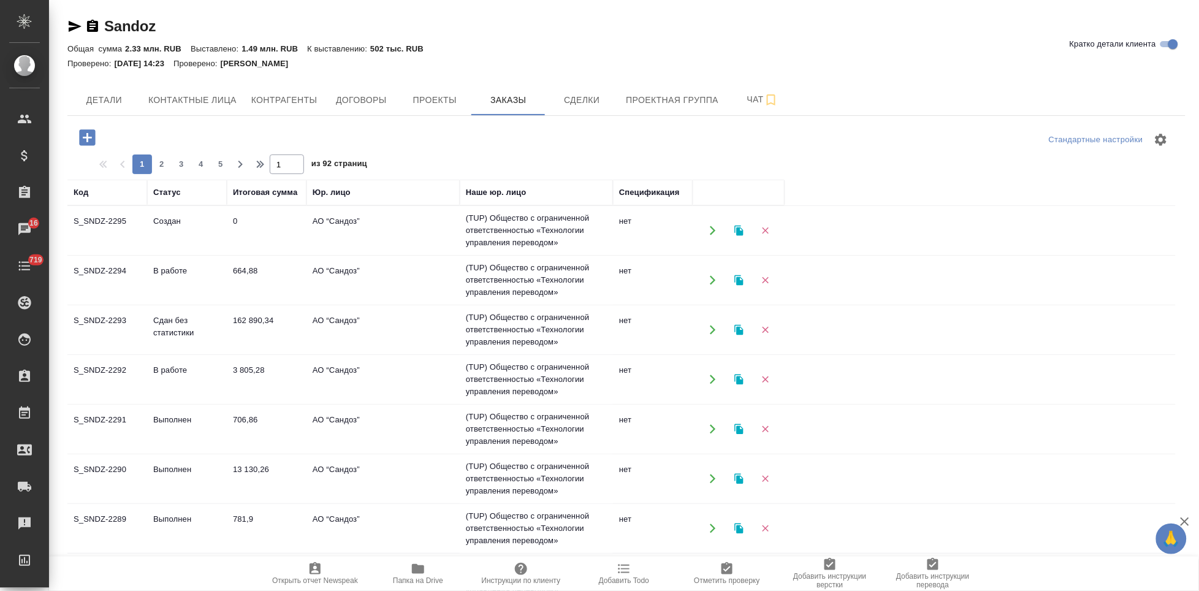
click at [167, 227] on td "Создан" at bounding box center [187, 230] width 80 height 43
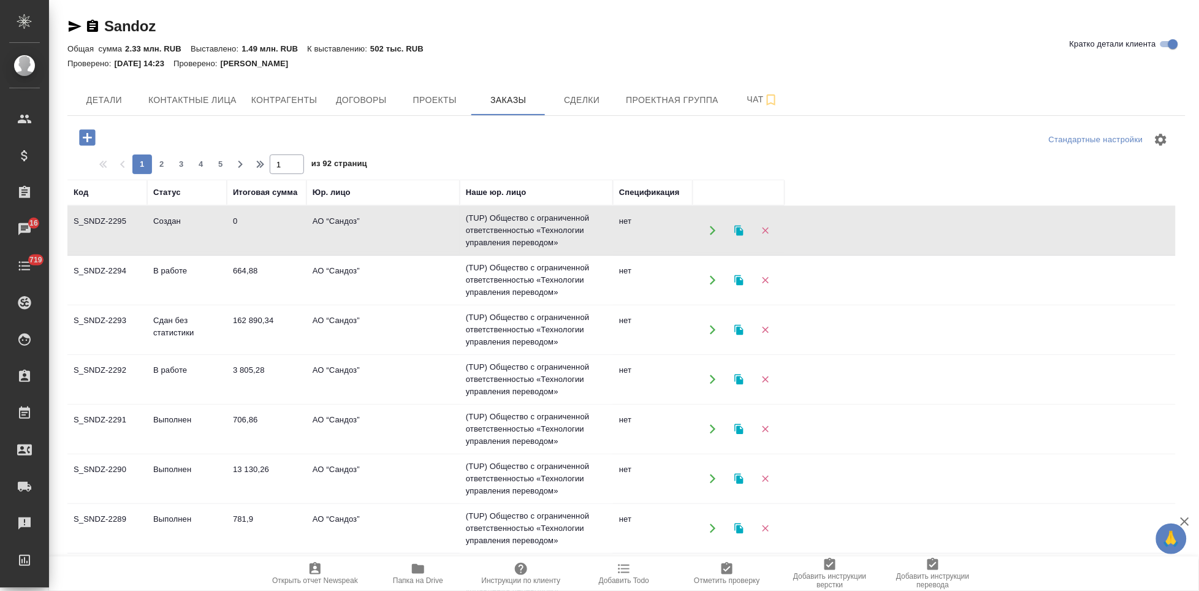
click at [167, 227] on td "Создан" at bounding box center [187, 230] width 80 height 43
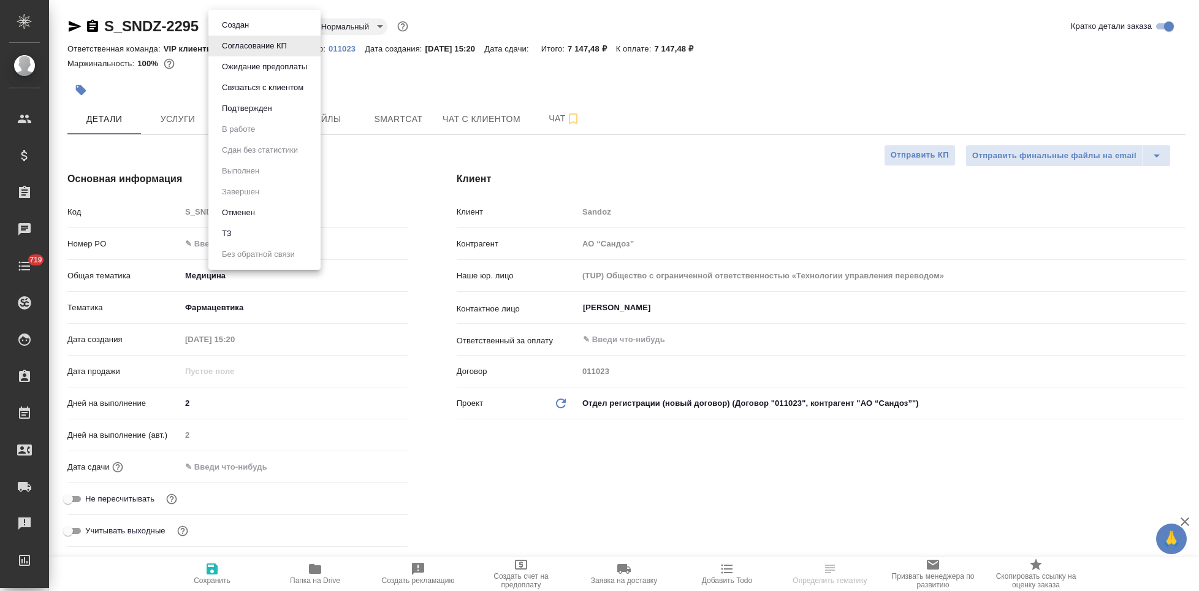
select select "RU"
click at [267, 111] on button "Подтвержден" at bounding box center [247, 108] width 58 height 13
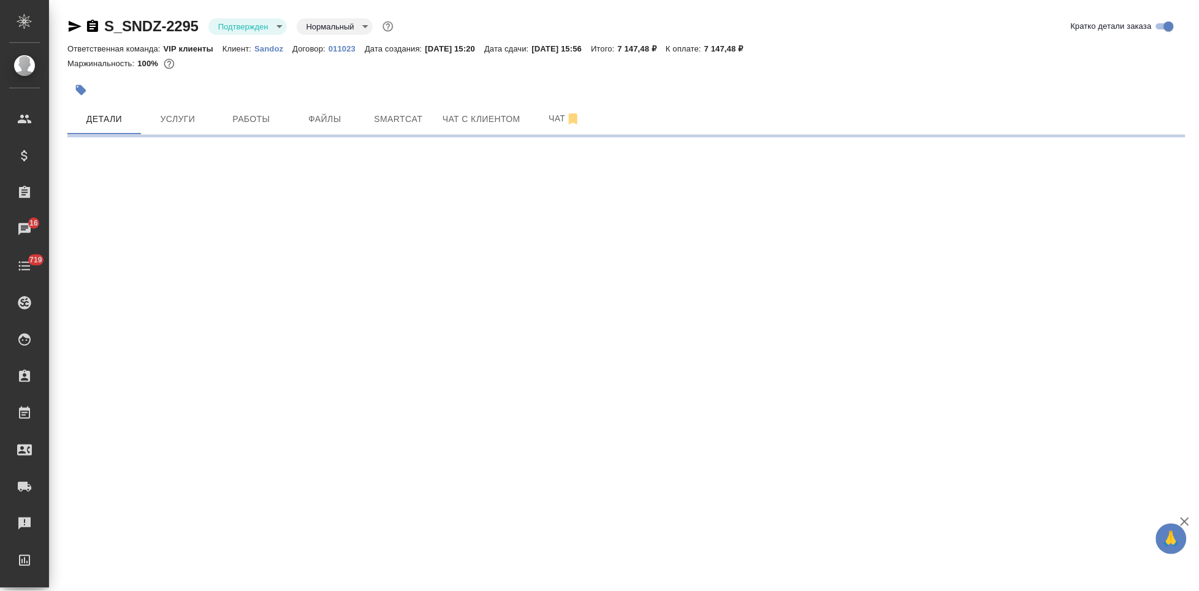
select select "RU"
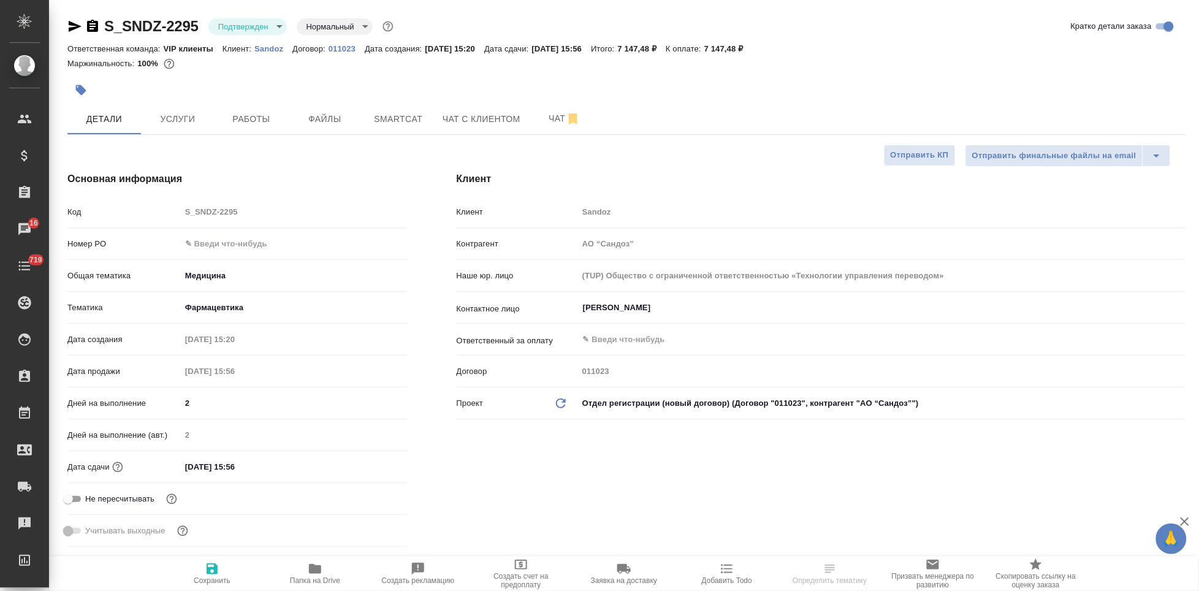
type textarea "x"
click at [270, 465] on input "[DATE] 15:56" at bounding box center [234, 467] width 107 height 18
click at [237, 467] on input "[DATE] 15:56" at bounding box center [234, 467] width 107 height 18
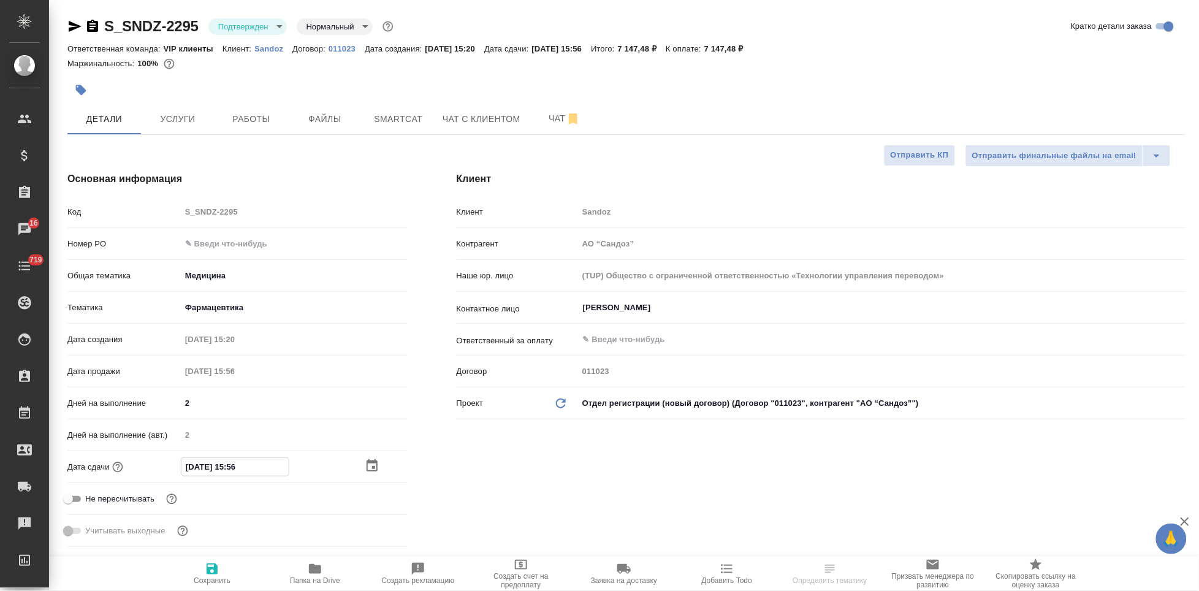
type input "[DATE] 15:6_"
type textarea "x"
type input "[DATE] 16:56"
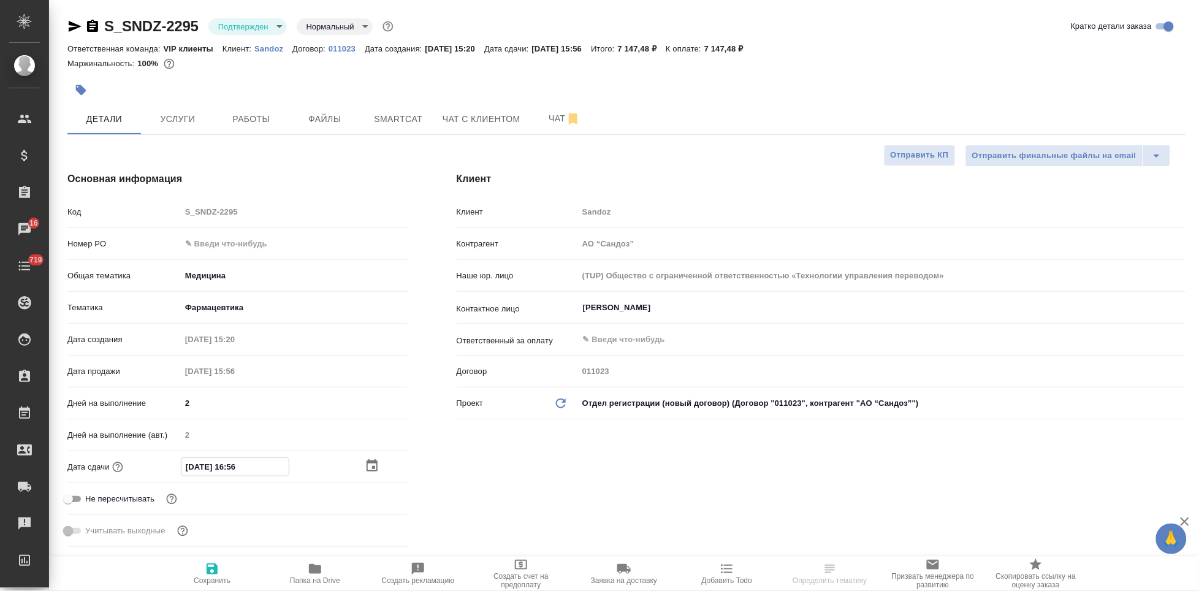
type textarea "x"
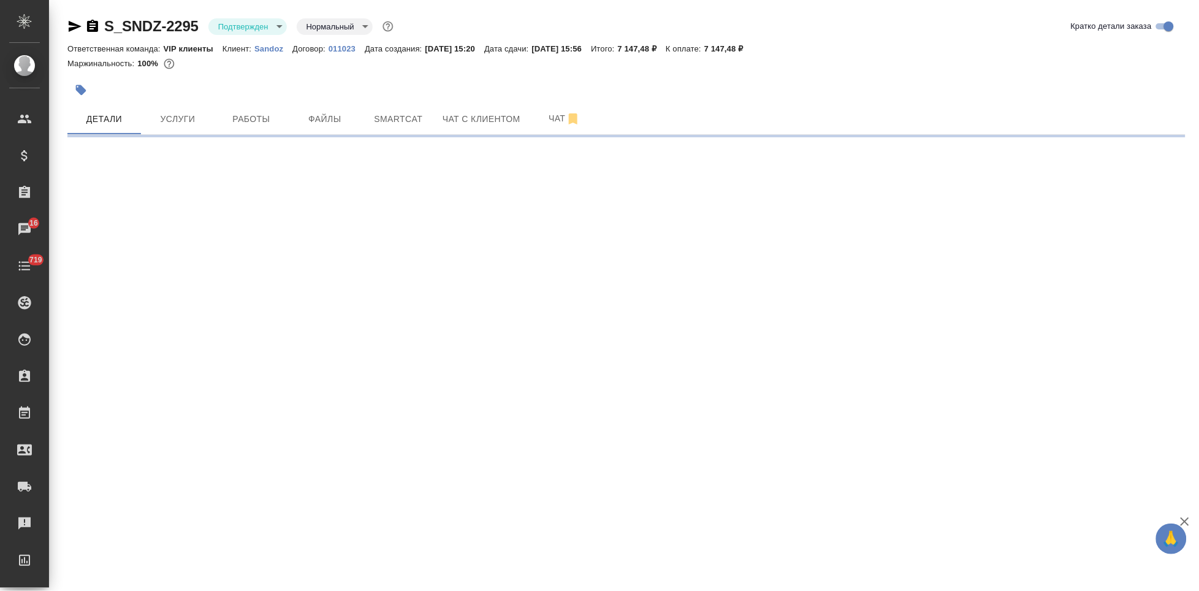
select select "RU"
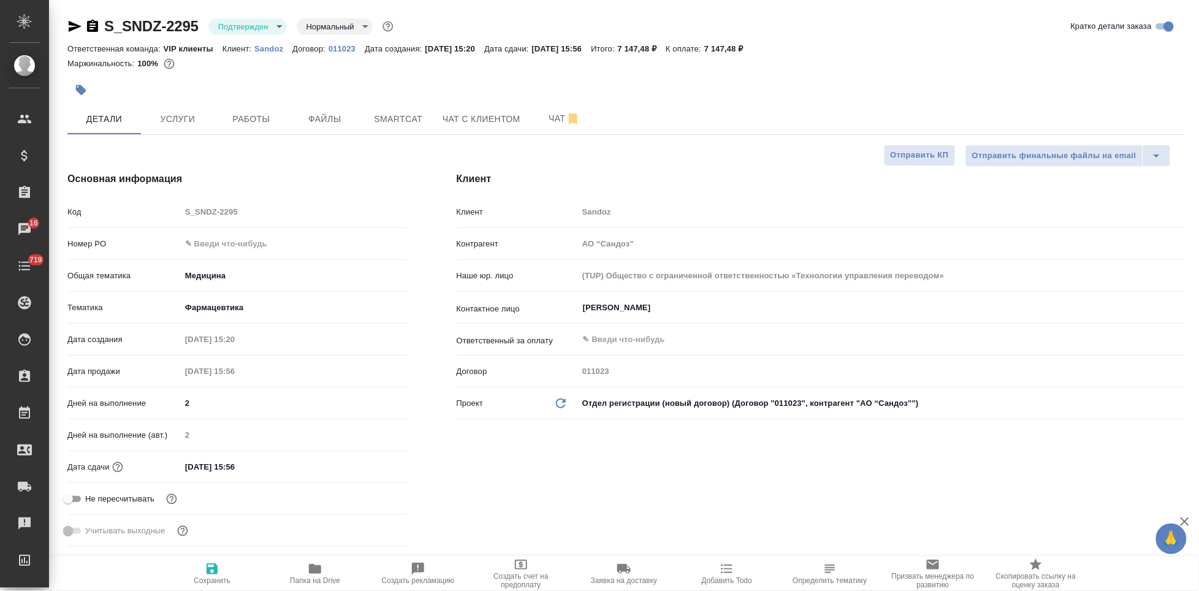
type textarea "x"
click at [255, 465] on input "[DATE] 15:56" at bounding box center [234, 467] width 107 height 18
type input "[DATE] 15:5_"
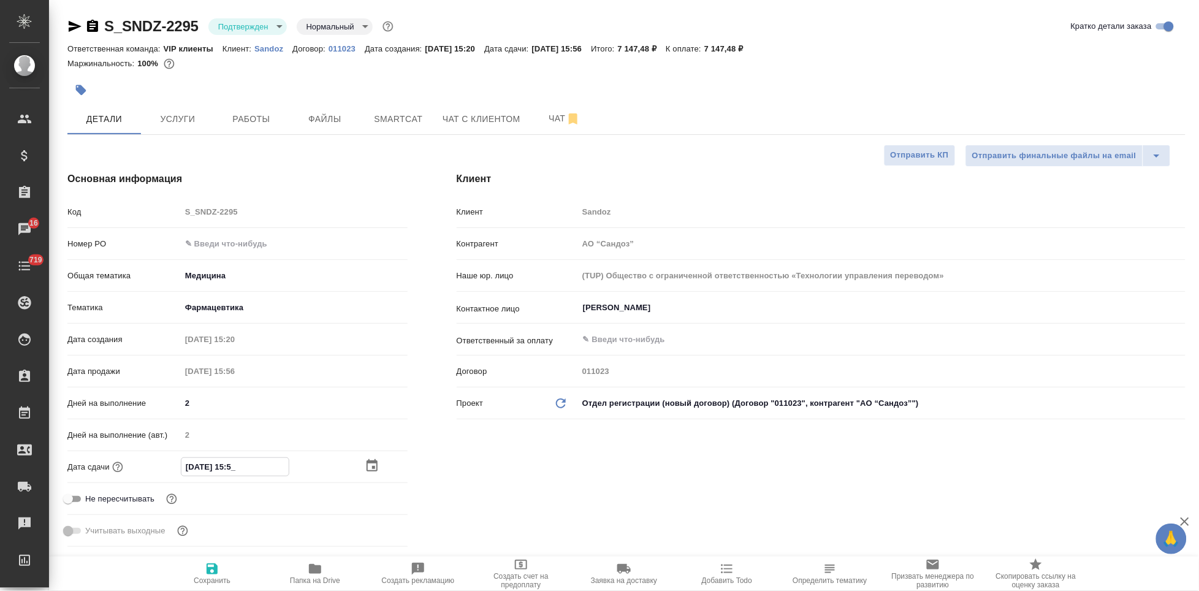
type textarea "x"
type input "[DATE] 15:__"
type textarea "x"
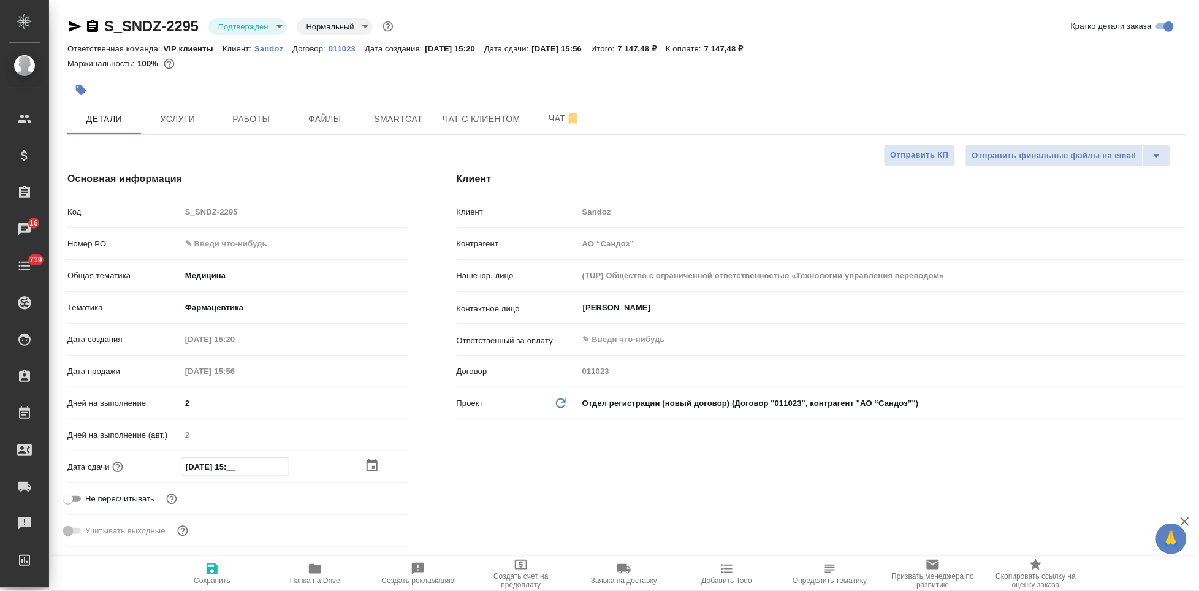
type textarea "x"
type input "[DATE] 15:0_"
type textarea "x"
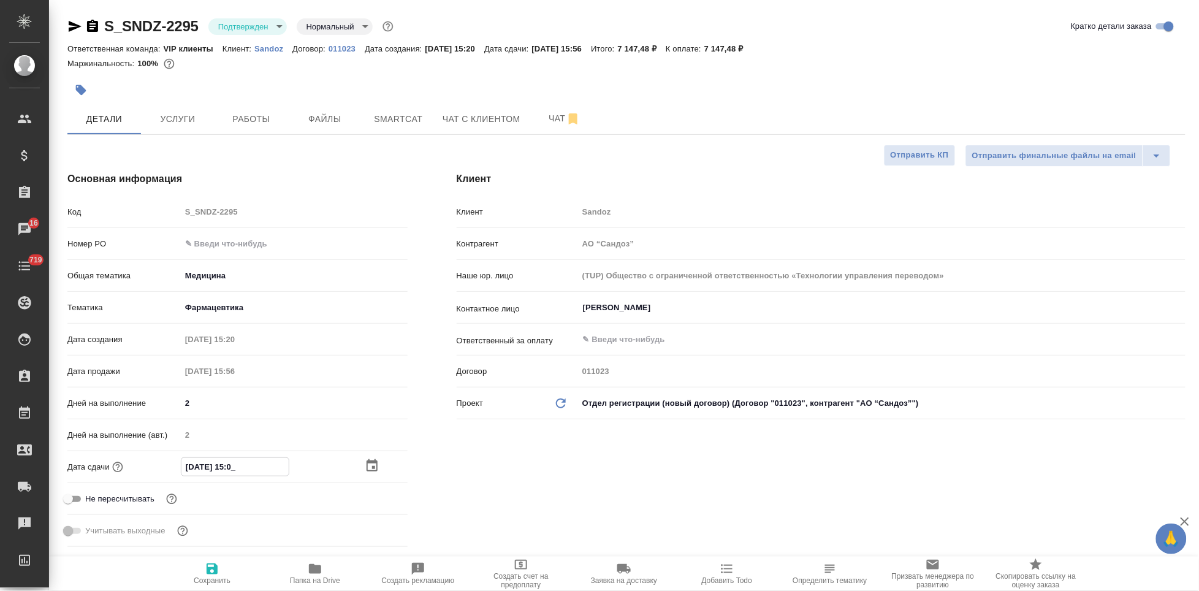
type textarea "x"
type input "[DATE] 15:00"
type textarea "x"
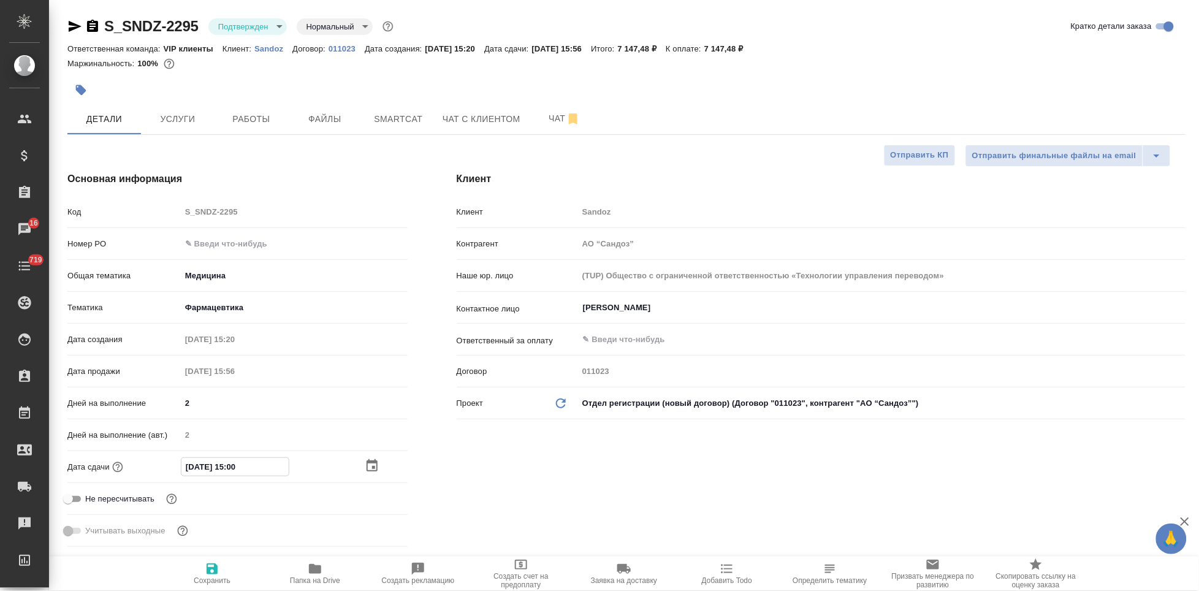
type input "[DATE] 10:0_"
type textarea "x"
type input "[DATE] 15:00"
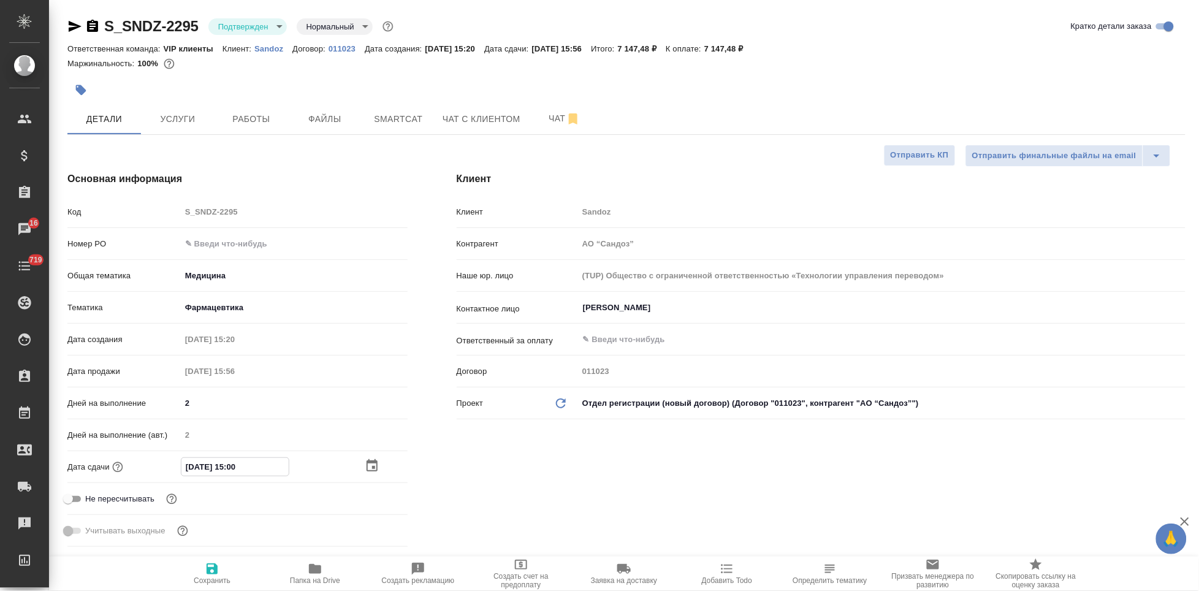
type textarea "x"
type input "[DATE] 10:0_"
type textarea "x"
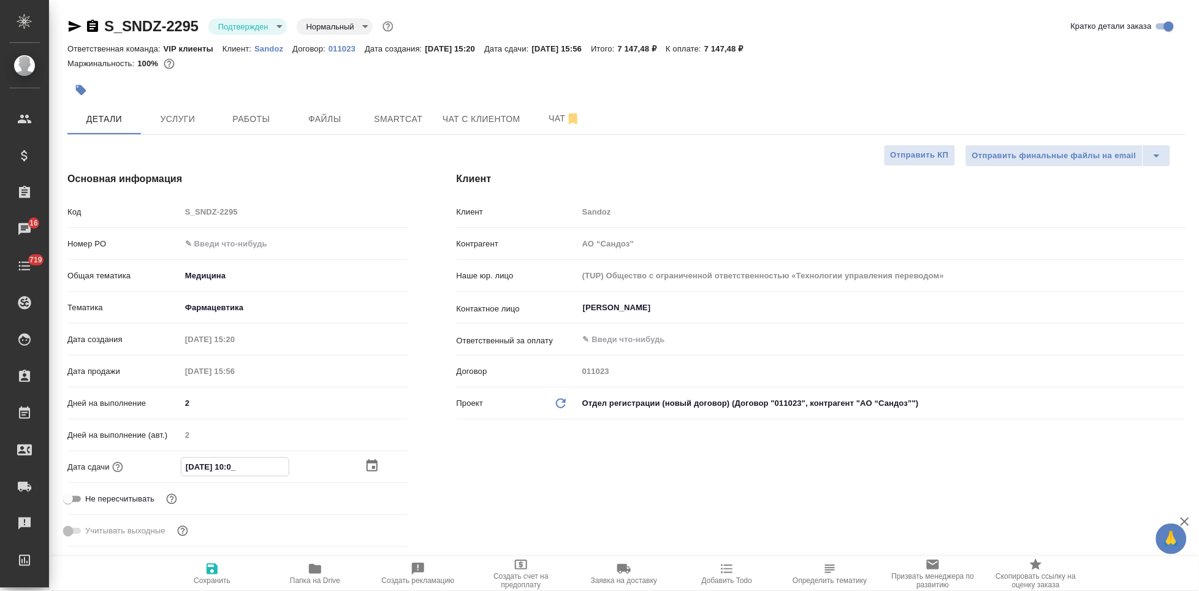
type textarea "x"
type input "[DATE] 16:00"
type textarea "x"
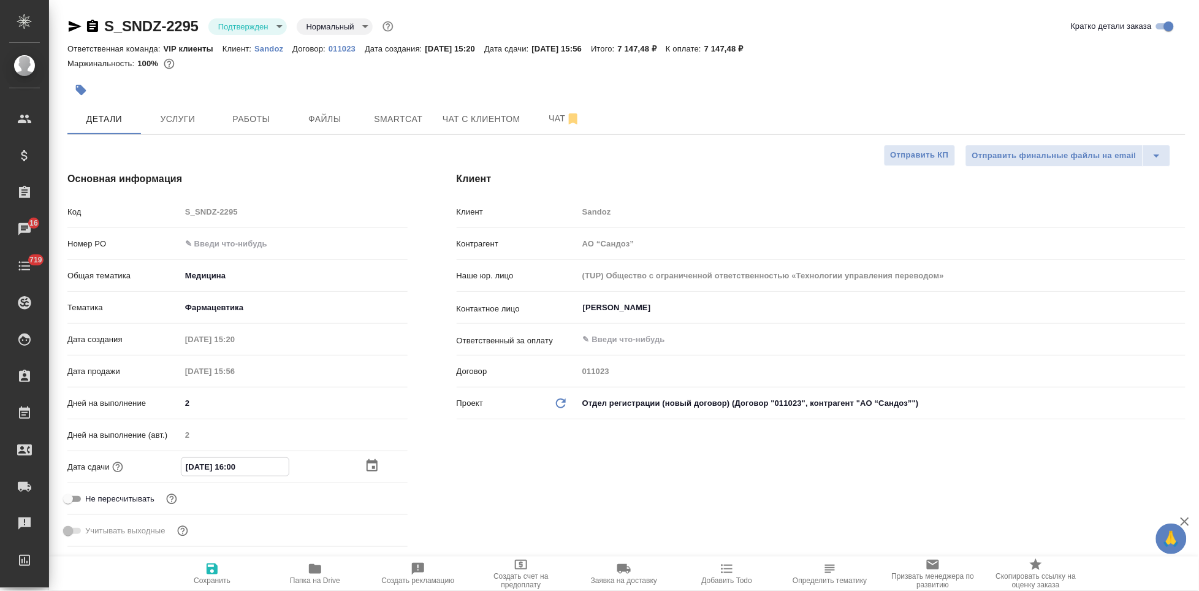
type textarea "x"
type input "[DATE] 16:00"
click at [568, 445] on div "Клиент Клиент Sandoz Контрагент АО “Сандоз” Наше юр. лицо (TUP) Общество с огра…" at bounding box center [821, 361] width 778 height 429
click at [211, 573] on icon "button" at bounding box center [212, 569] width 15 height 15
type textarea "x"
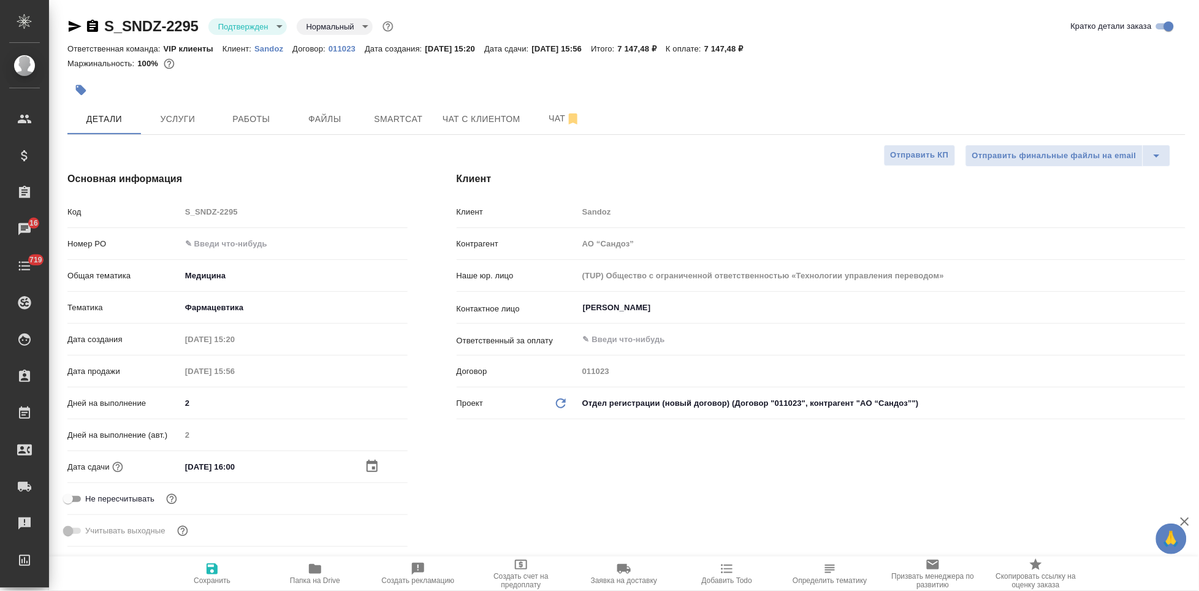
type textarea "x"
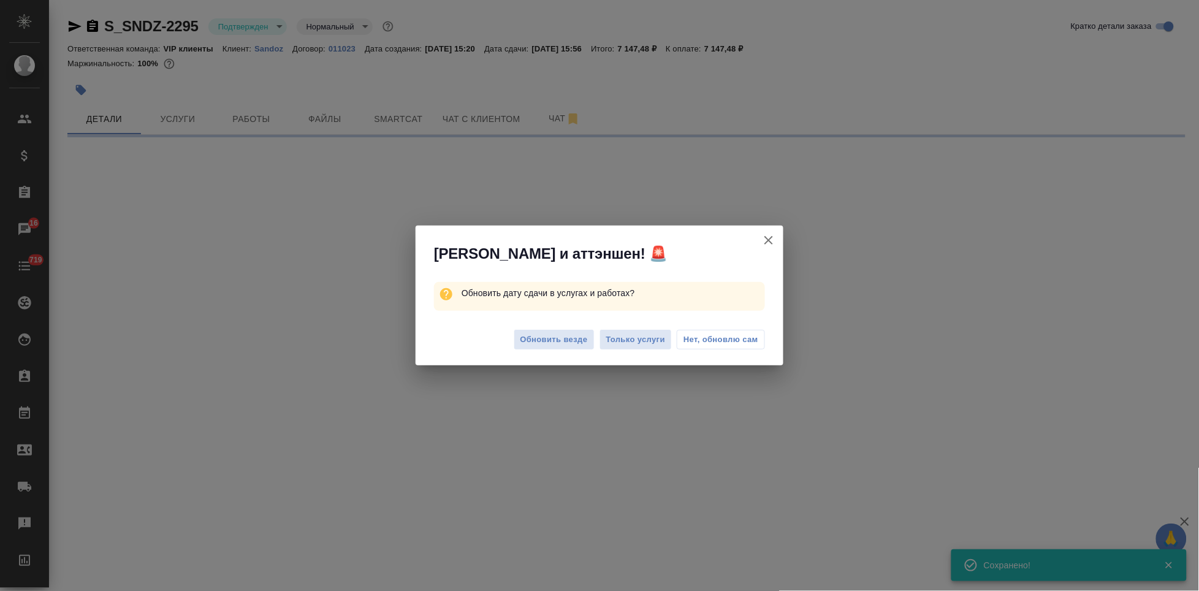
select select "RU"
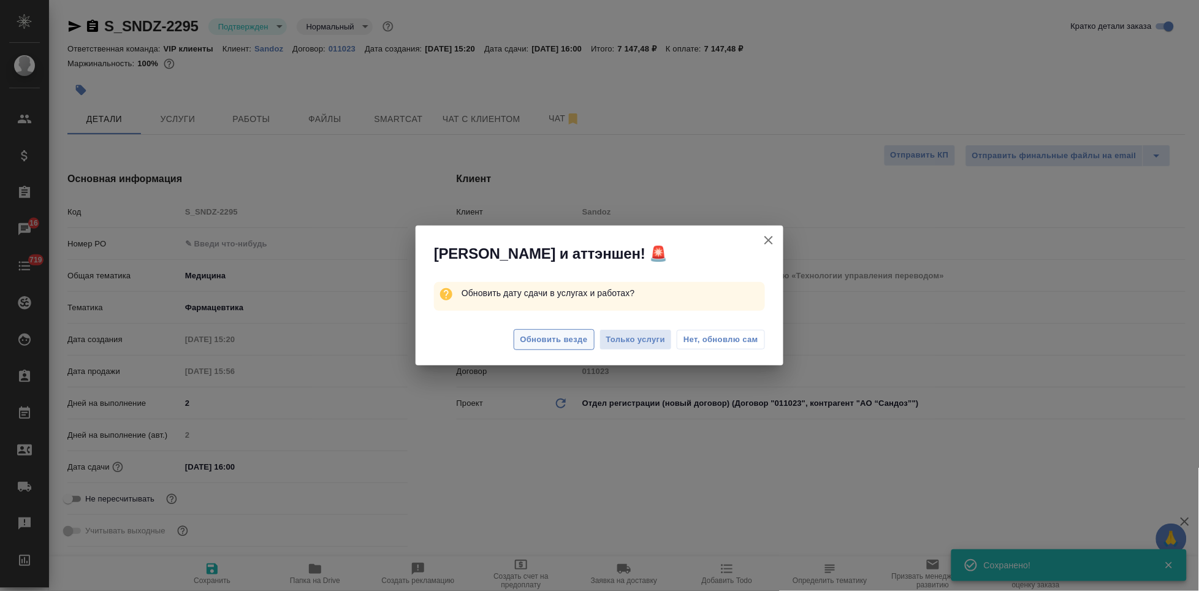
click at [555, 343] on span "Обновить везде" at bounding box center [554, 340] width 67 height 14
type textarea "x"
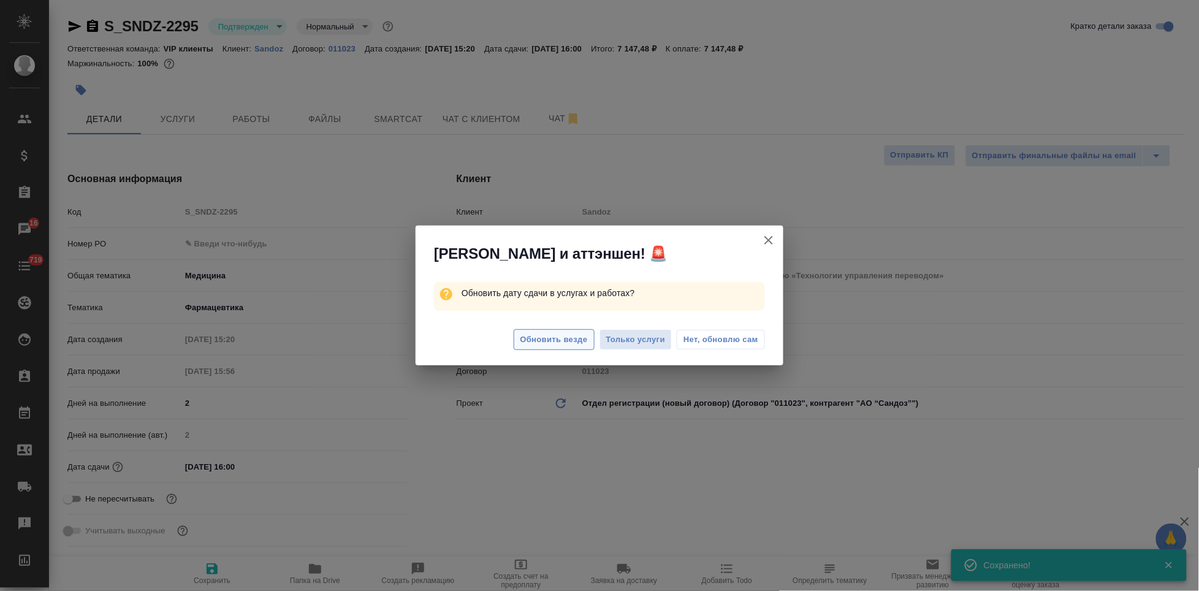
type textarea "x"
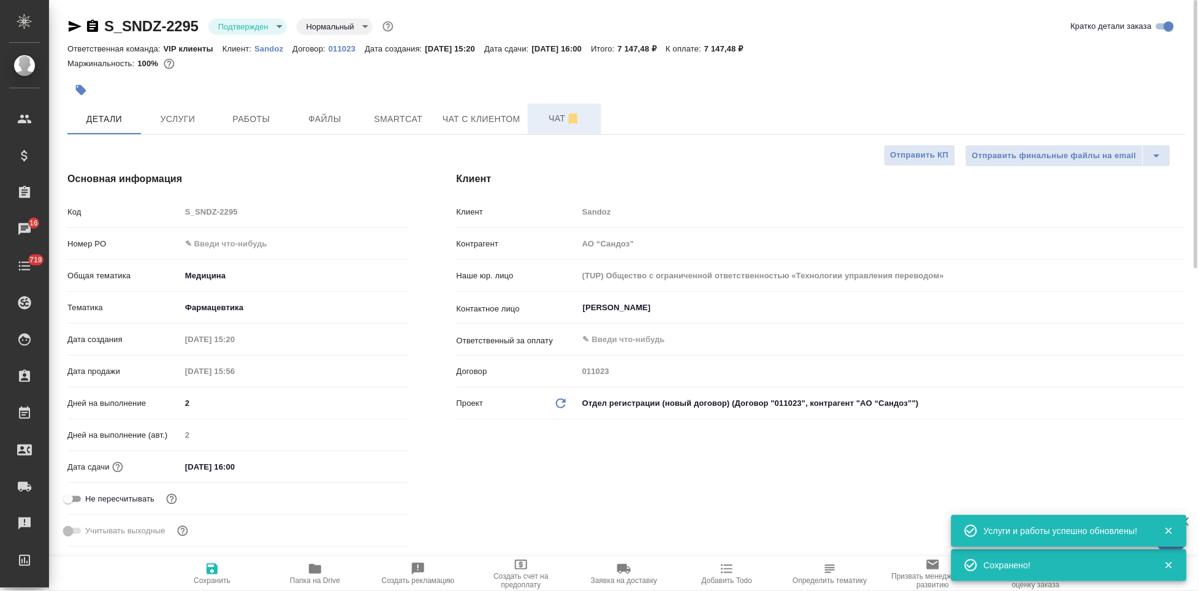
click at [538, 110] on button "Чат" at bounding box center [565, 119] width 74 height 31
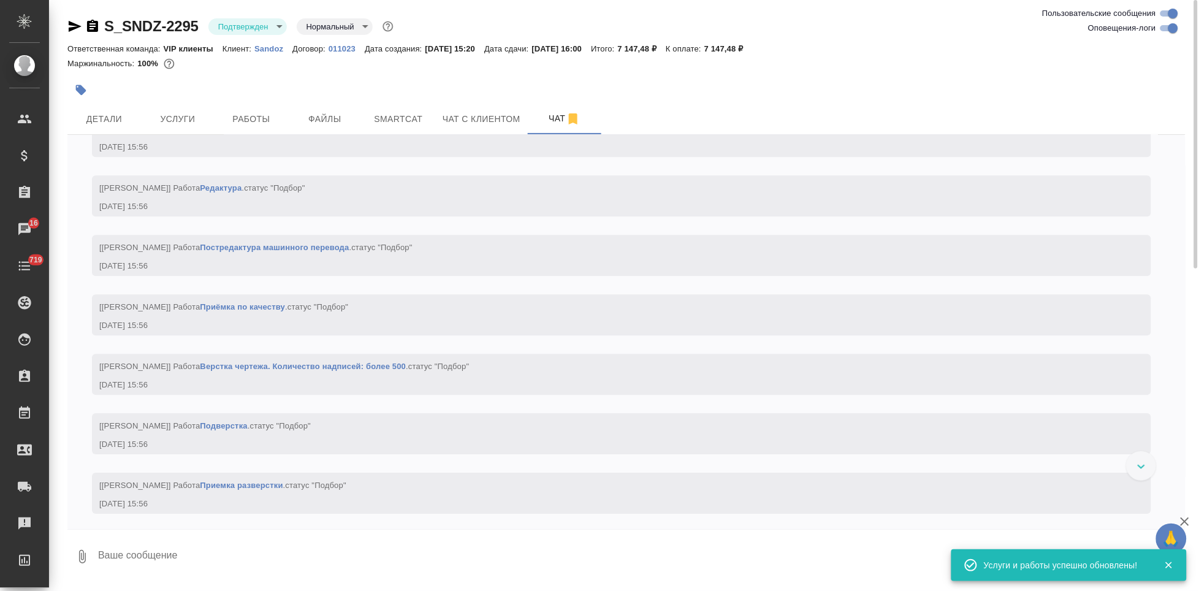
click at [174, 559] on textarea at bounding box center [641, 557] width 1089 height 42
type textarea """
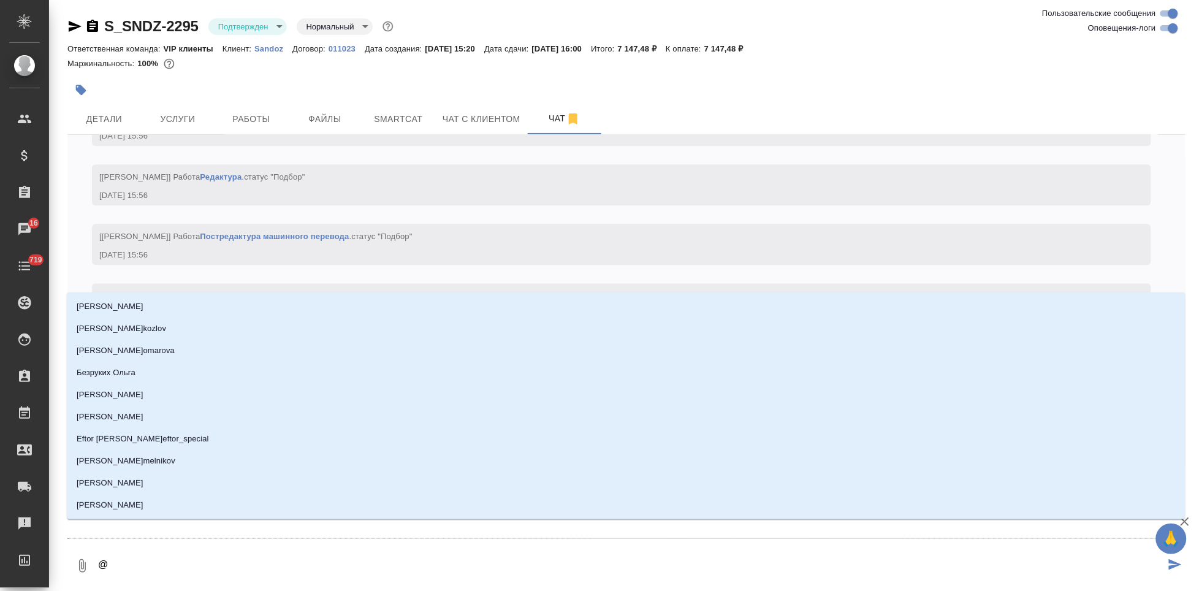
type textarea "@г"
type input "г"
type textarea "@го"
type input "го"
type textarea "@гор"
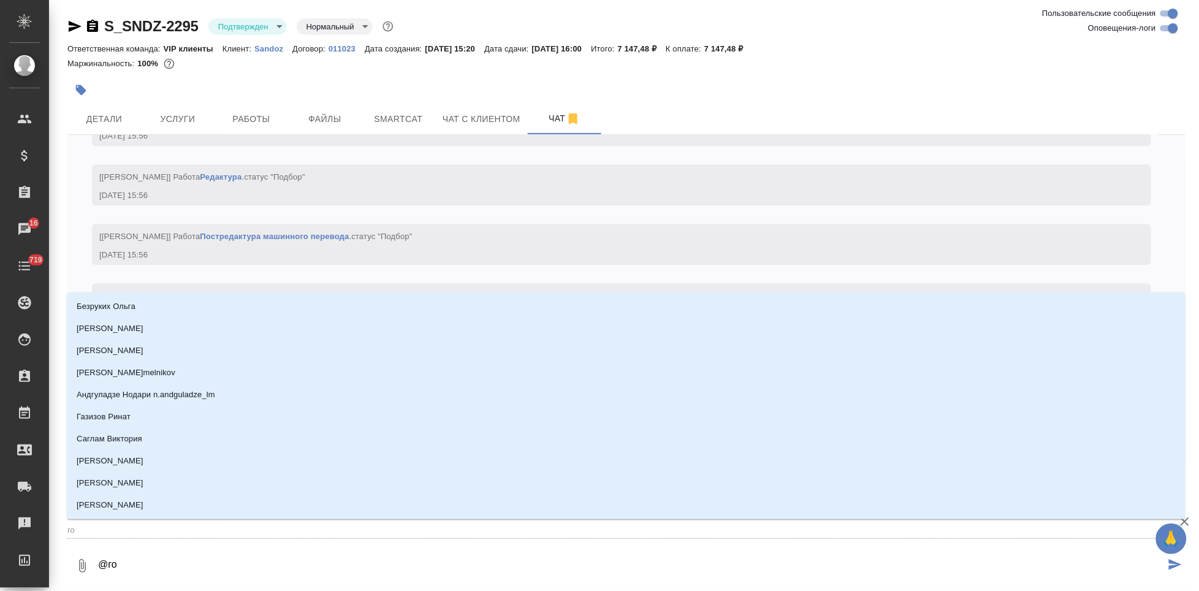
type input "гор"
type textarea "@горш"
type input "горш"
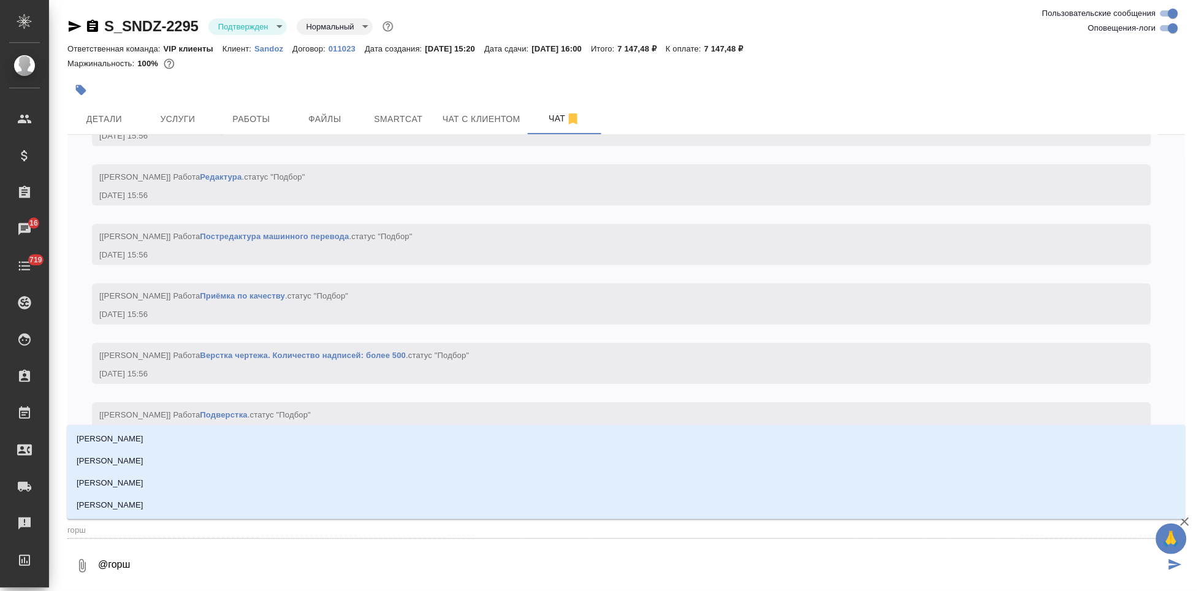
type textarea "@горшк"
type input "горшк"
type textarea "@горшко"
type input "горшко"
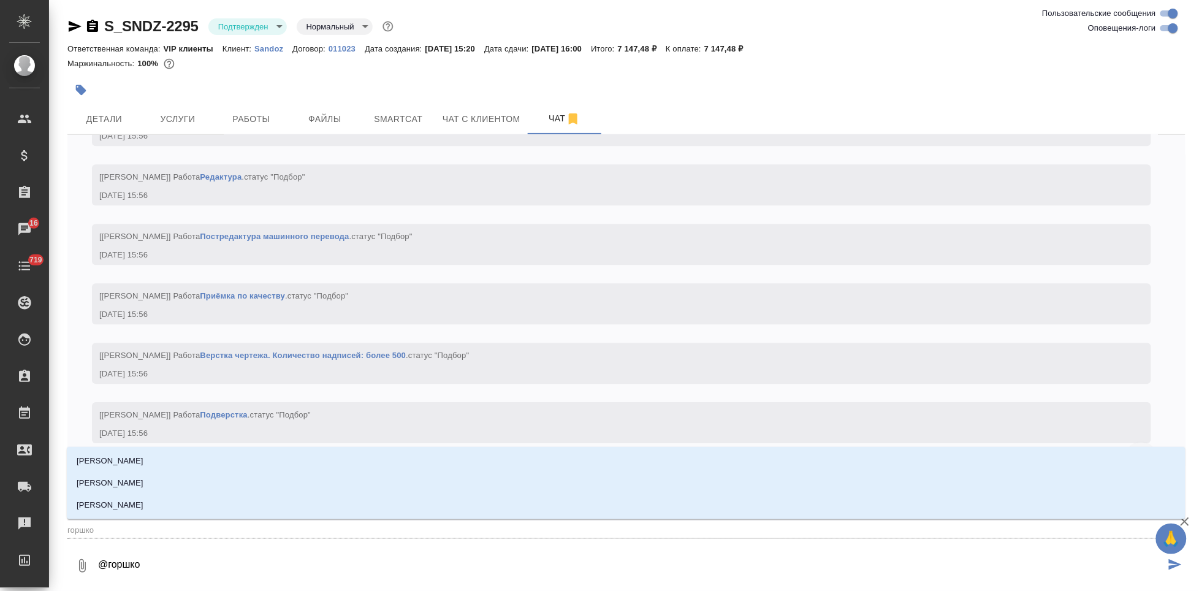
type textarea "@горшков"
type input "горшков"
type textarea "@[PERSON_NAME]"
type input "[PERSON_NAME]"
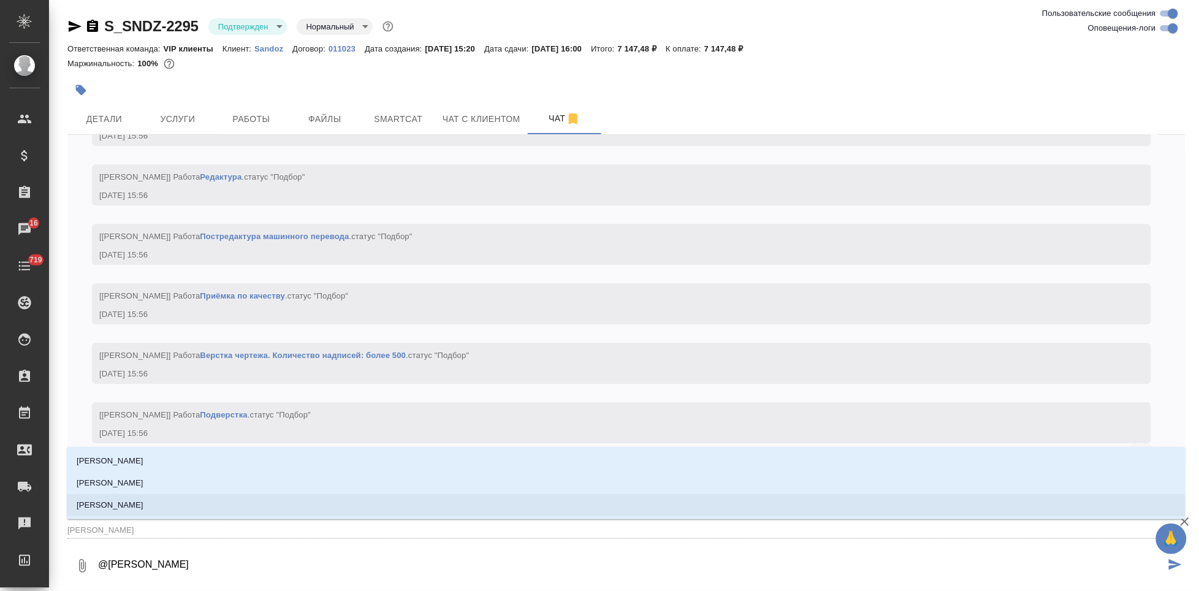
click at [163, 497] on li "[PERSON_NAME]" at bounding box center [626, 505] width 1119 height 22
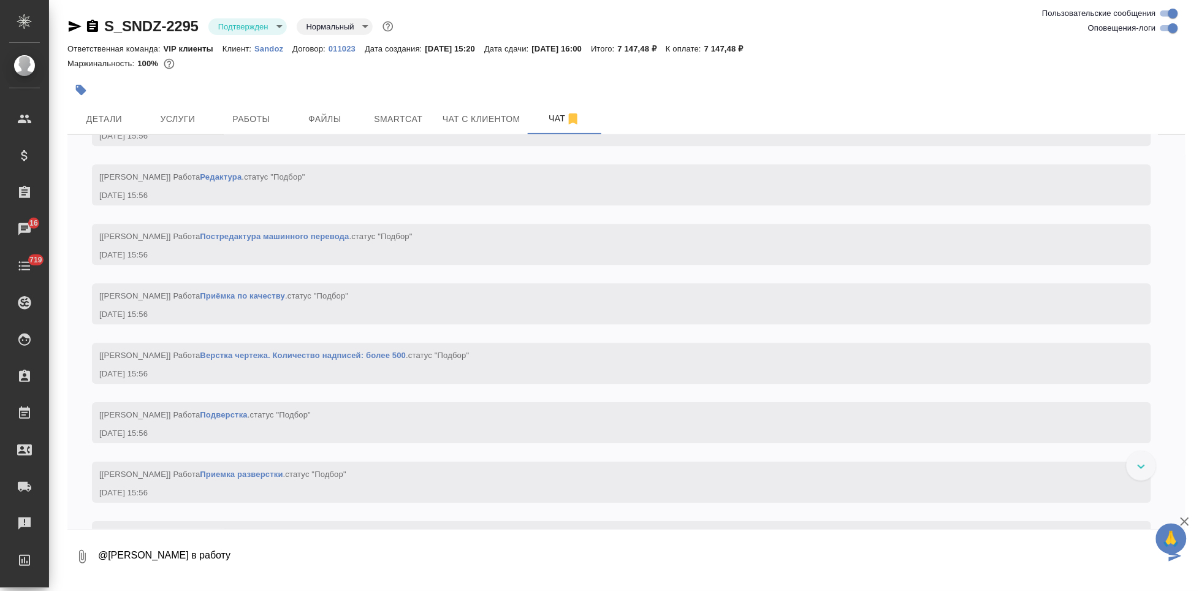
type textarea "@[PERSON_NAME] в работу"
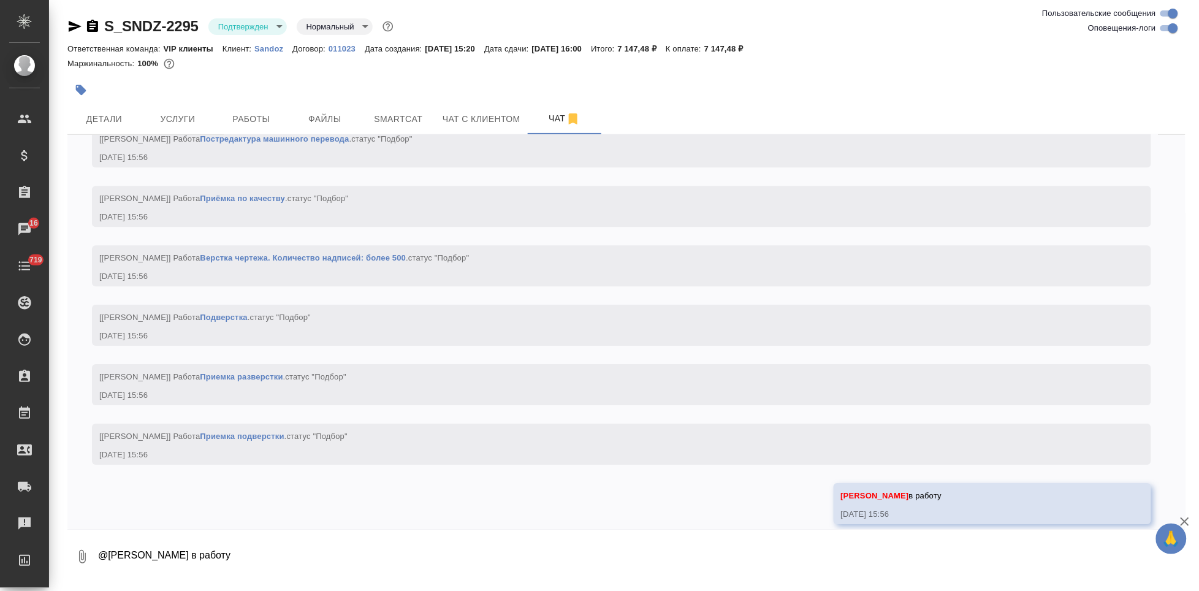
scroll to position [1182, 0]
